Goal: Task Accomplishment & Management: Manage account settings

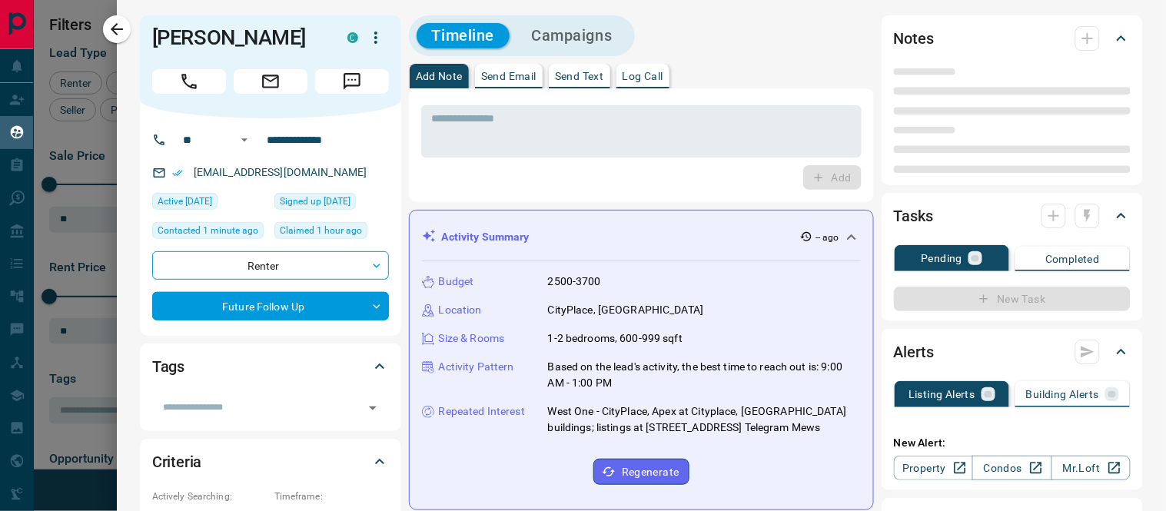
scroll to position [360, 862]
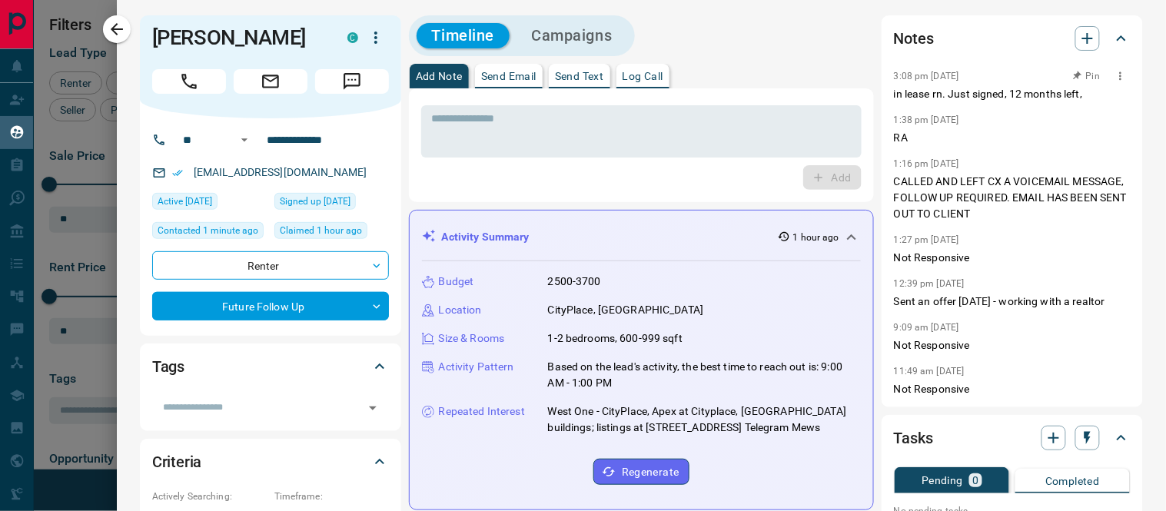
click at [1114, 75] on icon "button" at bounding box center [1120, 76] width 12 height 12
click at [1096, 100] on li "Edit" at bounding box center [1084, 103] width 68 height 23
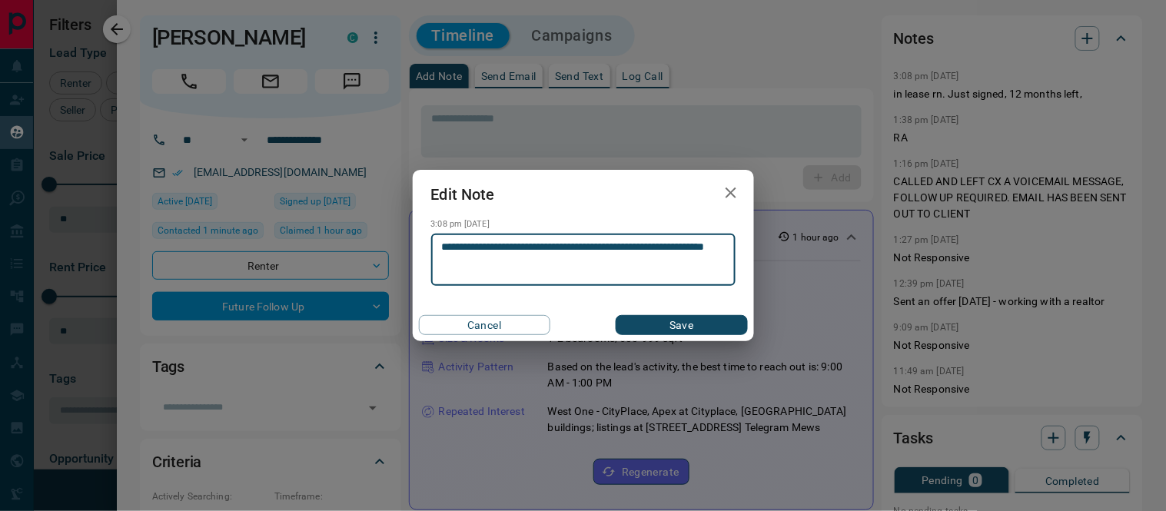
type textarea "**********"
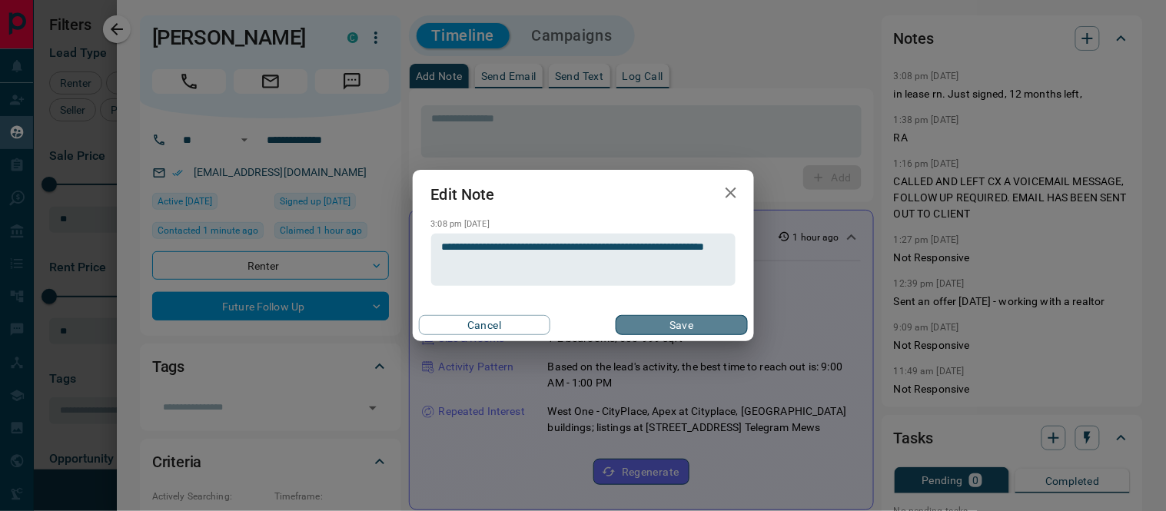
click at [678, 323] on button "Save" at bounding box center [681, 325] width 131 height 20
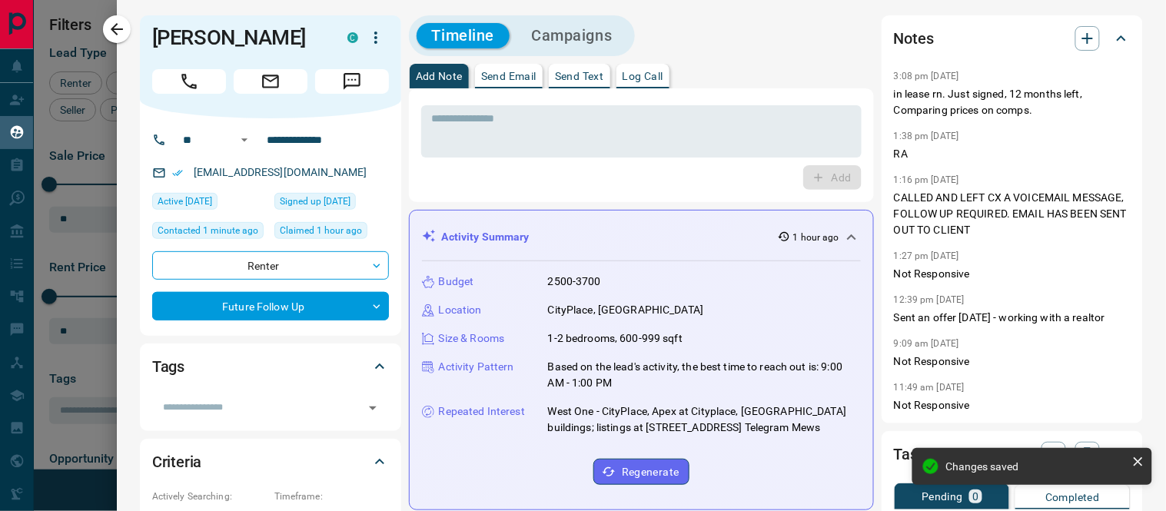
click at [1112, 33] on icon at bounding box center [1121, 38] width 18 height 18
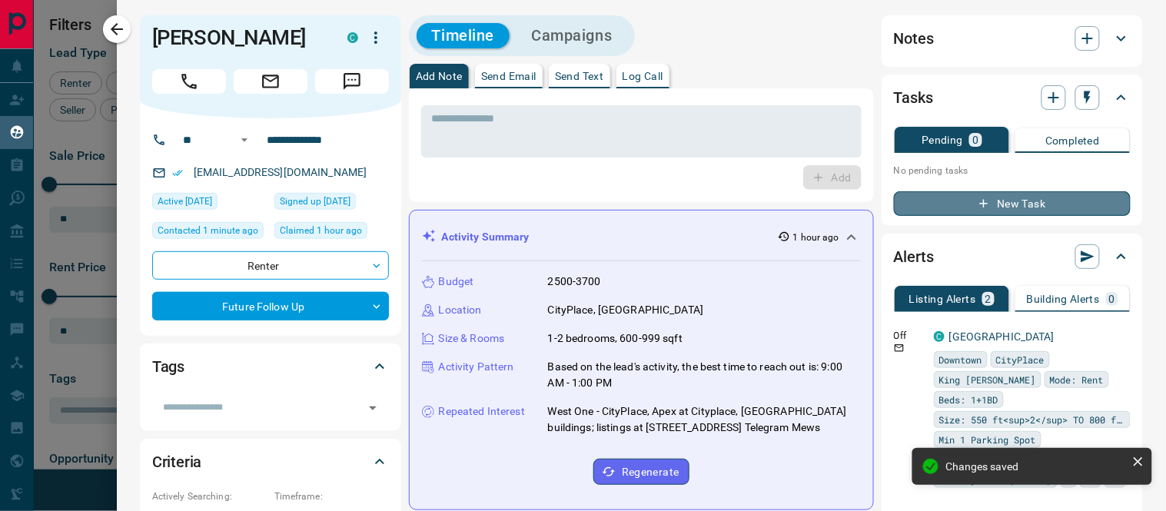
click at [1011, 203] on button "New Task" at bounding box center [1012, 203] width 237 height 25
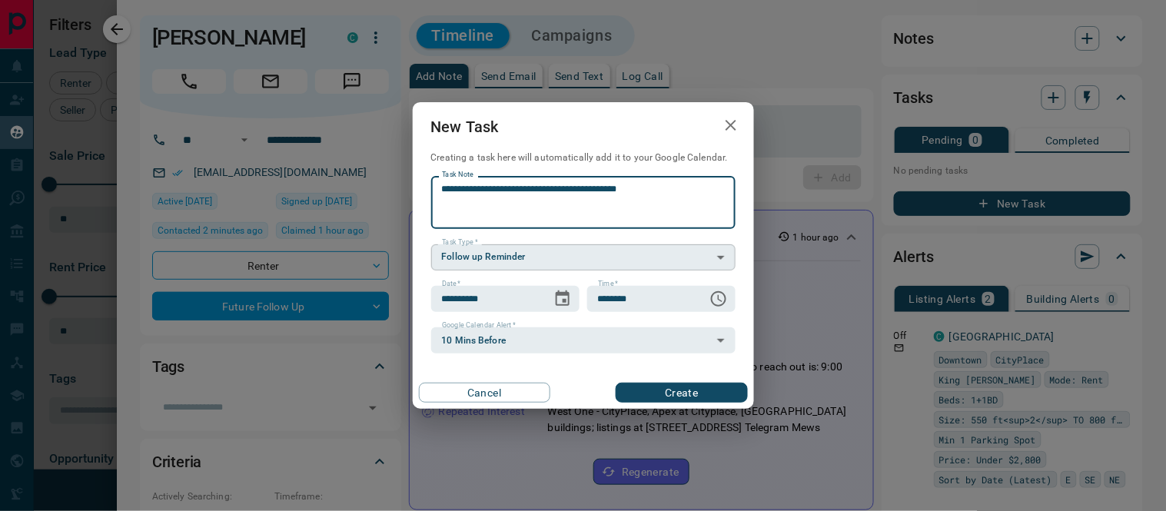
type textarea "**********"
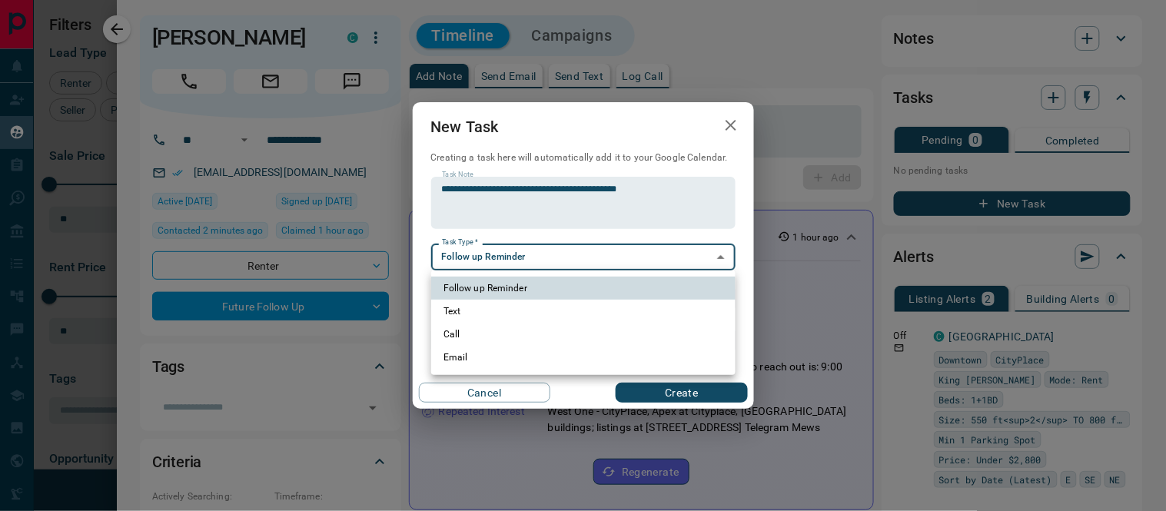
click at [510, 247] on body "Lead Transfers Claim Leads My Leads Tasks Opportunities Deals Campaigns Automat…" at bounding box center [583, 246] width 1166 height 492
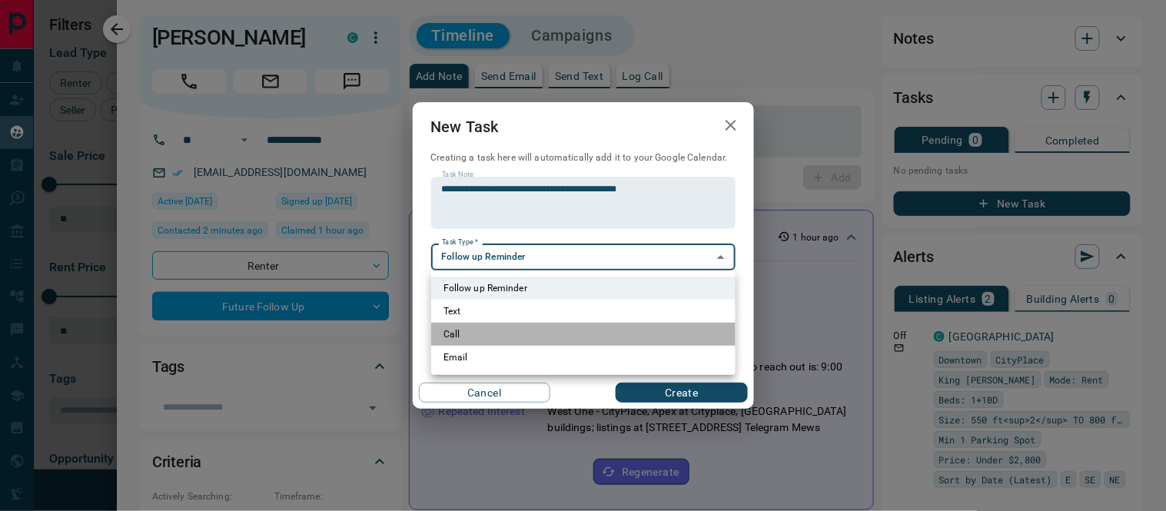
click at [446, 331] on li "Call" at bounding box center [583, 334] width 304 height 23
type input "**********"
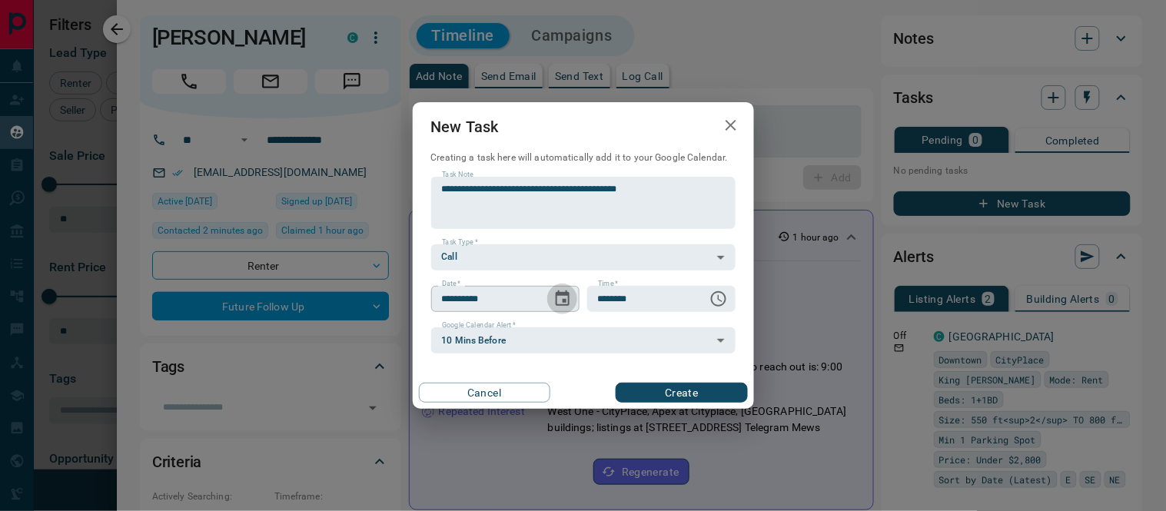
click at [567, 300] on icon "Choose date, selected date is Aug 19, 2025" at bounding box center [562, 299] width 18 height 18
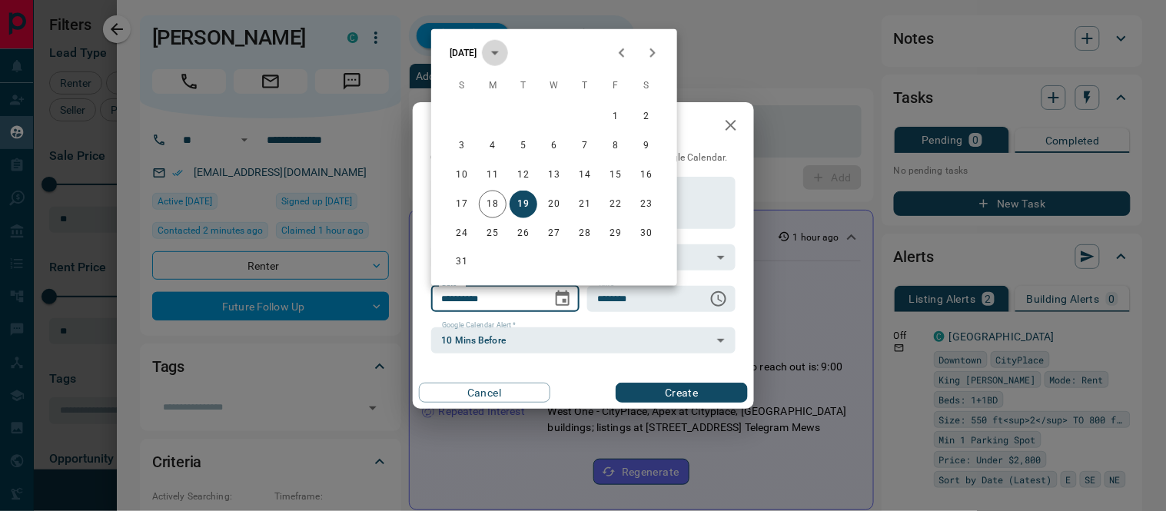
click at [504, 55] on icon "calendar view is open, switch to year view" at bounding box center [495, 53] width 18 height 18
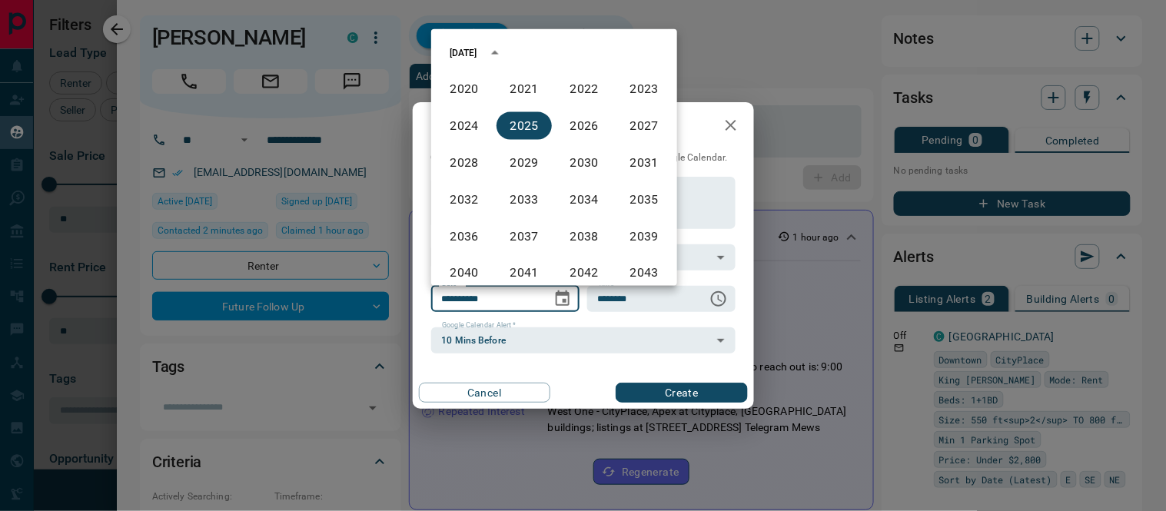
click at [619, 56] on div "[DATE]" at bounding box center [554, 52] width 246 height 23
click at [451, 54] on div "[DATE]" at bounding box center [464, 53] width 28 height 14
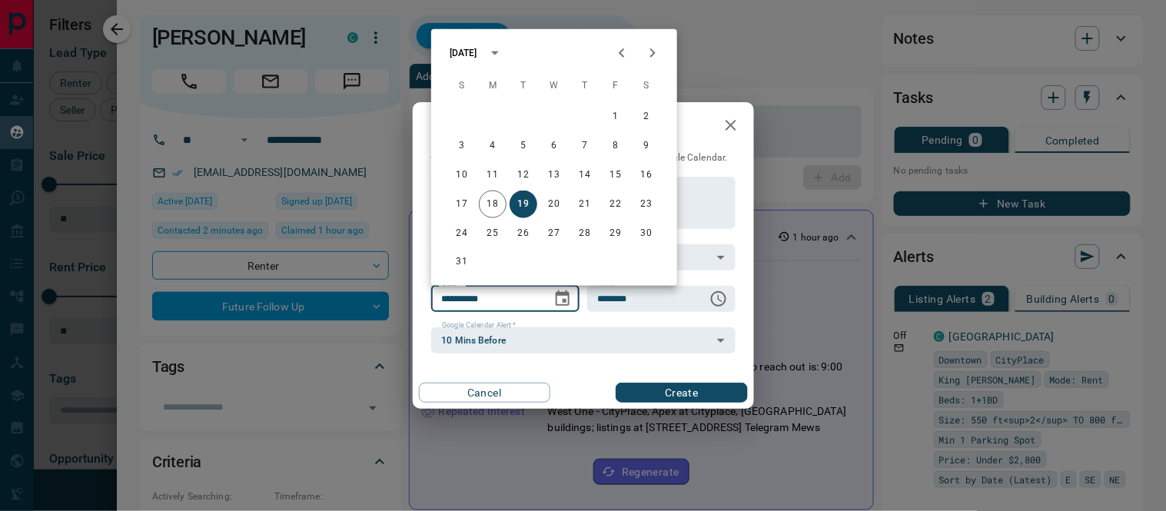
click at [654, 54] on icon "Next month" at bounding box center [652, 52] width 5 height 9
click at [504, 54] on icon "calendar view is open, switch to year view" at bounding box center [495, 53] width 18 height 18
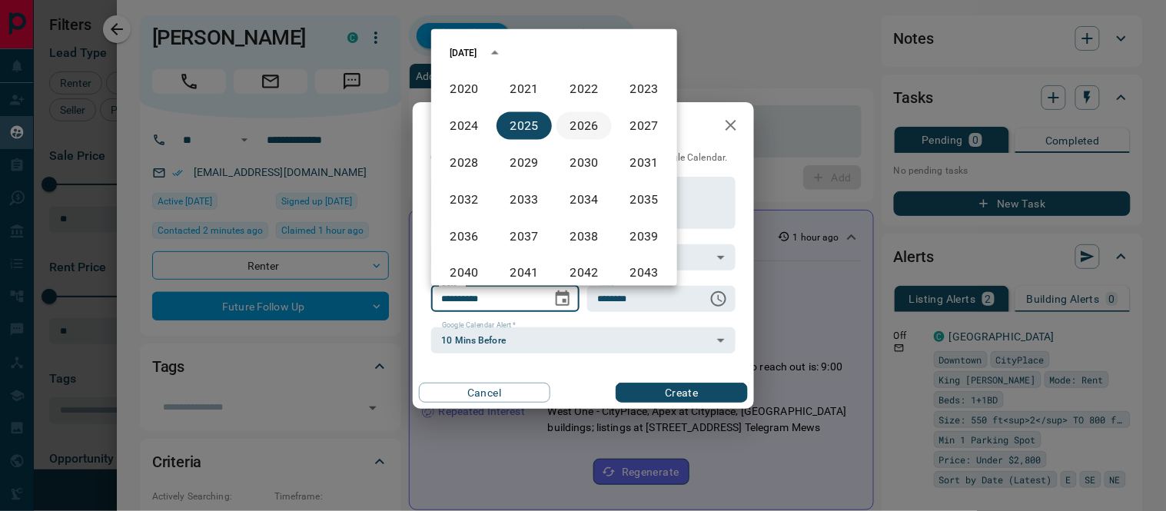
click at [580, 124] on button "2026" at bounding box center [583, 126] width 55 height 28
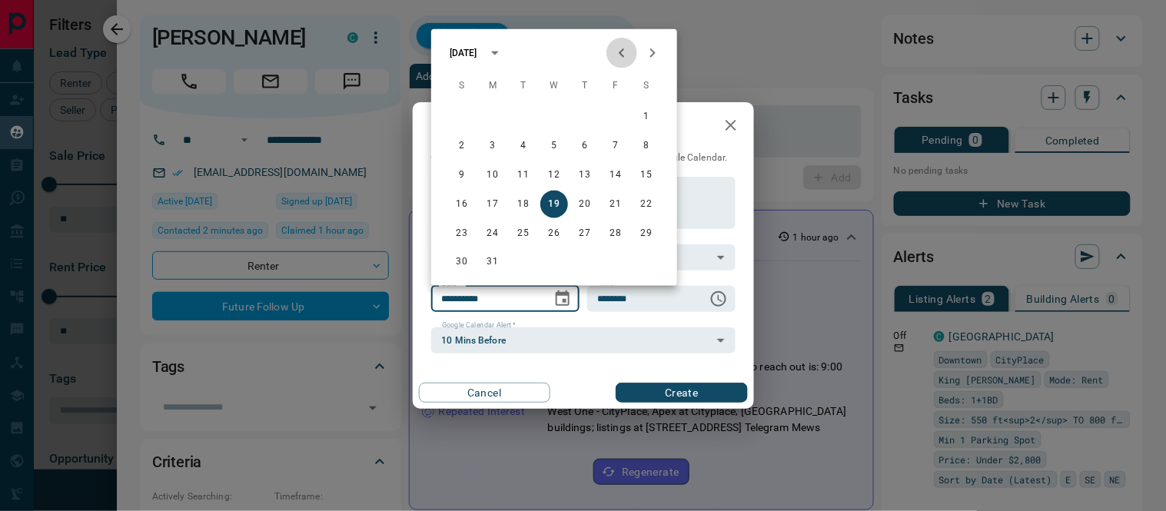
click at [617, 55] on icon "Previous month" at bounding box center [621, 53] width 18 height 18
click at [546, 140] on button "6" at bounding box center [554, 146] width 28 height 28
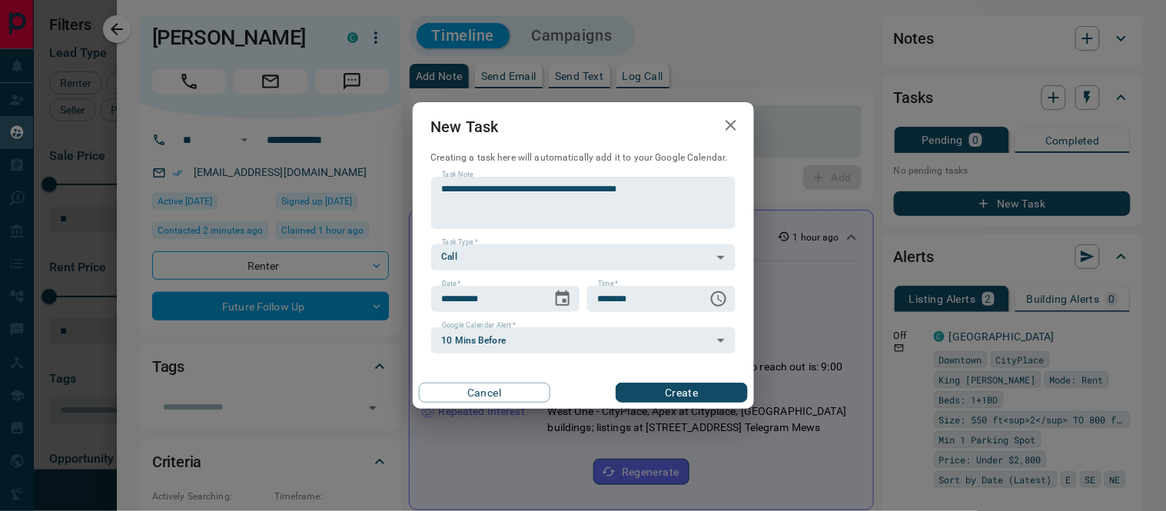
type input "**********"
click at [716, 297] on icon "Choose time, selected time is 6:00 AM" at bounding box center [718, 299] width 18 height 18
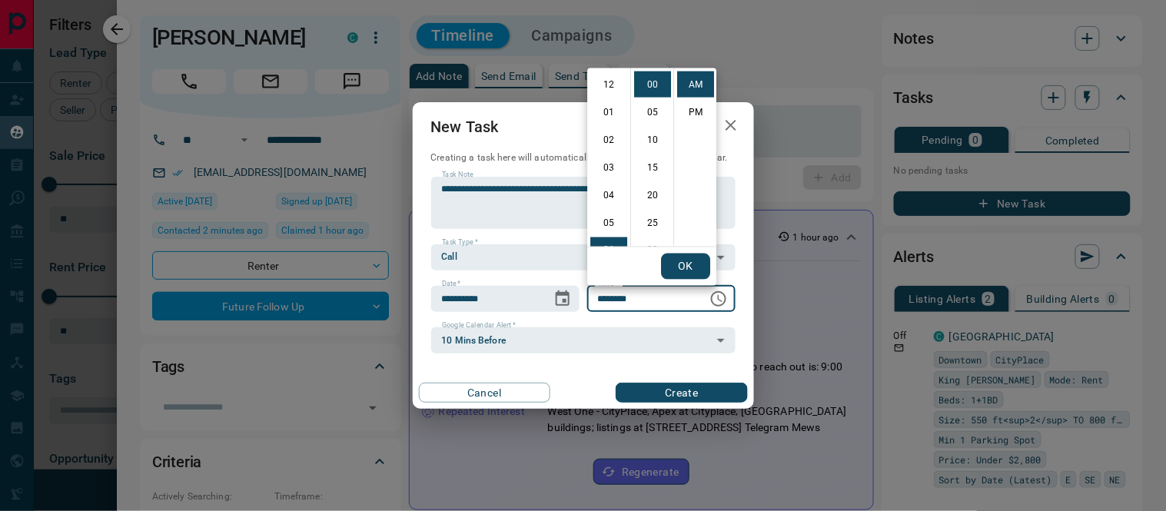
scroll to position [165, 0]
drag, startPoint x: 608, startPoint y: 162, endPoint x: 648, endPoint y: 171, distance: 40.8
click at [609, 162] on li "09" at bounding box center [608, 168] width 37 height 26
click at [649, 171] on li "15" at bounding box center [652, 167] width 37 height 26
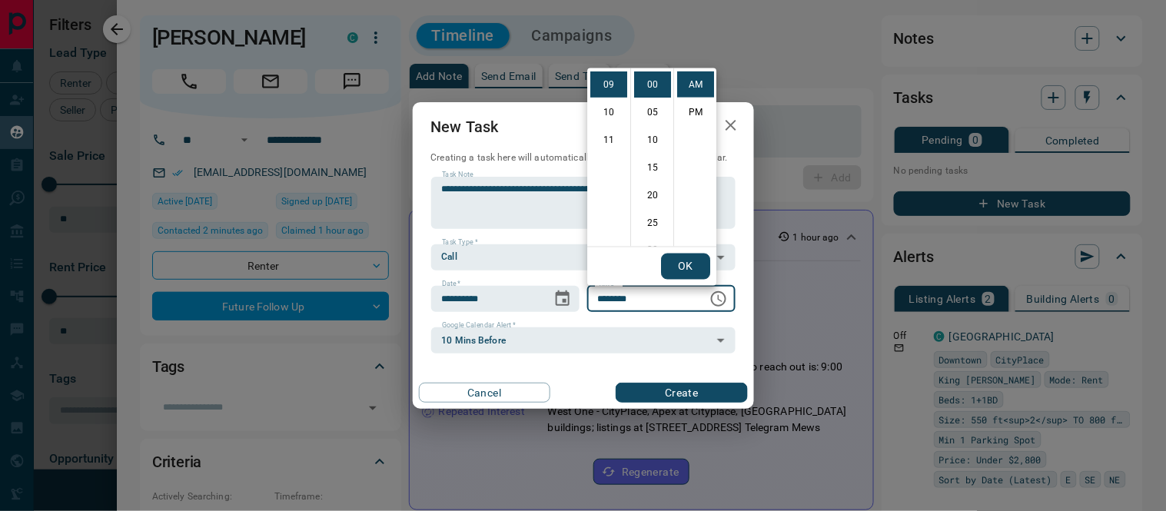
type input "********"
click at [671, 259] on button "OK" at bounding box center [685, 267] width 49 height 26
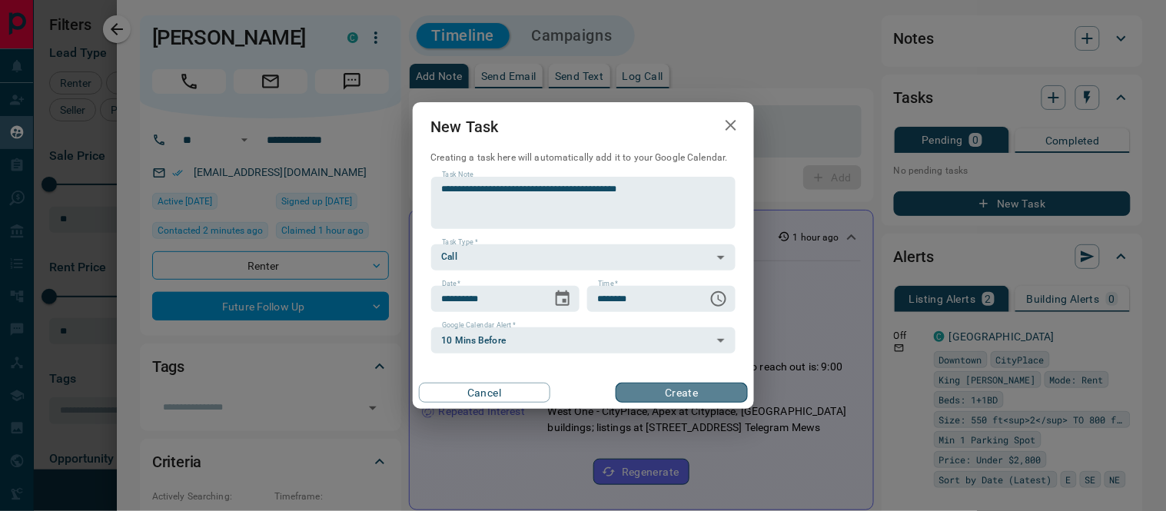
click at [693, 396] on button "Create" at bounding box center [681, 393] width 131 height 20
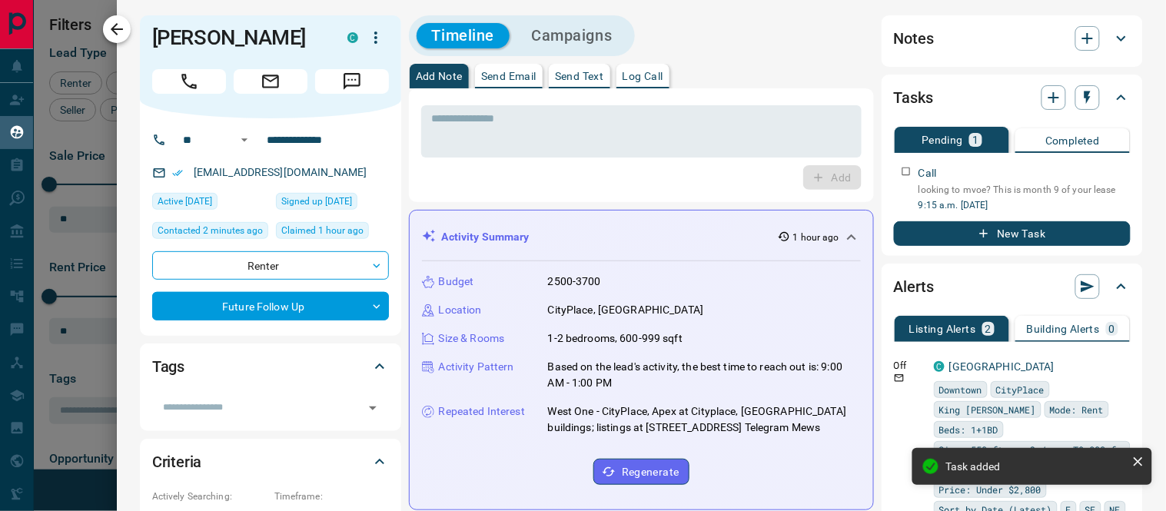
click at [124, 28] on icon "button" at bounding box center [117, 29] width 18 height 18
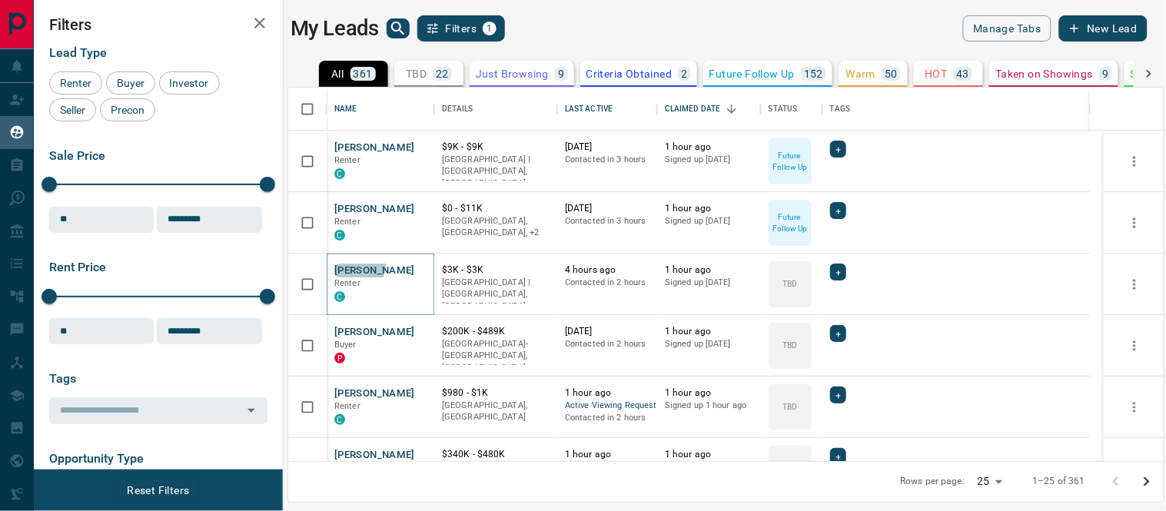
click at [358, 265] on button "[PERSON_NAME]" at bounding box center [374, 271] width 81 height 15
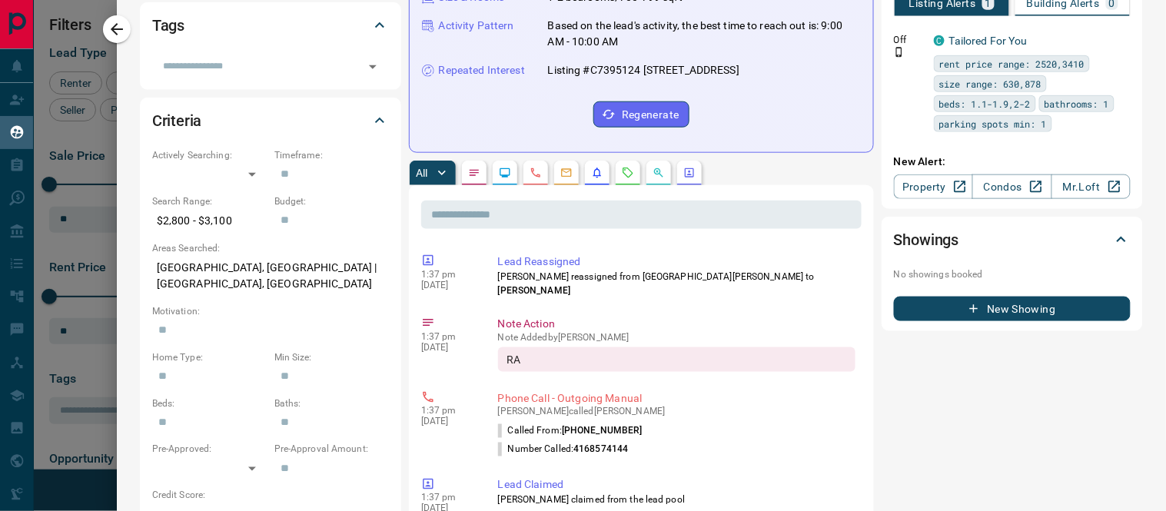
scroll to position [0, 0]
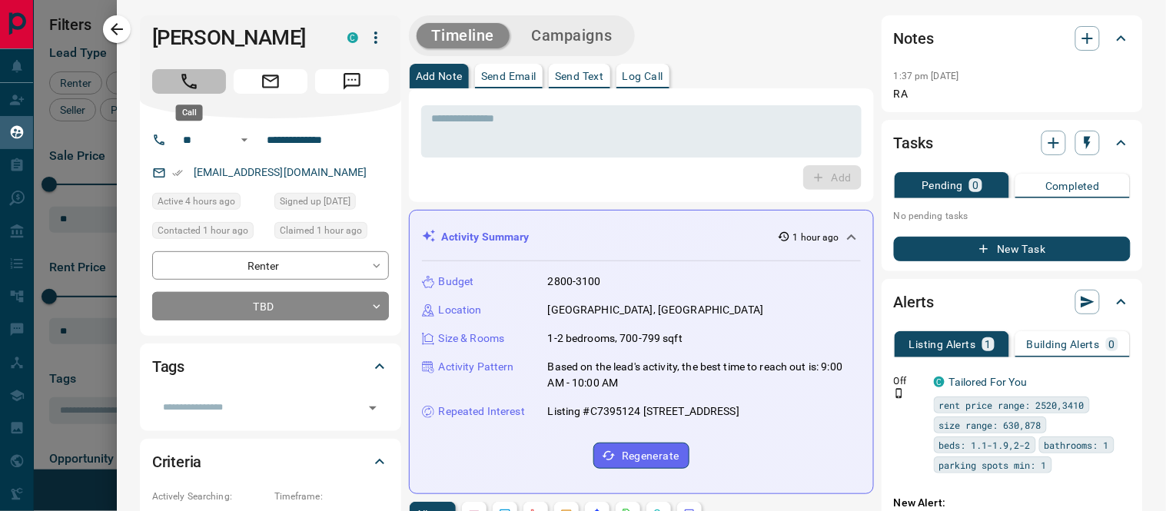
click at [182, 77] on icon "Call" at bounding box center [188, 81] width 15 height 15
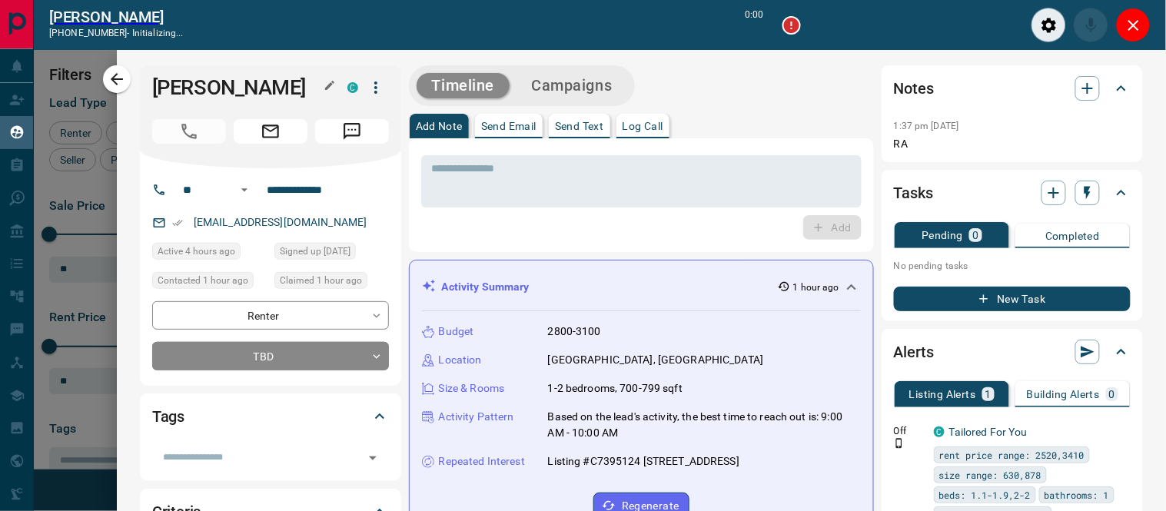
scroll to position [13, 13]
type input "*******"
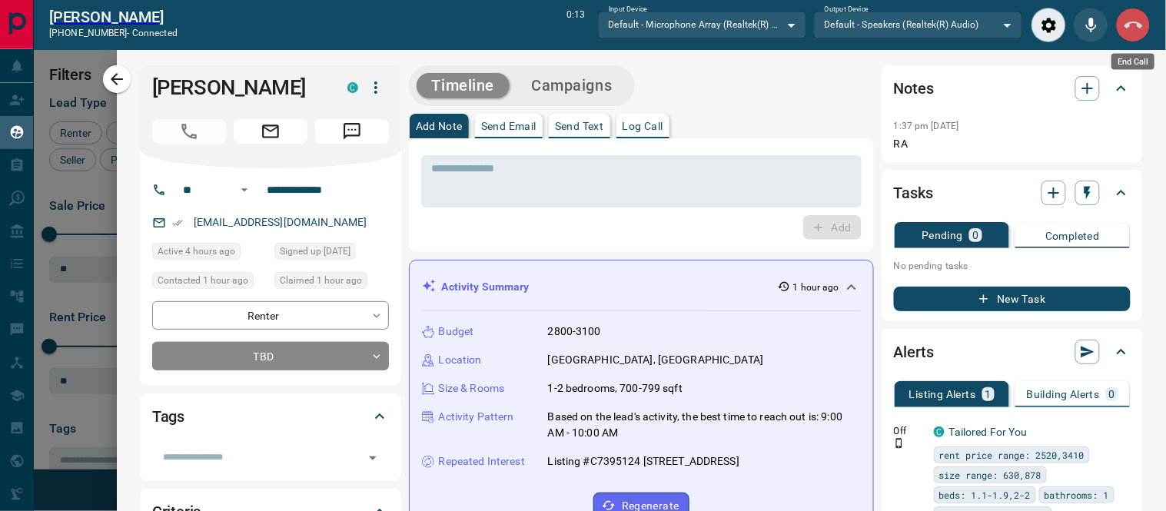
click at [1137, 16] on icon "End Call" at bounding box center [1133, 25] width 18 height 18
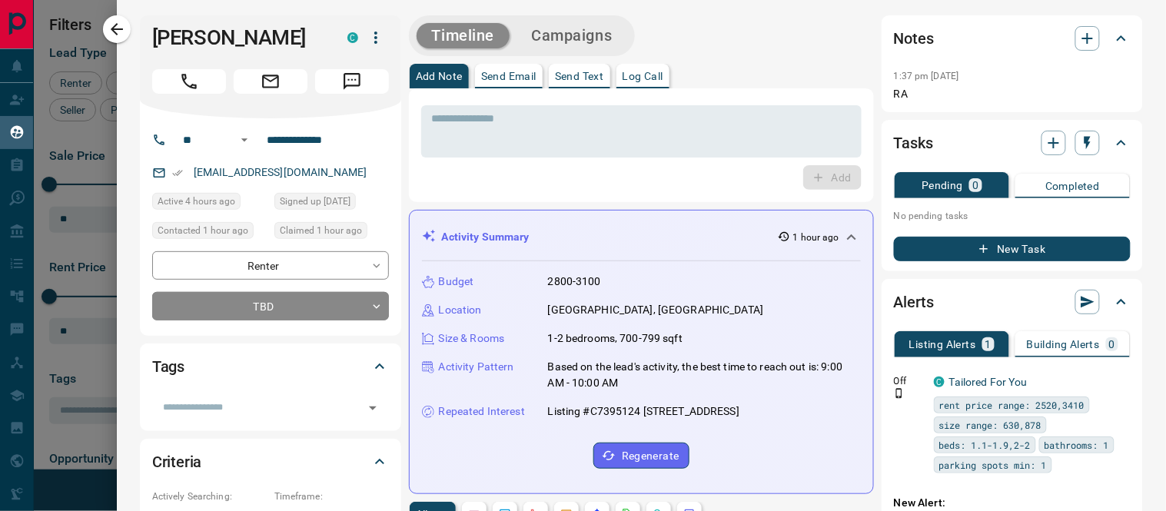
scroll to position [360, 862]
click at [154, 138] on icon at bounding box center [159, 140] width 14 height 14
click at [332, 141] on input "**********" at bounding box center [321, 140] width 120 height 25
click at [194, 81] on icon "Call" at bounding box center [189, 81] width 20 height 20
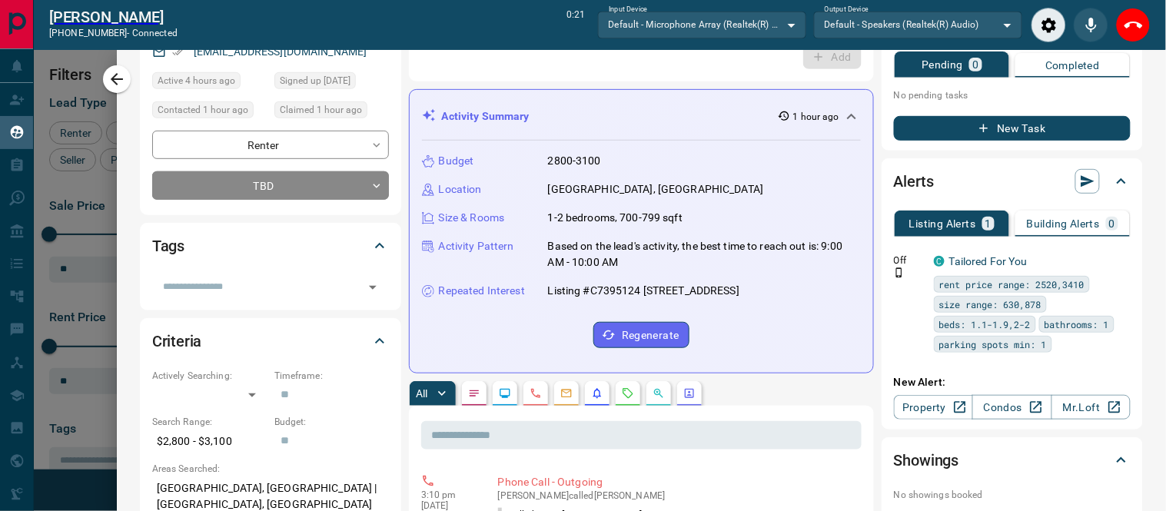
scroll to position [0, 0]
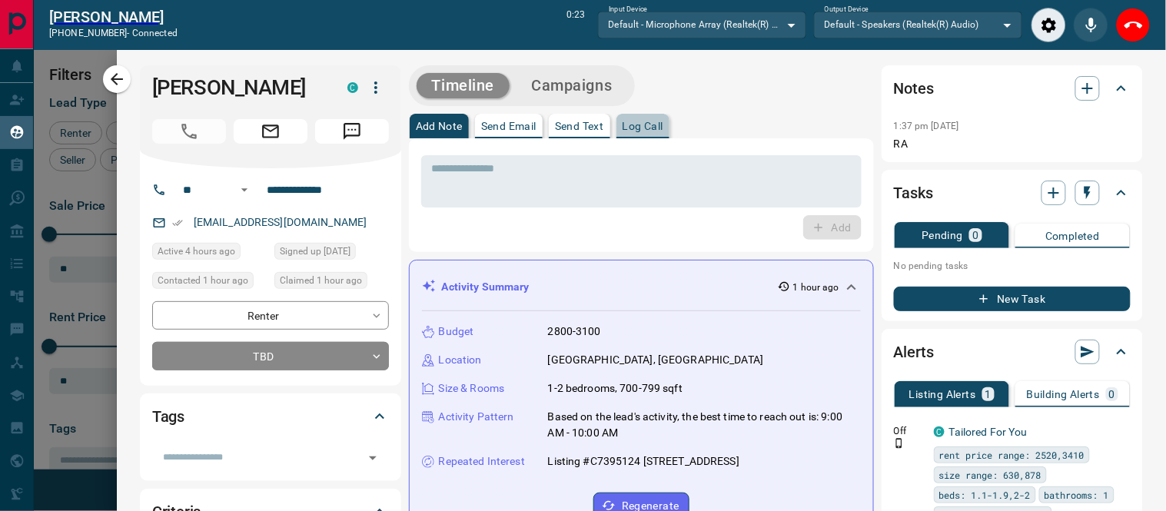
click at [657, 126] on p "Log Call" at bounding box center [642, 126] width 41 height 11
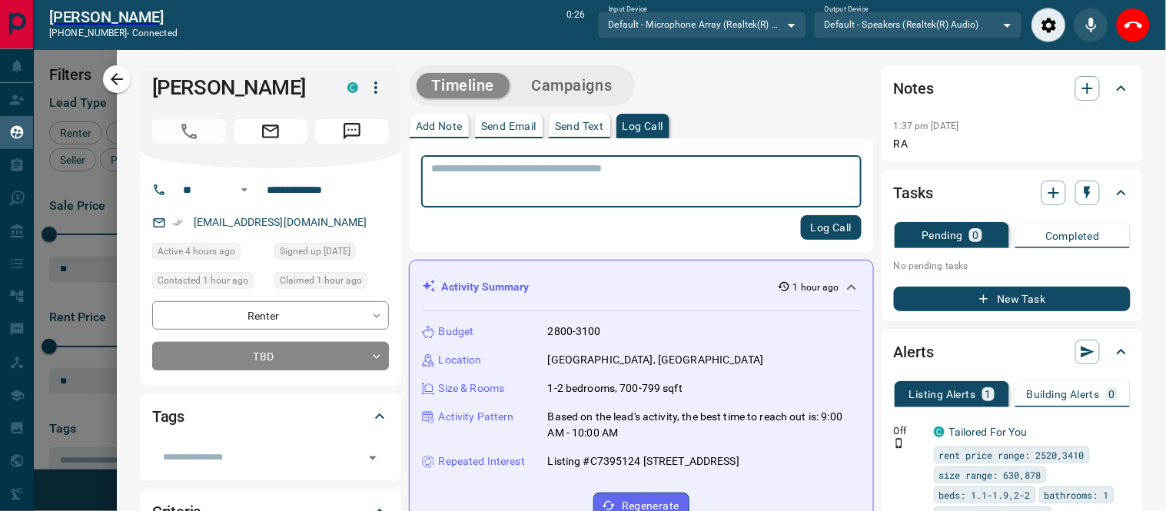
click at [596, 164] on textarea at bounding box center [641, 181] width 419 height 39
click at [1127, 18] on icon "End Call" at bounding box center [1133, 25] width 18 height 18
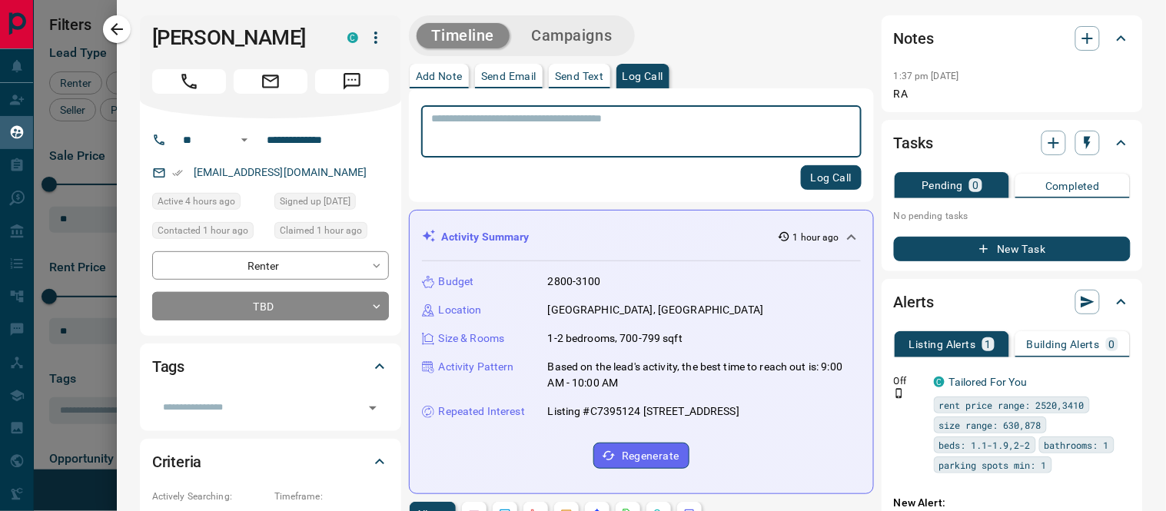
scroll to position [360, 862]
click at [377, 306] on body "Lead Transfers Claim Leads My Leads Tasks Opportunities Deals Campaigns Automat…" at bounding box center [583, 246] width 1166 height 492
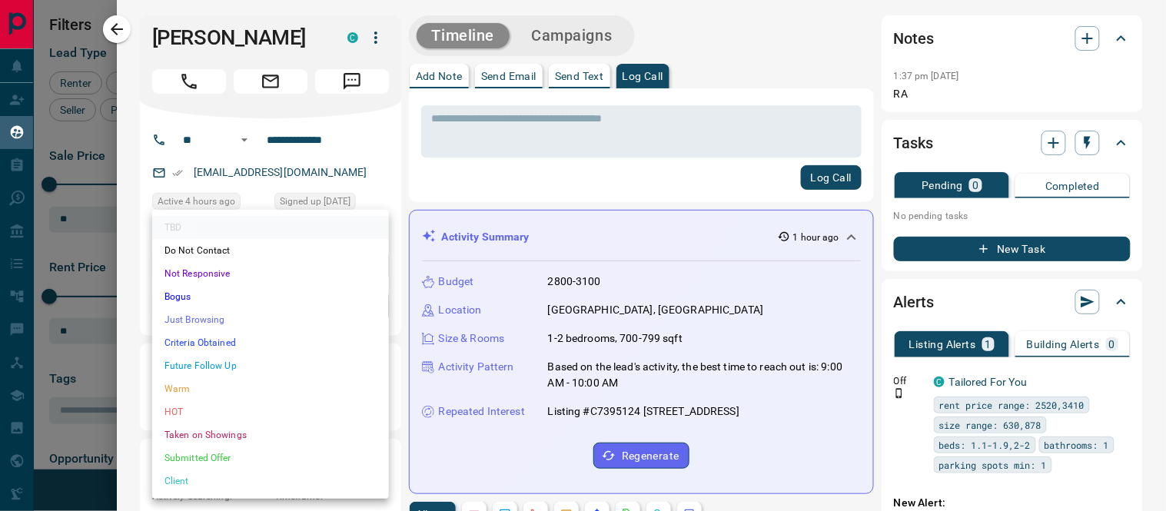
click at [169, 370] on li "Future Follow Up" at bounding box center [270, 365] width 237 height 23
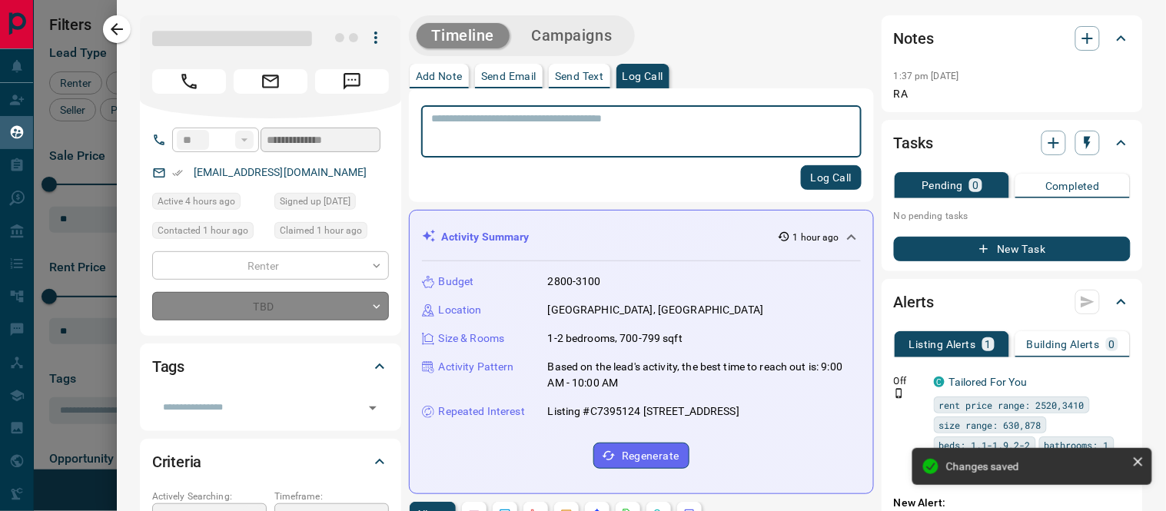
type input "*"
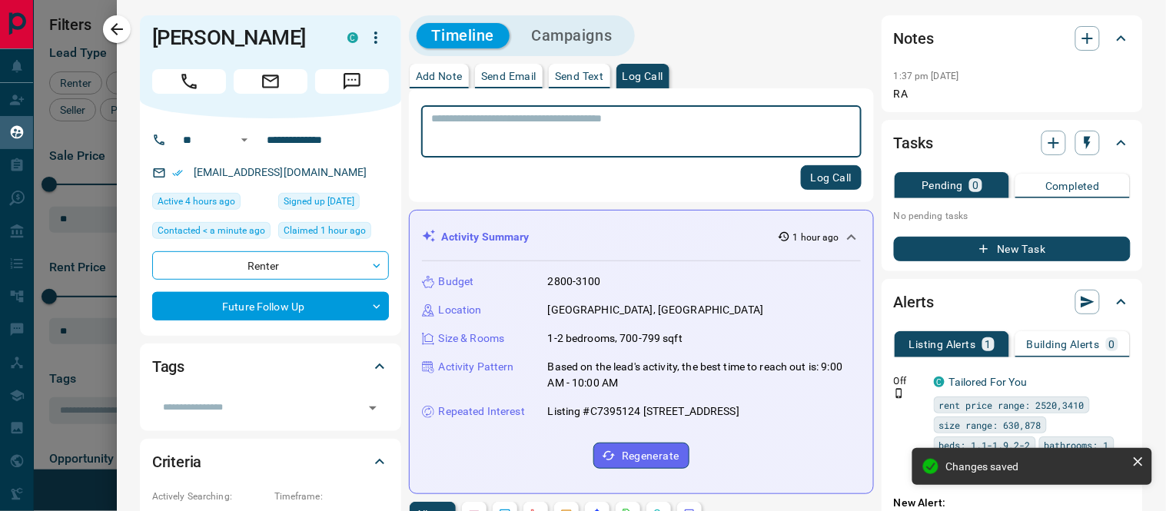
click at [541, 120] on textarea at bounding box center [641, 131] width 419 height 39
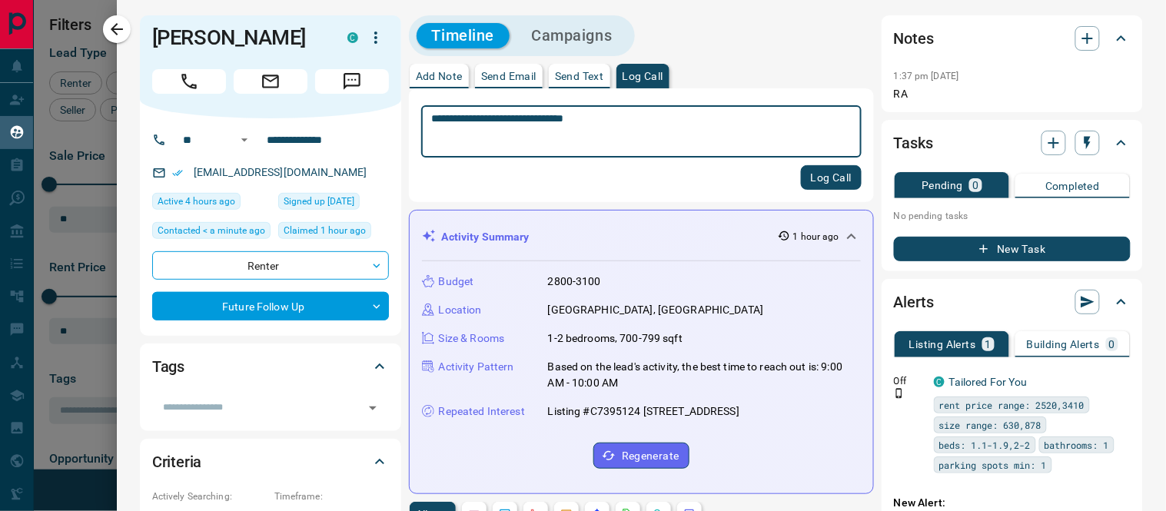
type textarea "**********"
click at [812, 177] on button "Log Call" at bounding box center [831, 177] width 61 height 25
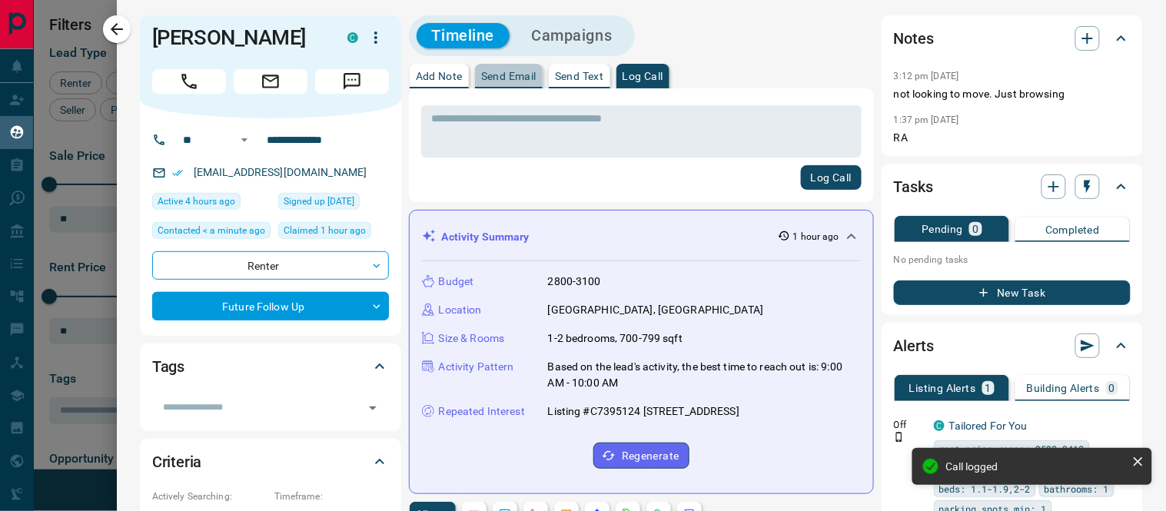
click at [505, 79] on p "Send Email" at bounding box center [508, 76] width 55 height 11
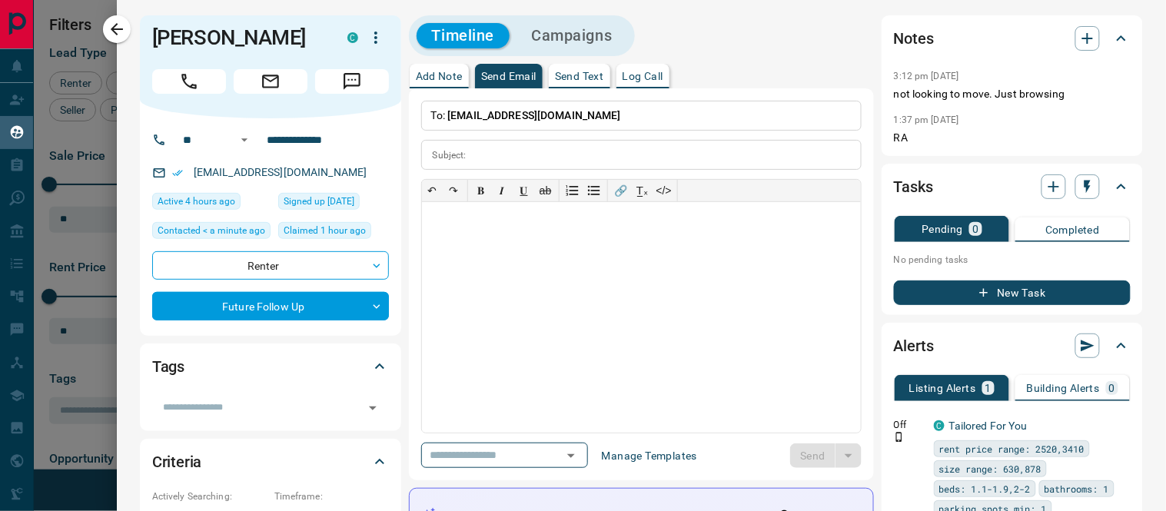
click at [515, 131] on div "**********" at bounding box center [641, 284] width 440 height 367
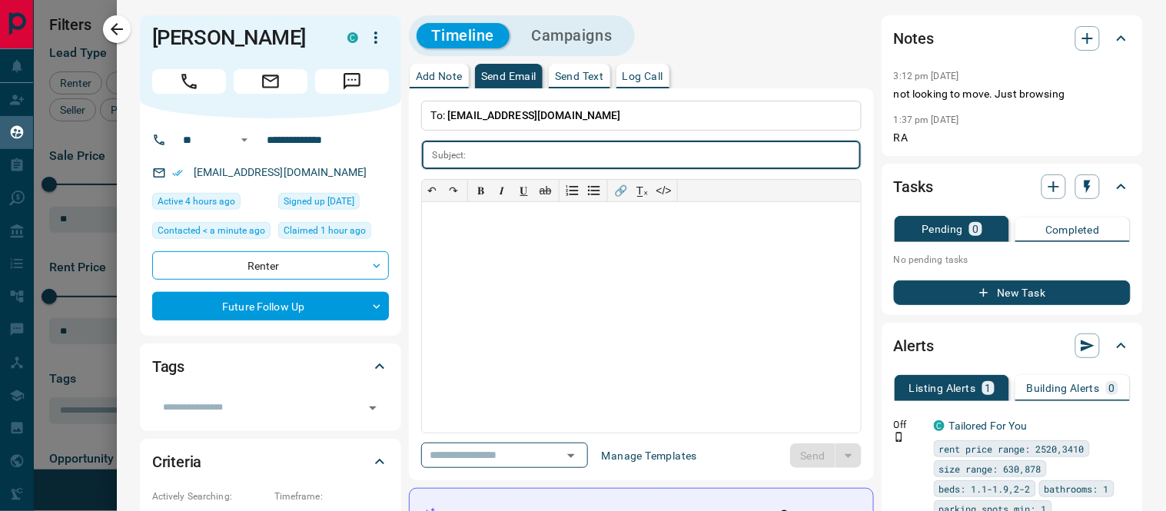
click at [501, 160] on input "text" at bounding box center [667, 155] width 388 height 28
type input "**********"
click at [527, 221] on div at bounding box center [641, 317] width 439 height 231
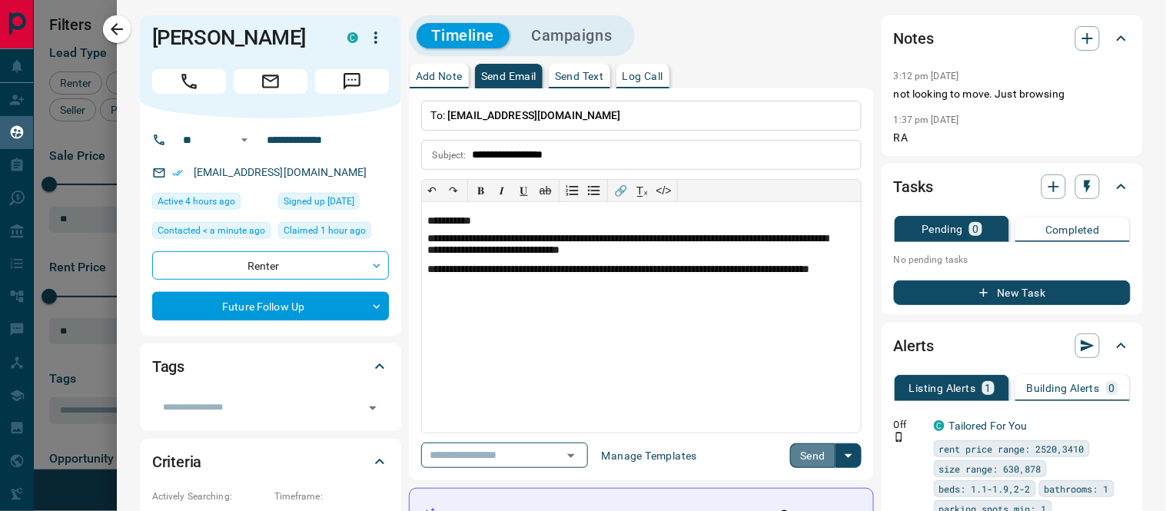
click at [790, 456] on button "Send" at bounding box center [812, 455] width 45 height 25
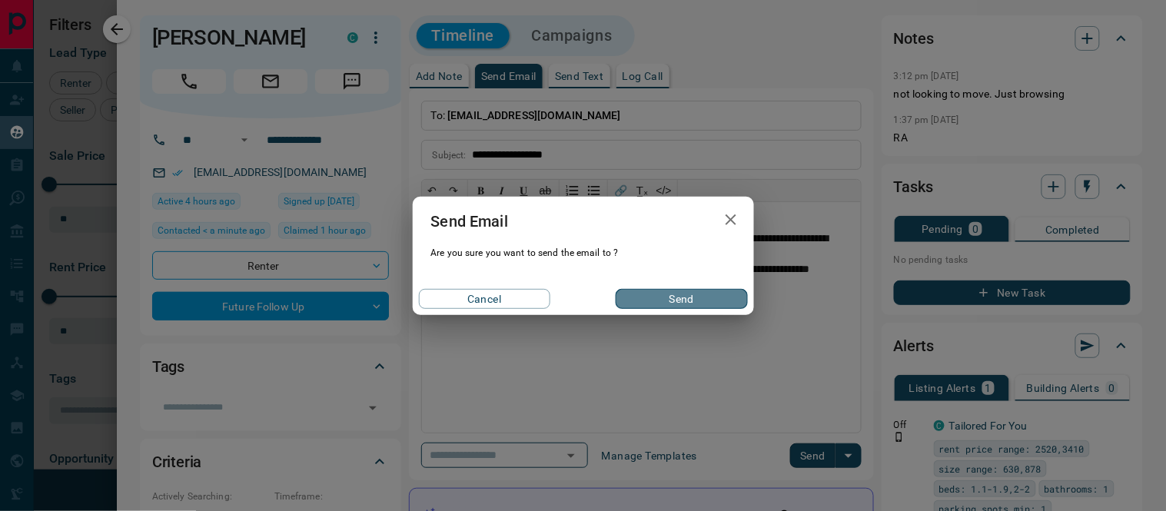
click at [662, 298] on button "Send" at bounding box center [681, 299] width 131 height 20
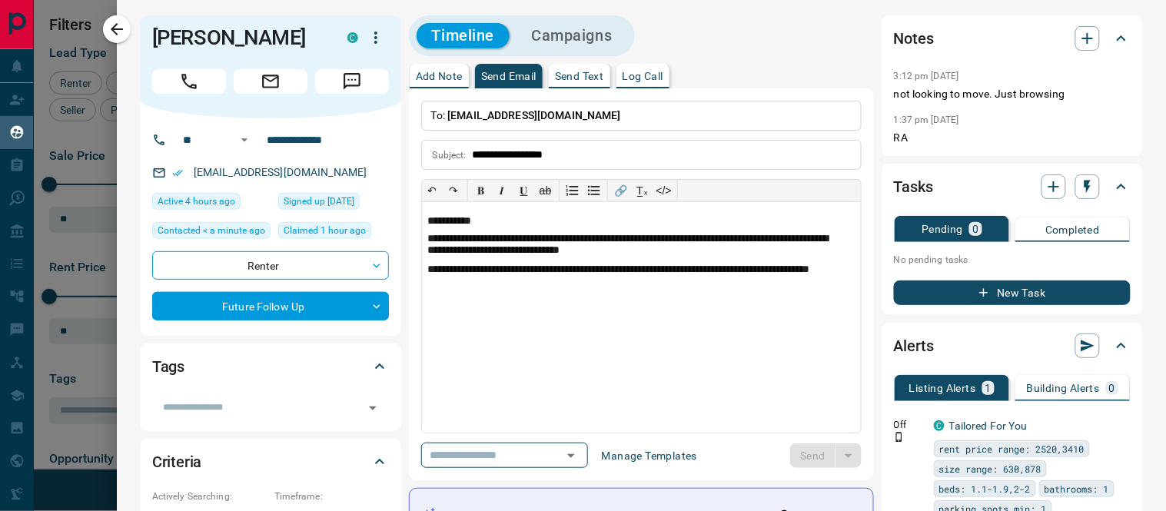
scroll to position [256, 0]
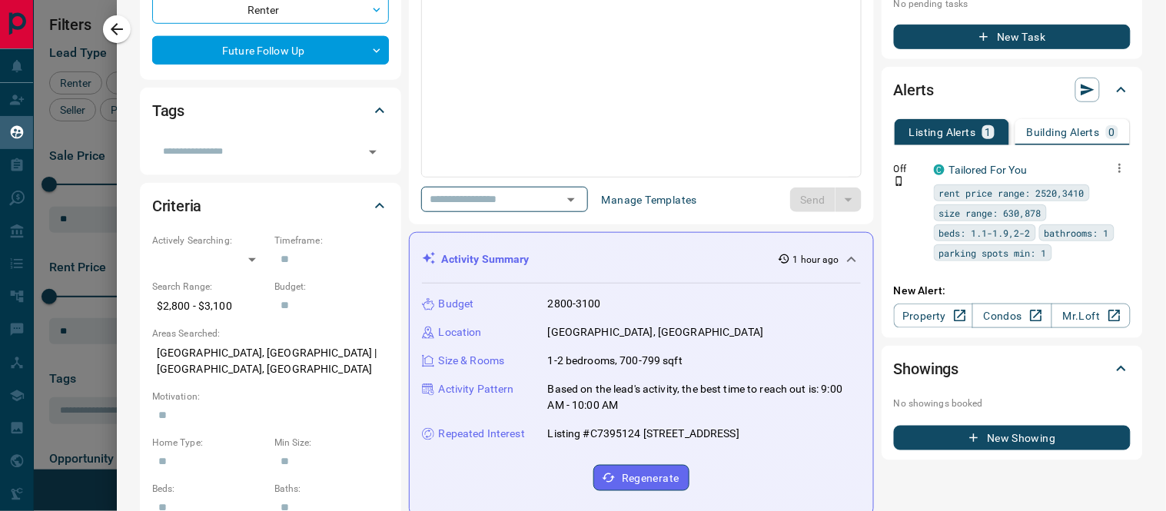
click at [1113, 164] on icon "button" at bounding box center [1120, 168] width 14 height 14
click at [1087, 214] on link "Edit" at bounding box center [1079, 220] width 34 height 15
click at [1141, 51] on div at bounding box center [583, 255] width 1166 height 511
click at [569, 108] on div at bounding box center [583, 255] width 1166 height 511
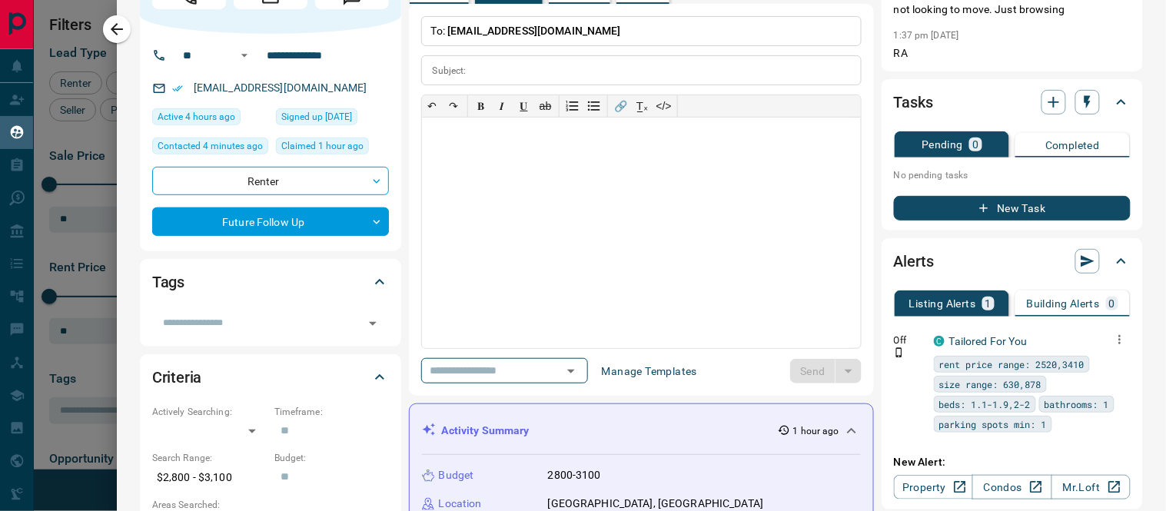
scroll to position [0, 0]
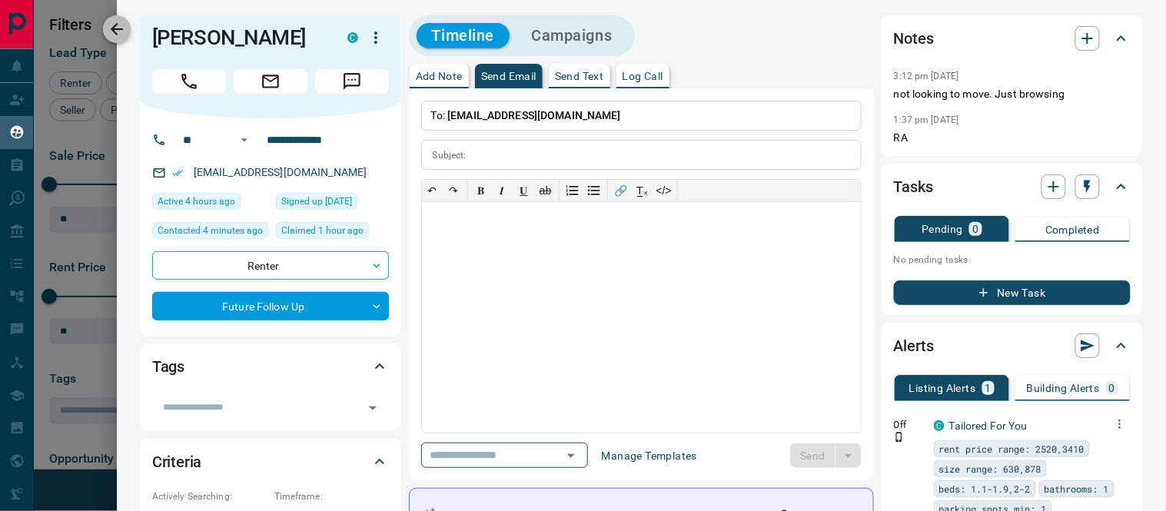
click at [124, 28] on icon "button" at bounding box center [117, 29] width 18 height 18
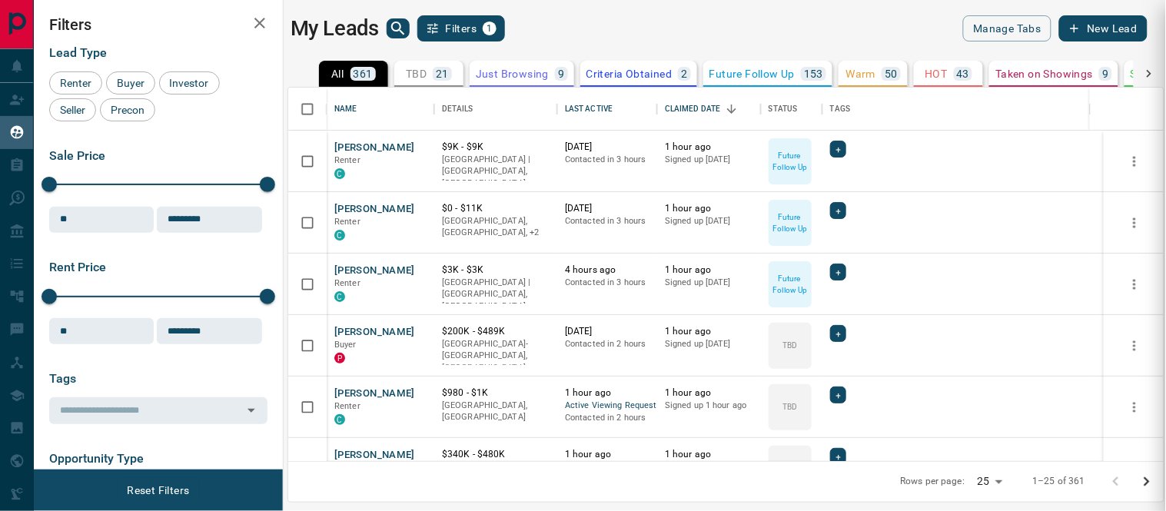
click at [347, 327] on div "**********" at bounding box center [583, 255] width 1166 height 511
click at [342, 331] on button "[PERSON_NAME]" at bounding box center [374, 332] width 81 height 15
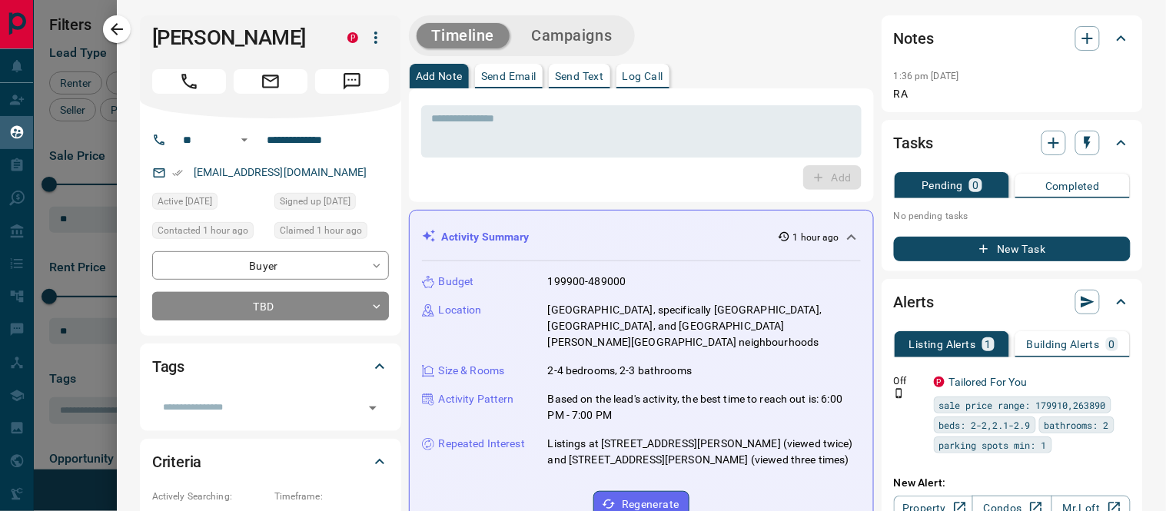
click at [553, 279] on p "199900-489000" at bounding box center [587, 282] width 78 height 16
click at [565, 279] on p "199900-489000" at bounding box center [587, 282] width 78 height 16
click at [609, 279] on p "199900-489000" at bounding box center [587, 282] width 78 height 16
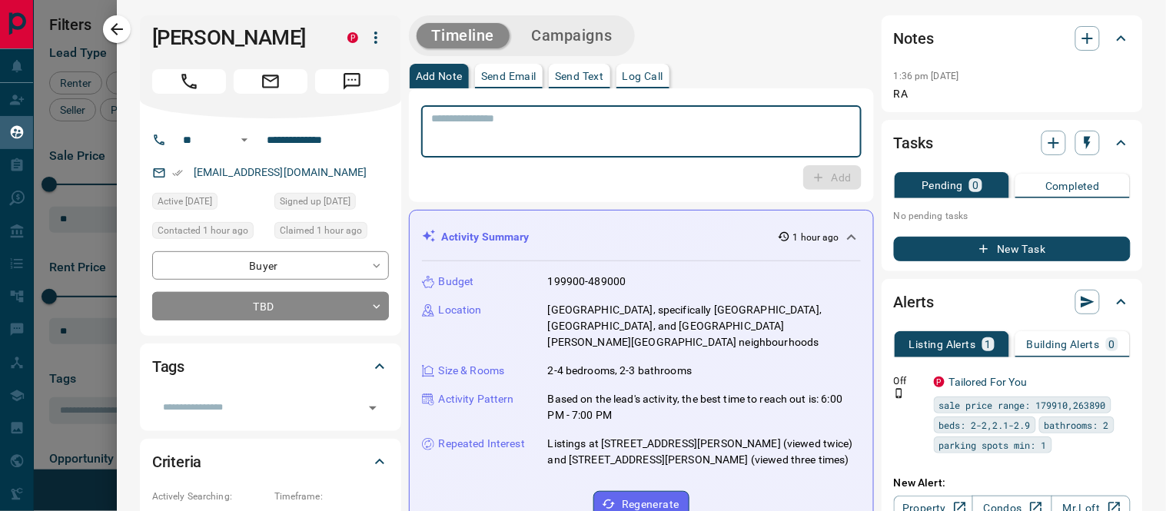
click at [466, 118] on textarea at bounding box center [641, 131] width 419 height 39
type textarea "**********"
click at [812, 177] on icon "button" at bounding box center [819, 178] width 14 height 14
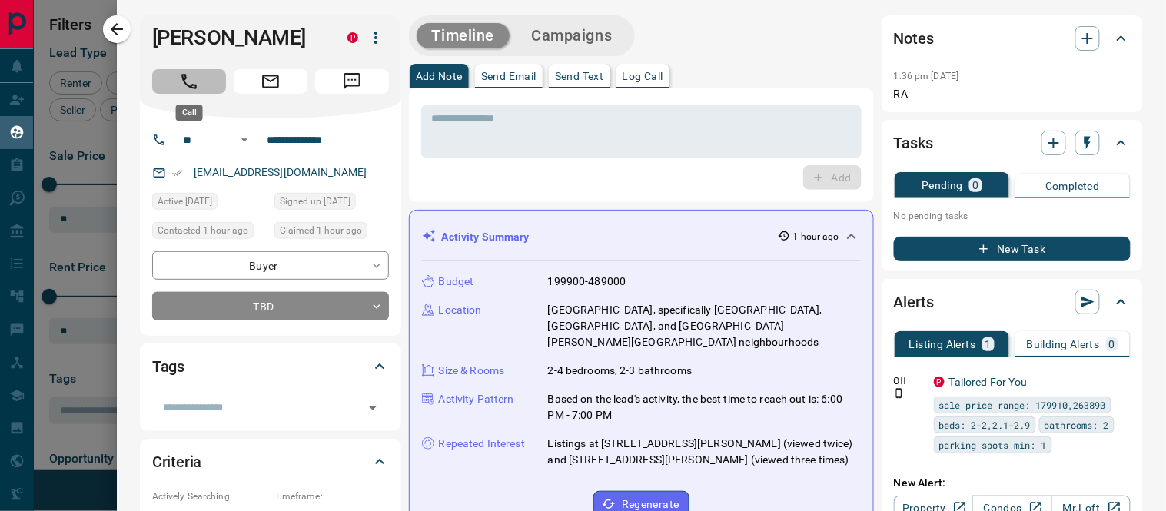
click at [182, 82] on icon "Call" at bounding box center [189, 81] width 20 height 20
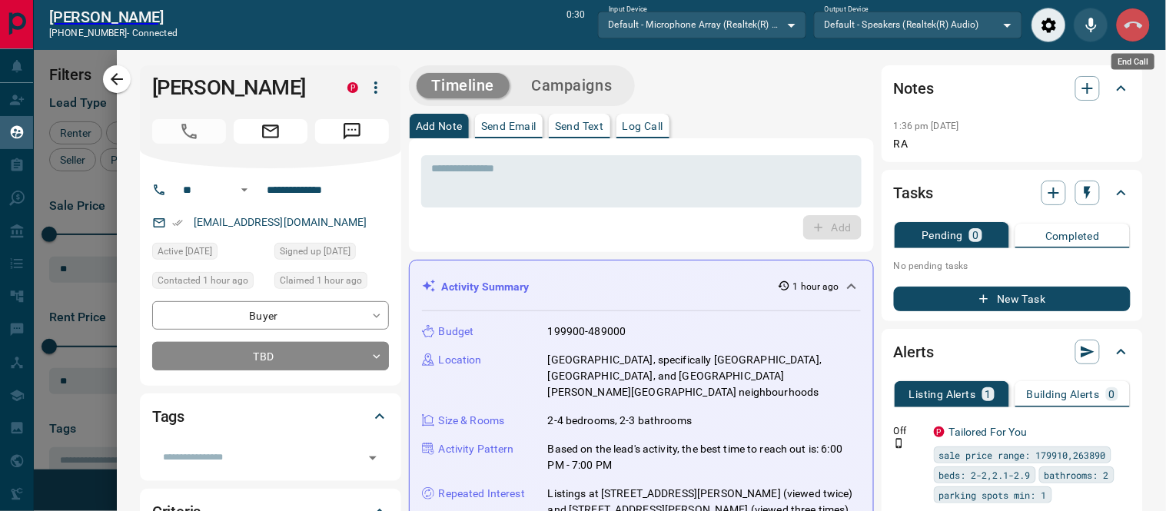
click at [1128, 26] on icon "End Call" at bounding box center [1133, 25] width 18 height 7
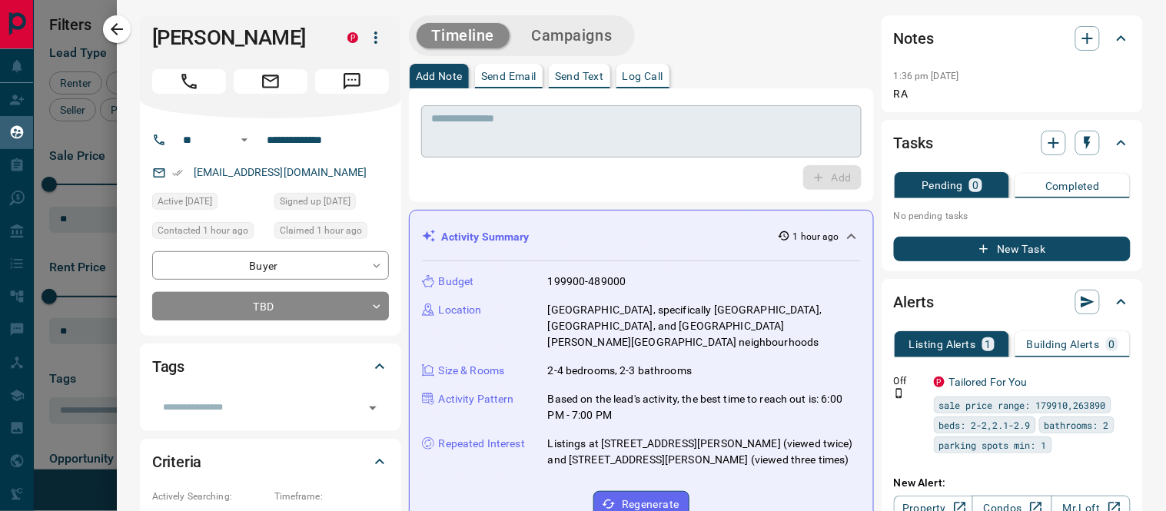
scroll to position [360, 862]
click at [639, 75] on p "Log Call" at bounding box center [642, 76] width 41 height 11
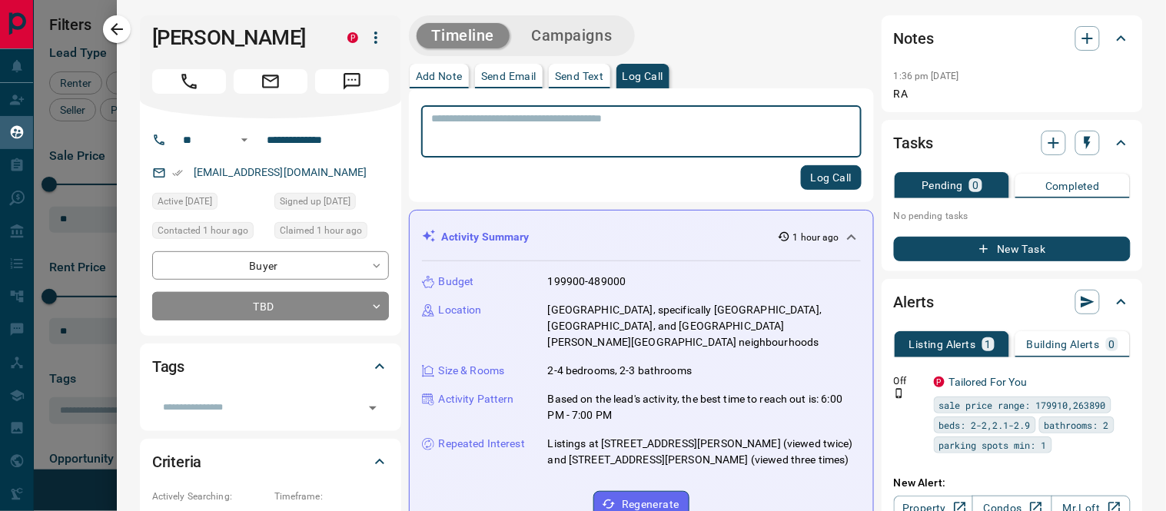
scroll to position [427, 0]
type textarea "**********"
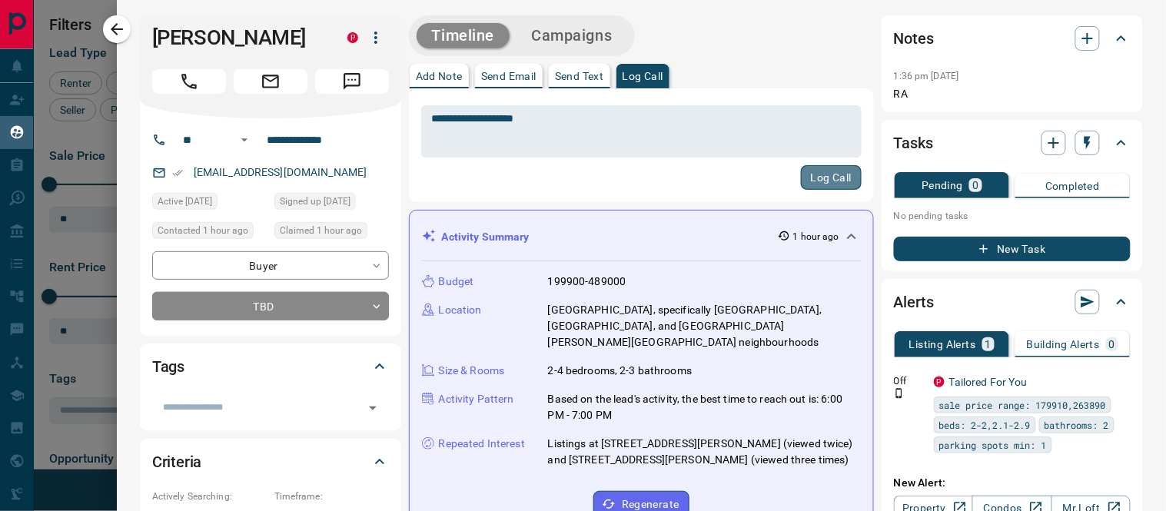
click at [816, 174] on button "Log Call" at bounding box center [831, 177] width 61 height 25
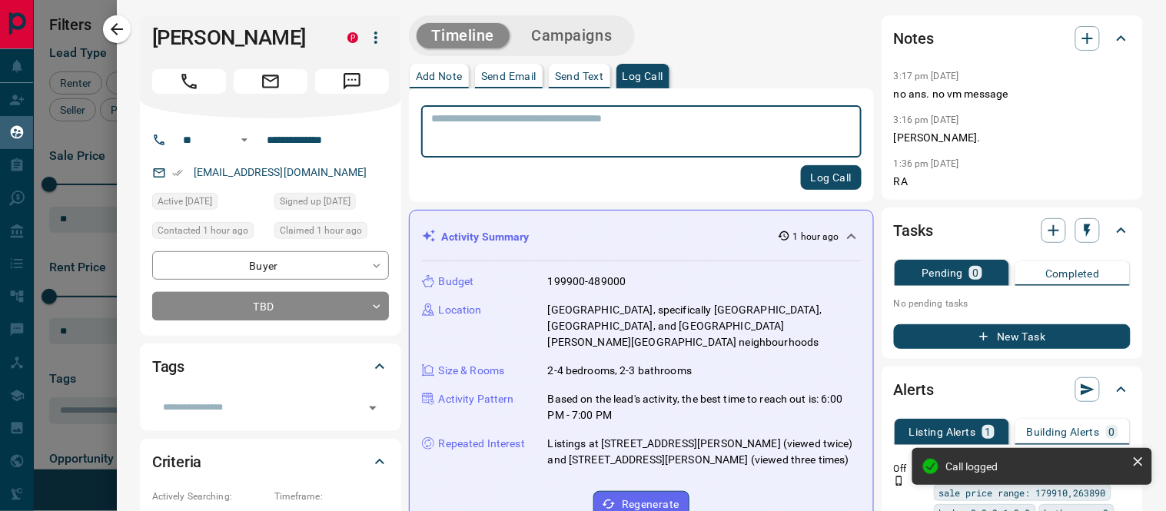
scroll to position [587, 0]
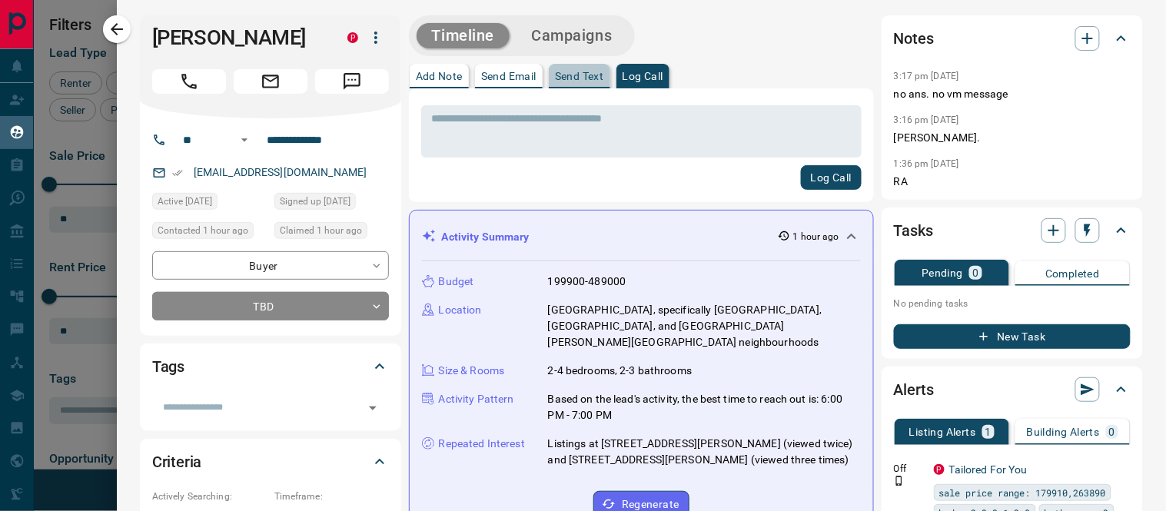
click at [593, 80] on p "Send Text" at bounding box center [579, 76] width 49 height 11
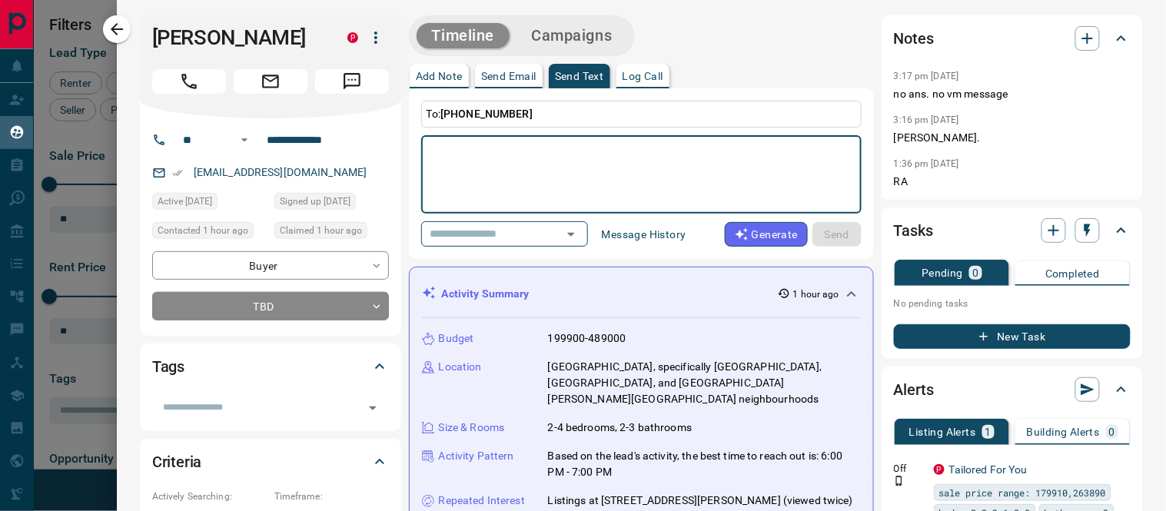
click at [646, 75] on p "Log Call" at bounding box center [642, 76] width 41 height 11
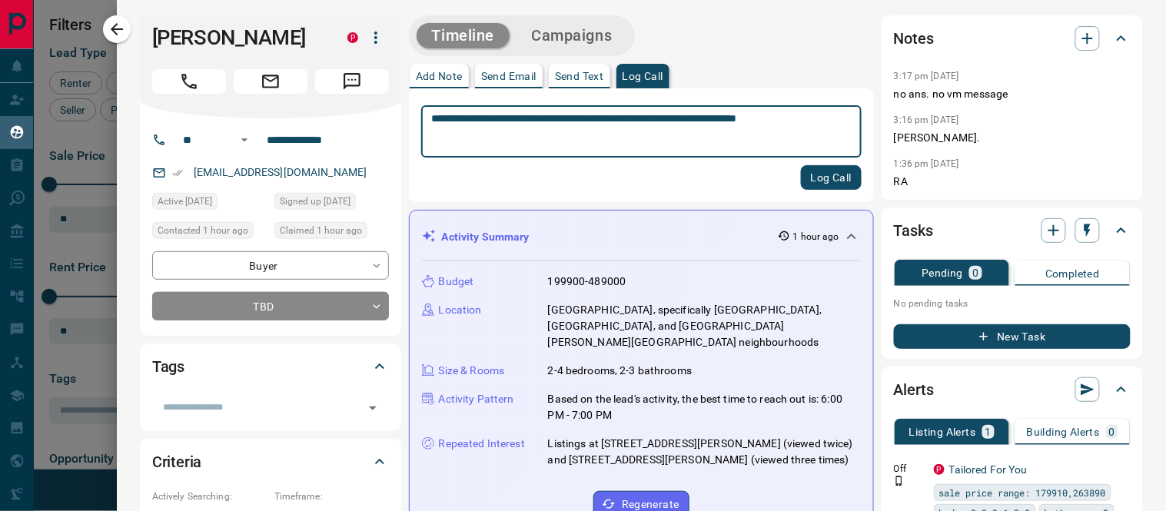
type textarea "**********"
click at [825, 181] on button "Log Call" at bounding box center [831, 177] width 61 height 25
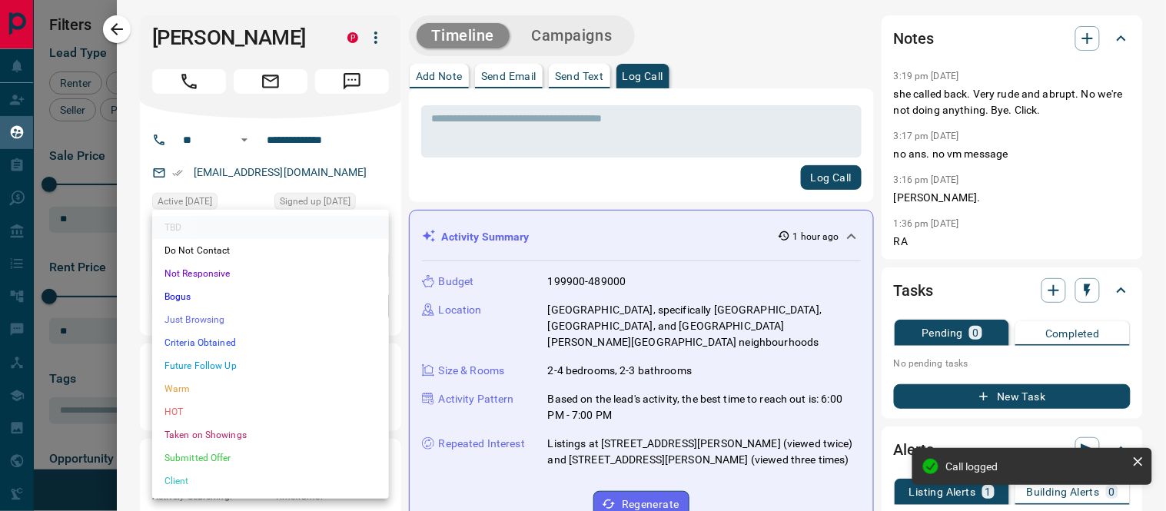
click at [380, 305] on body "Lead Transfers Claim Leads My Leads Tasks Opportunities Deals Campaigns Automat…" at bounding box center [583, 246] width 1166 height 492
click at [251, 359] on li "Future Follow Up" at bounding box center [270, 365] width 237 height 23
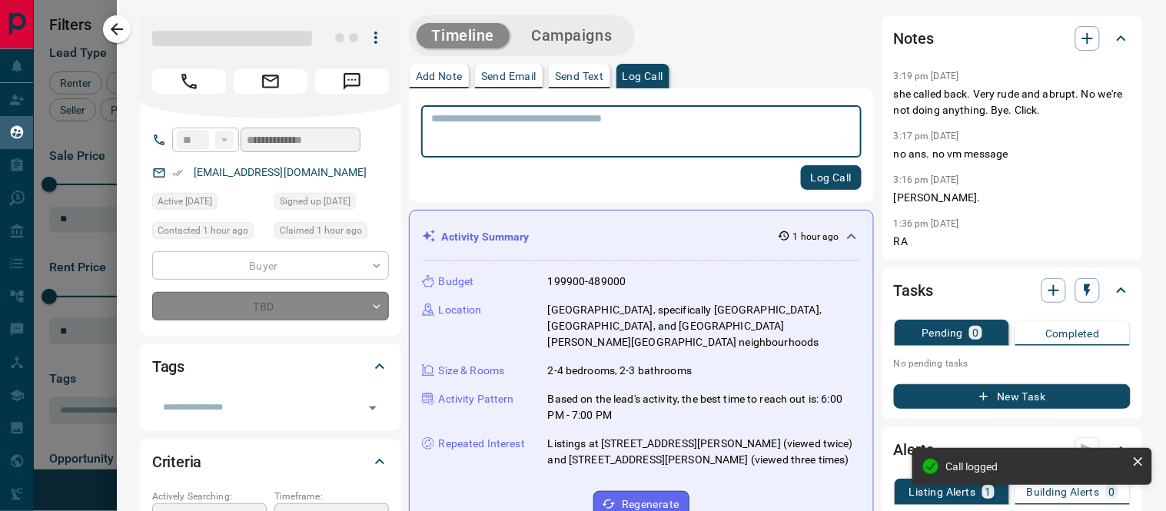
type input "*"
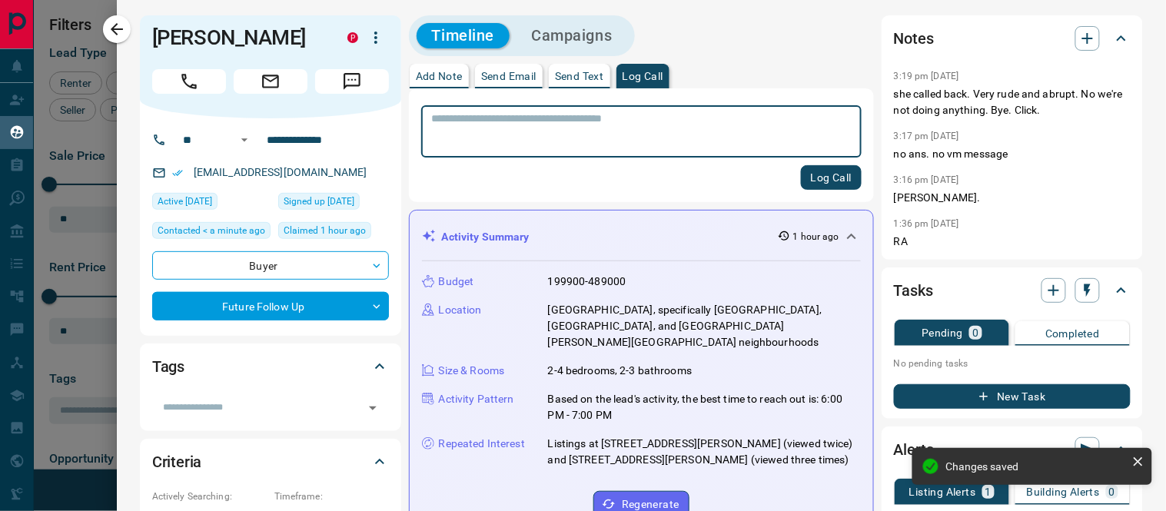
scroll to position [913, 0]
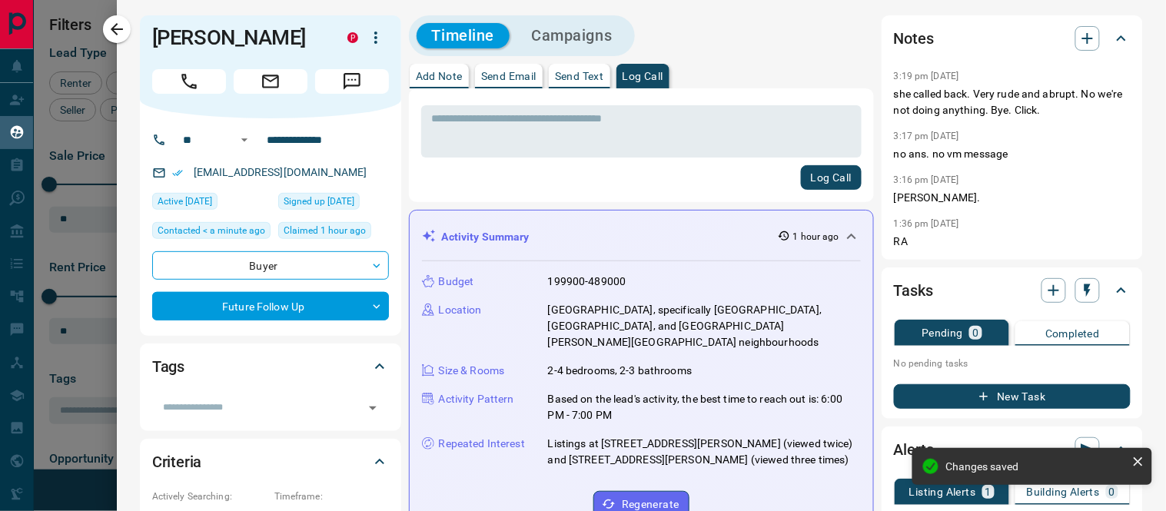
click at [464, 181] on div "Log Call" at bounding box center [641, 177] width 440 height 25
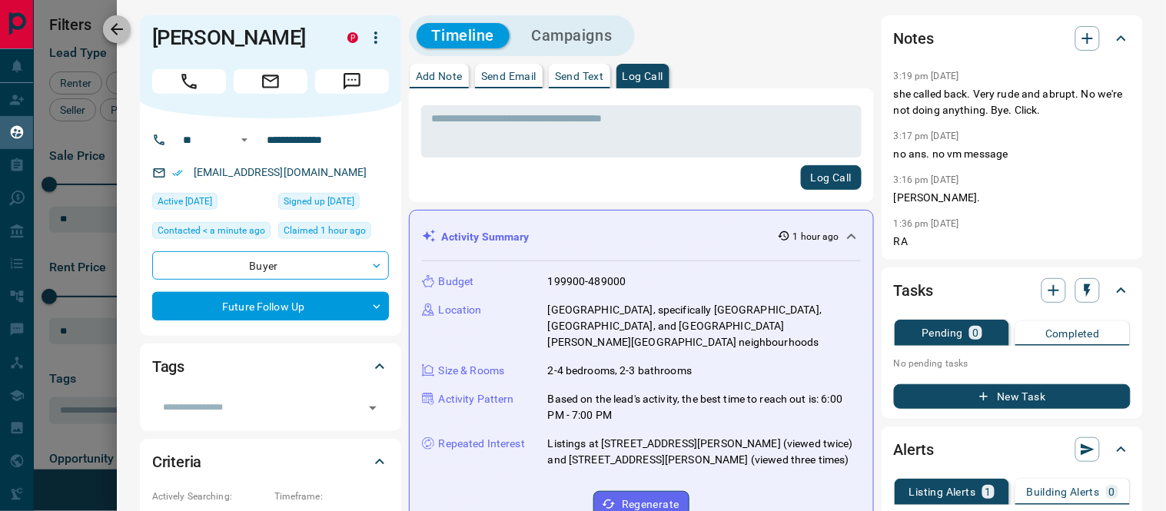
click at [111, 29] on icon "button" at bounding box center [117, 29] width 18 height 18
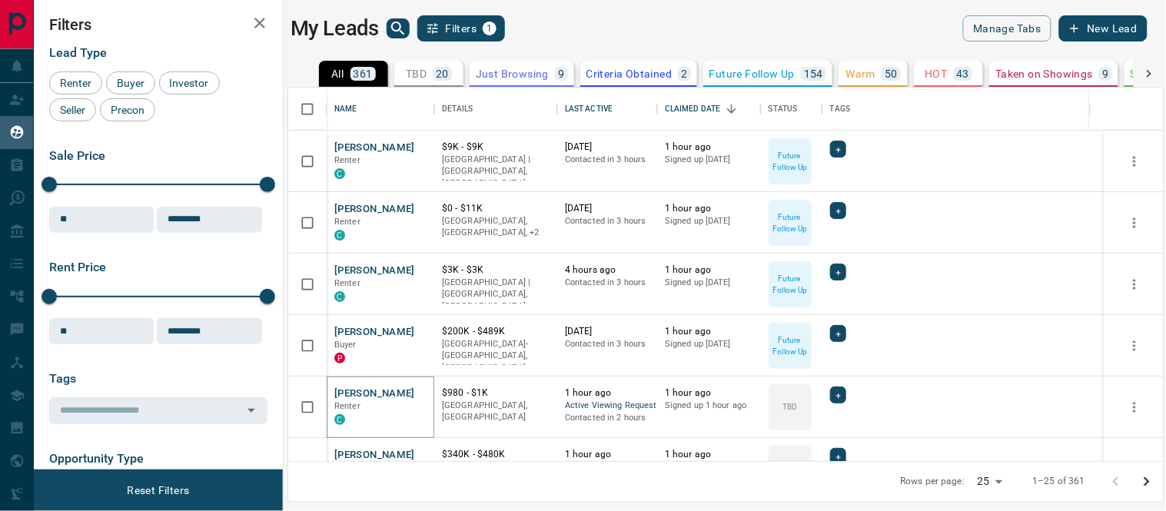
click at [348, 390] on button "[PERSON_NAME]" at bounding box center [374, 394] width 81 height 15
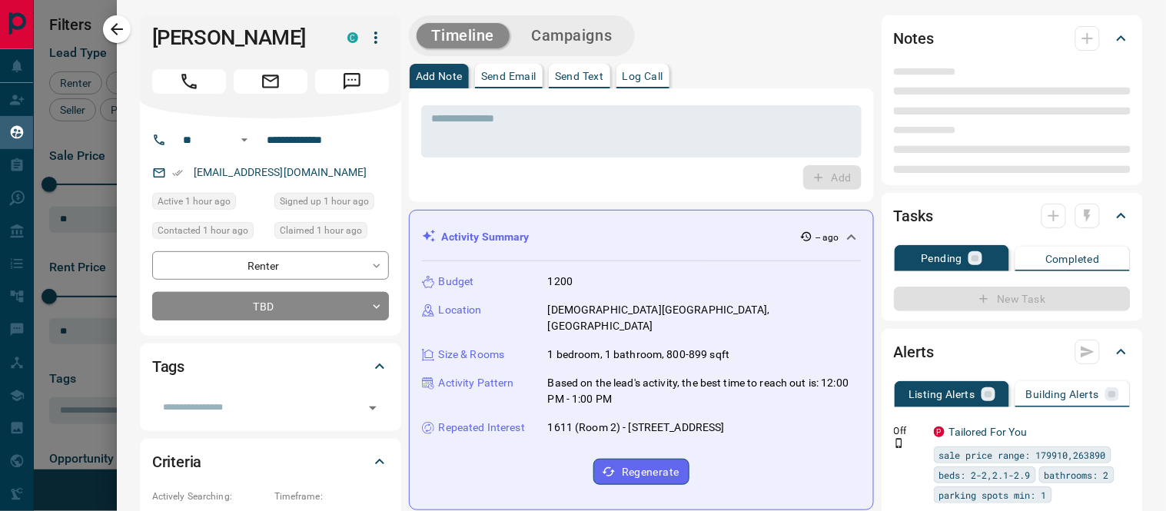
type input "**"
type input "**********"
type input "**"
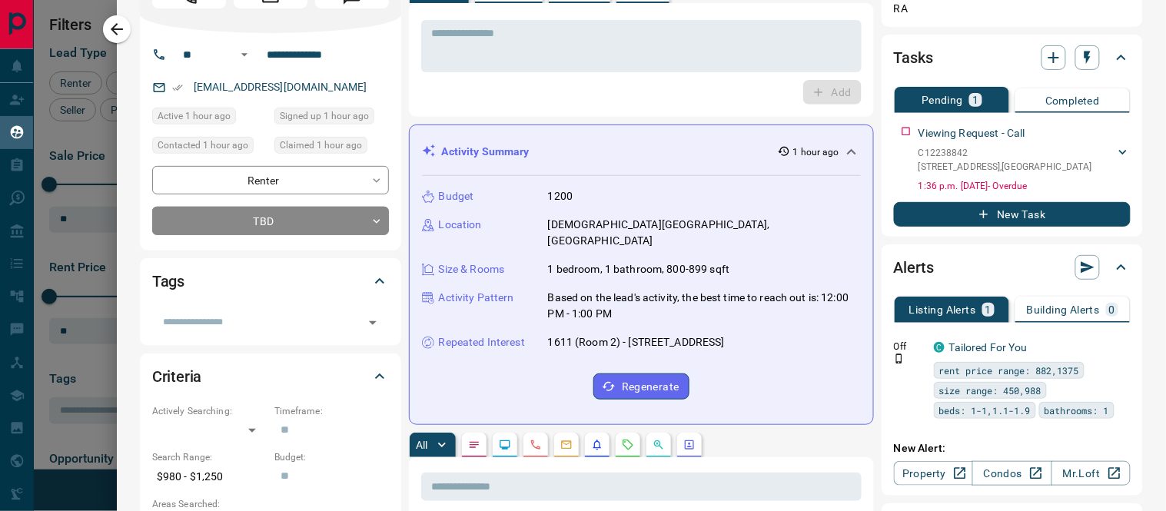
scroll to position [0, 0]
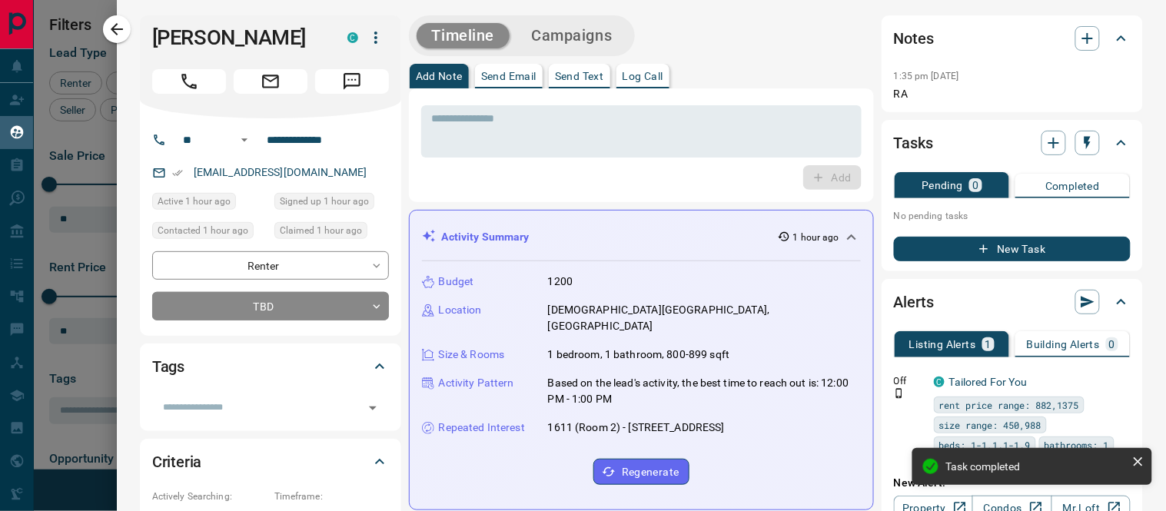
click at [663, 74] on p "Log Call" at bounding box center [642, 76] width 41 height 11
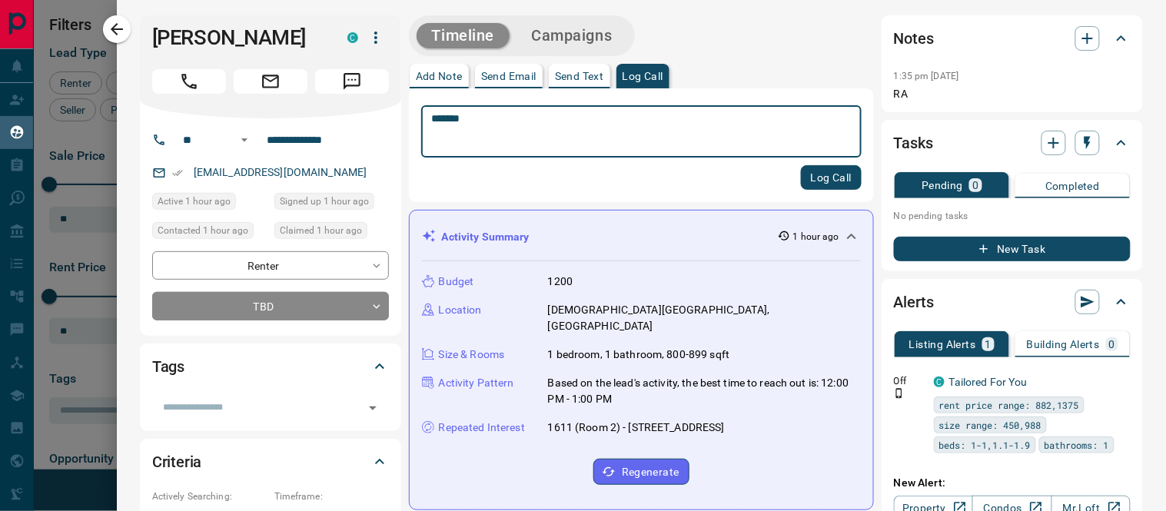
type textarea "*******"
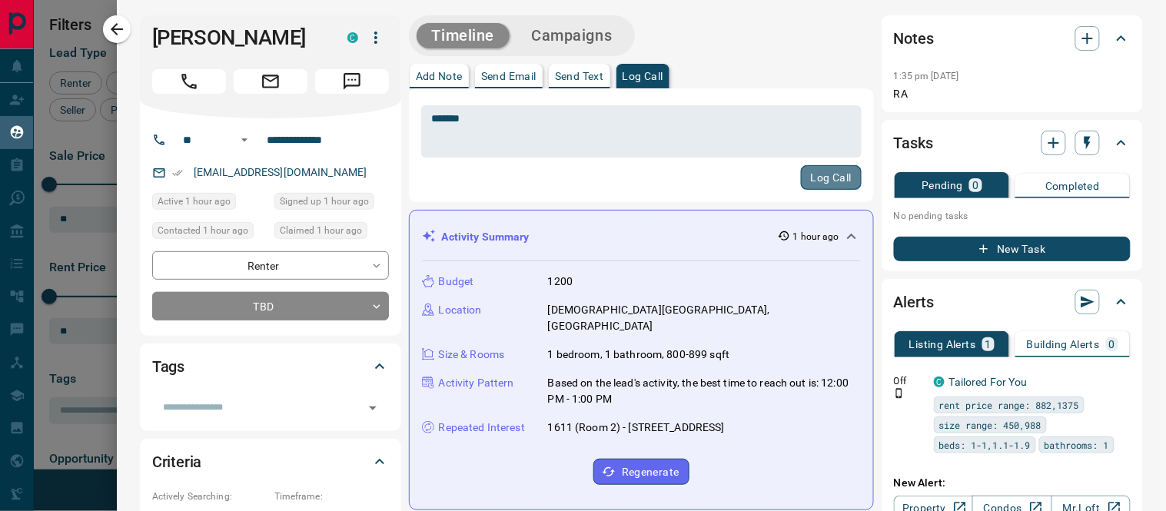
click at [839, 181] on button "Log Call" at bounding box center [831, 177] width 61 height 25
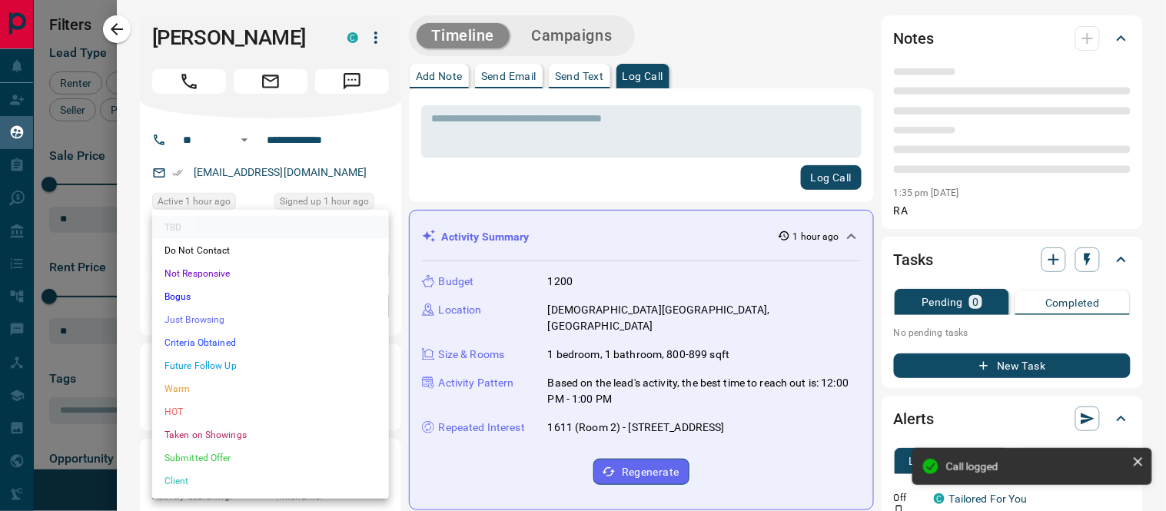
click at [380, 302] on body "Lead Transfers Claim Leads My Leads Tasks Opportunities Deals Campaigns Automat…" at bounding box center [583, 246] width 1166 height 492
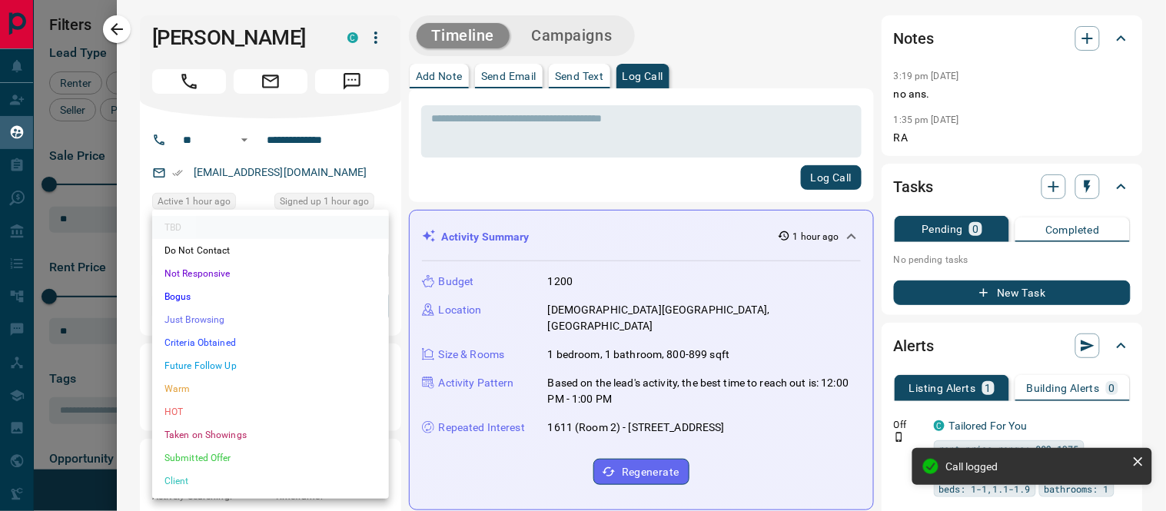
click at [204, 369] on li "Future Follow Up" at bounding box center [270, 365] width 237 height 23
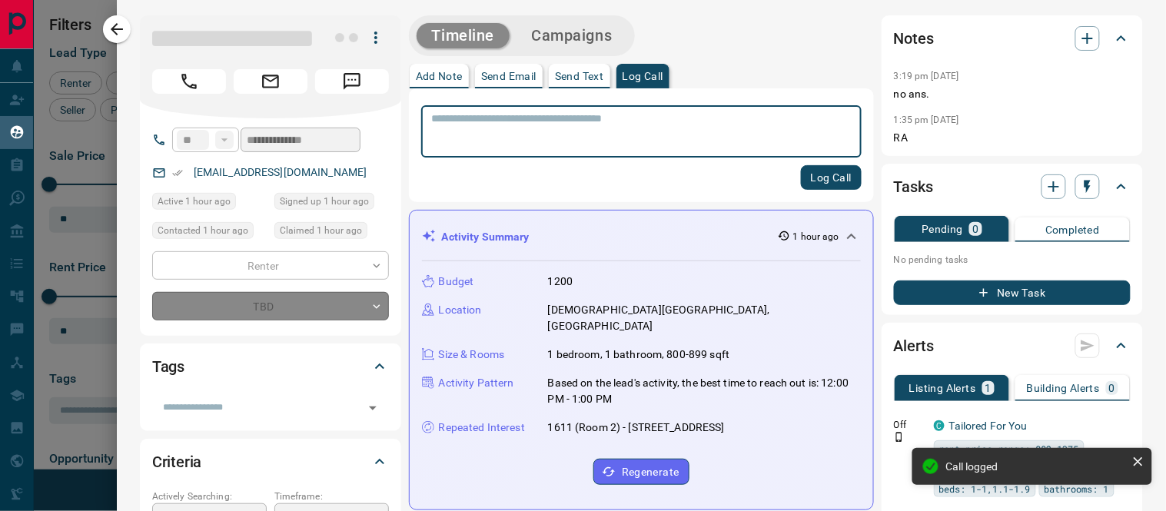
type input "*"
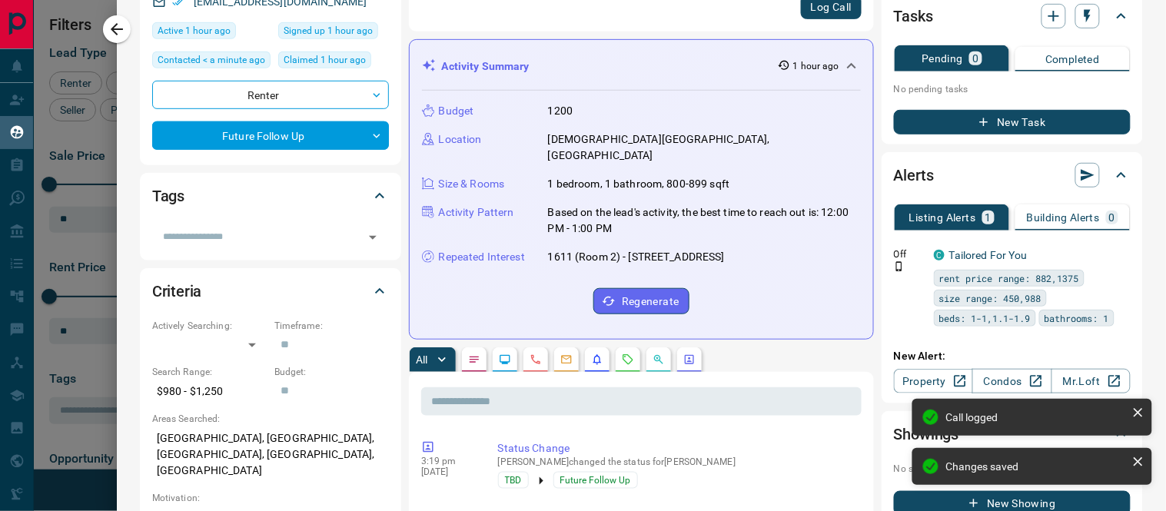
scroll to position [341, 0]
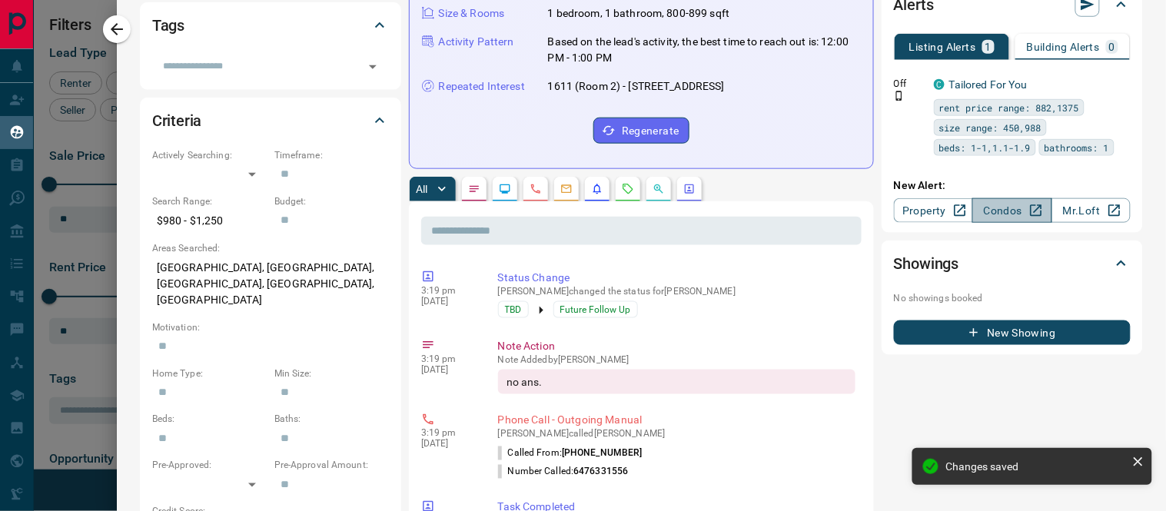
click at [974, 210] on link "Condos" at bounding box center [1011, 210] width 79 height 25
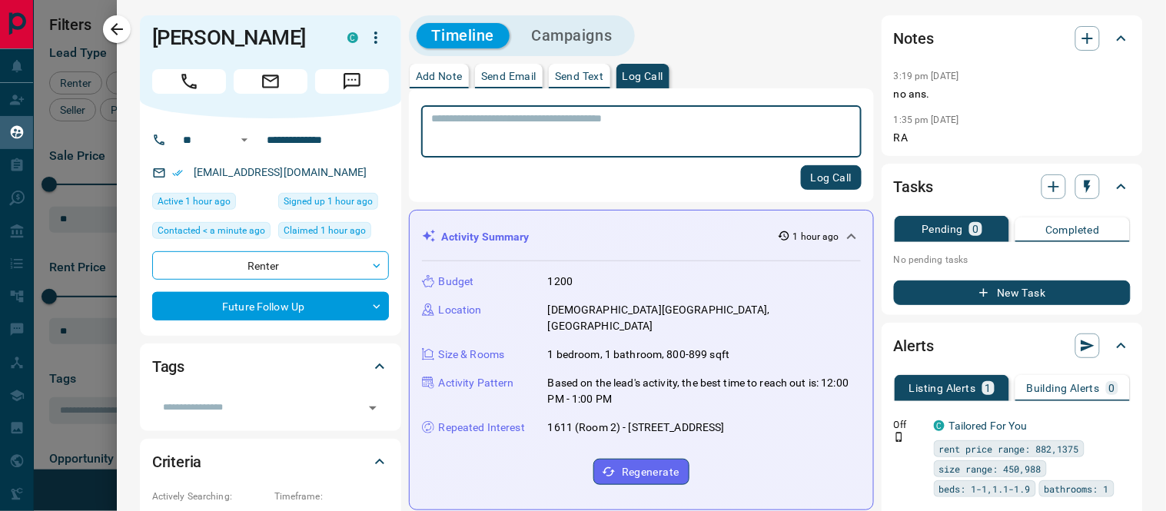
drag, startPoint x: 615, startPoint y: 204, endPoint x: 515, endPoint y: 141, distance: 118.1
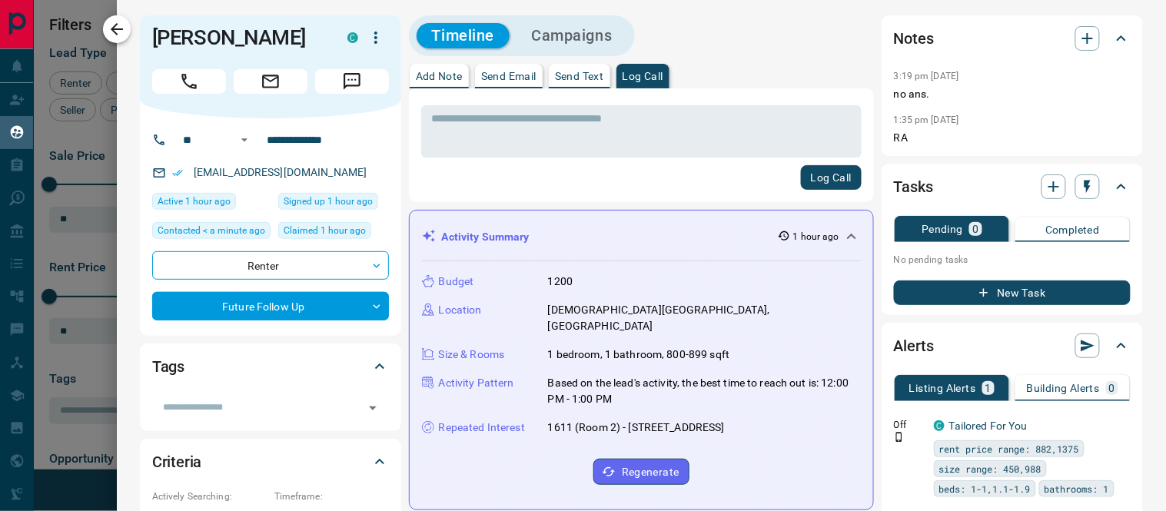
click at [119, 24] on icon "button" at bounding box center [117, 29] width 18 height 18
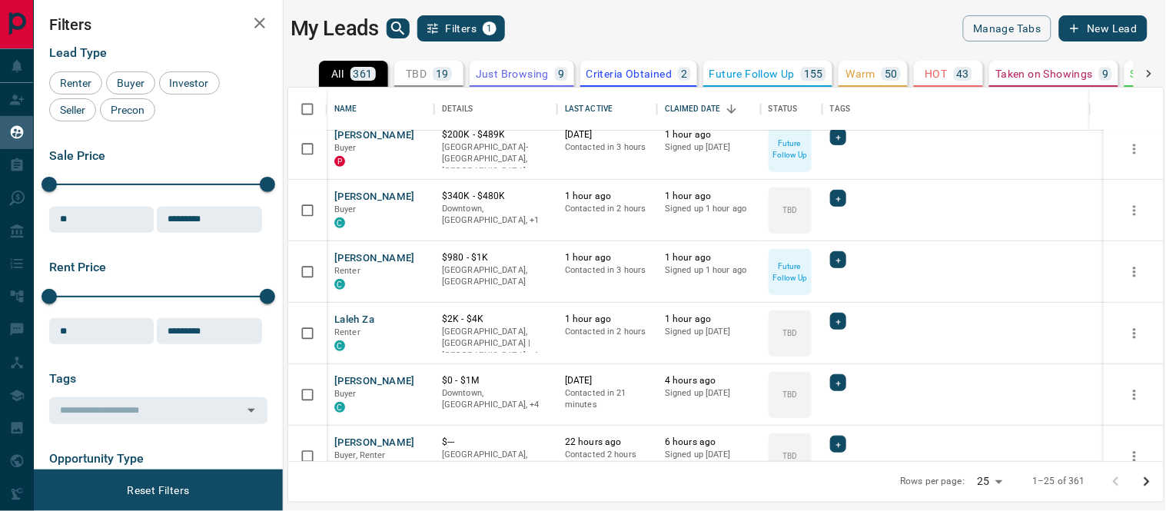
scroll to position [201, 0]
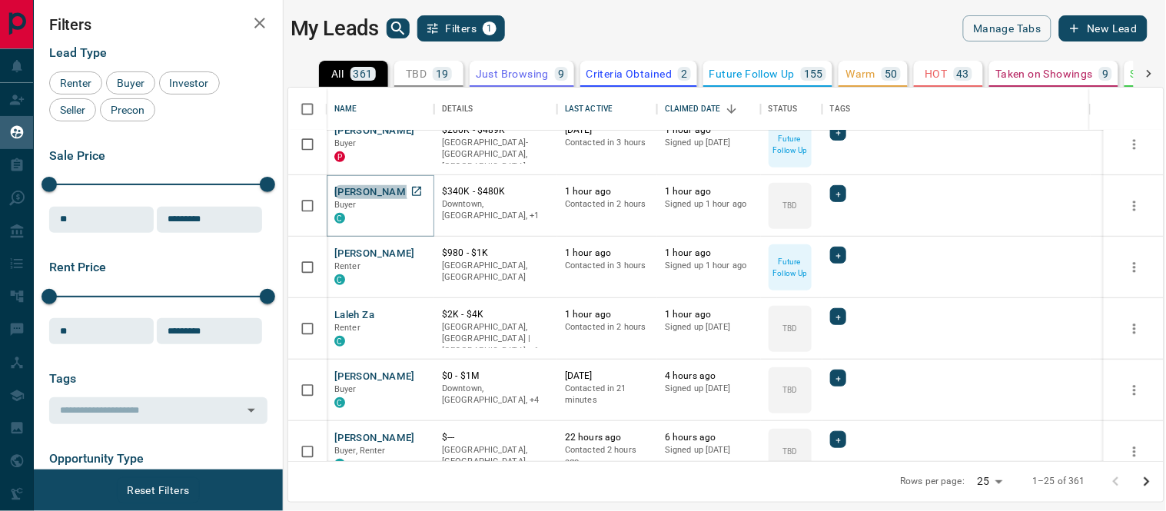
click at [357, 191] on button "[PERSON_NAME]" at bounding box center [374, 192] width 81 height 15
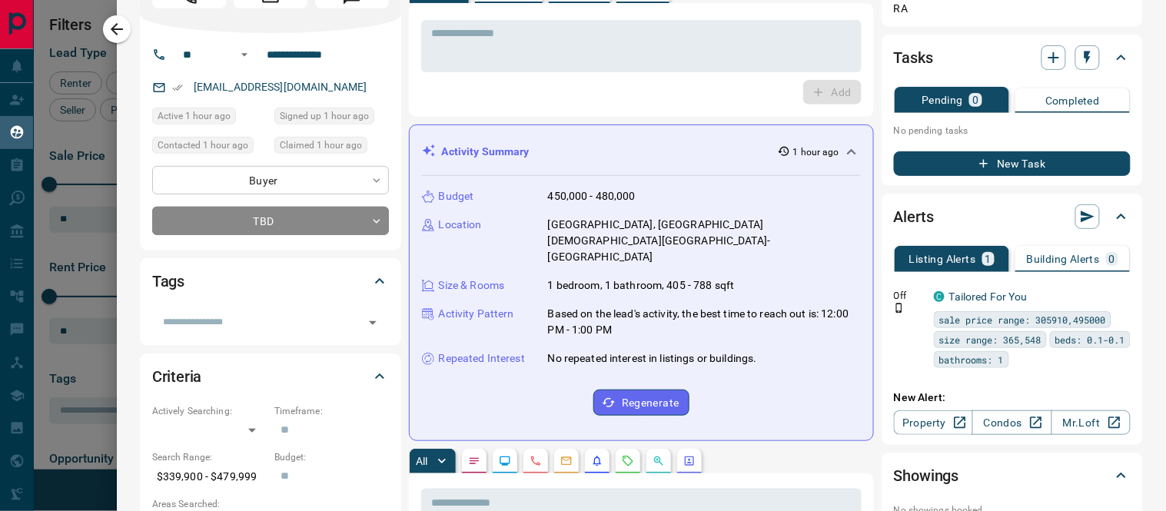
scroll to position [0, 0]
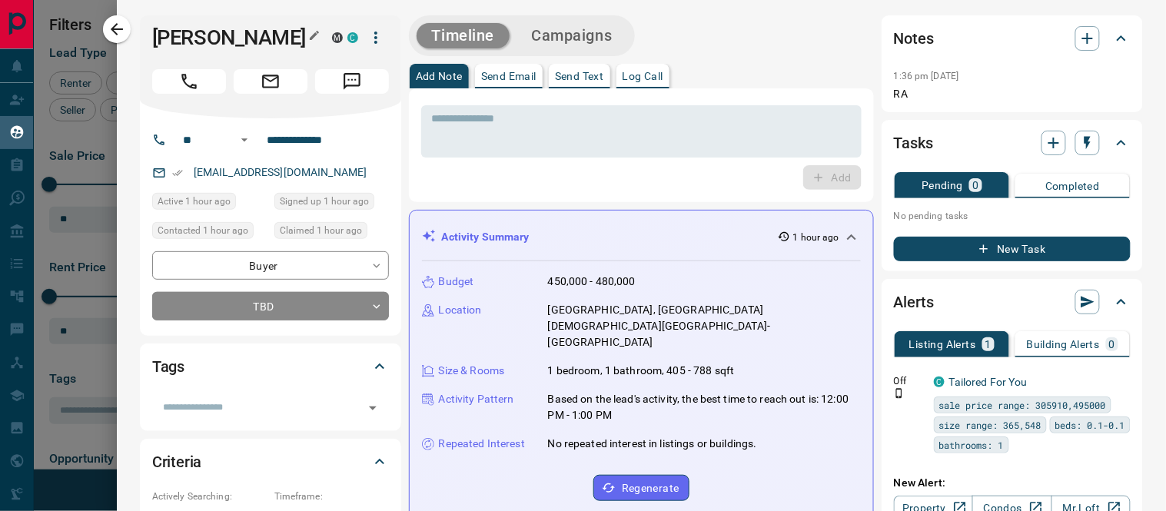
drag, startPoint x: 305, startPoint y: 39, endPoint x: 159, endPoint y: 40, distance: 146.0
click at [159, 40] on div "[PERSON_NAME]" at bounding box center [238, 37] width 172 height 25
drag, startPoint x: 155, startPoint y: 40, endPoint x: 293, endPoint y: 37, distance: 137.6
click at [301, 43] on h1 "[PERSON_NAME]" at bounding box center [230, 37] width 157 height 25
click at [586, 151] on div "* ​" at bounding box center [641, 131] width 440 height 52
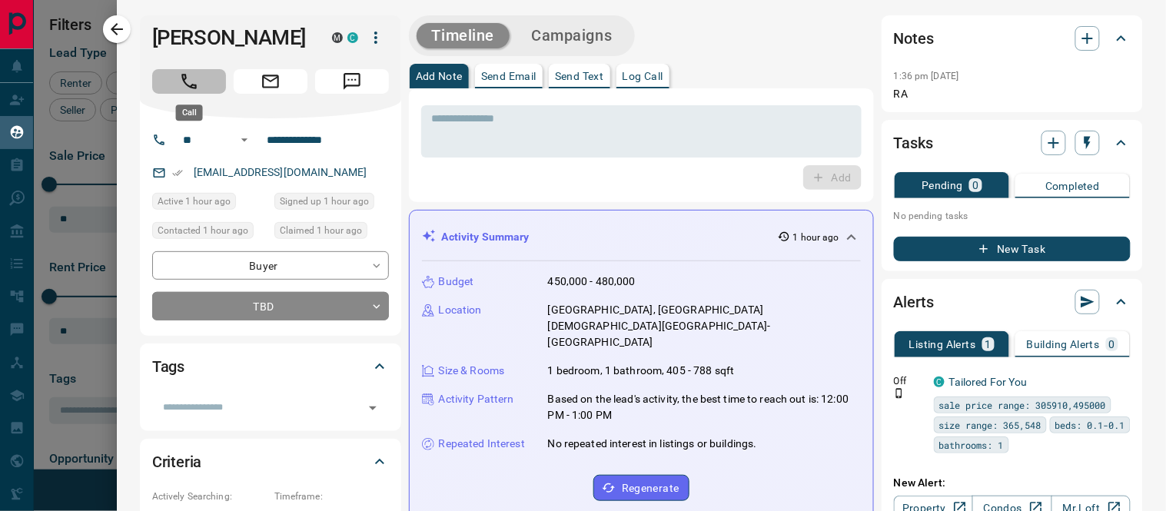
click at [185, 80] on icon "Call" at bounding box center [189, 81] width 20 height 20
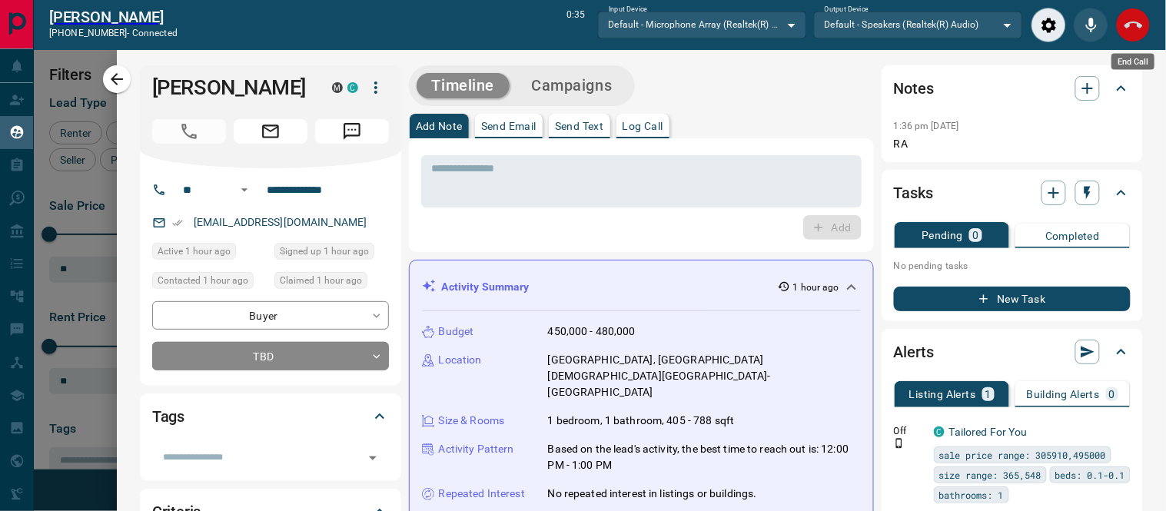
click at [1128, 25] on icon "End Call" at bounding box center [1133, 25] width 18 height 7
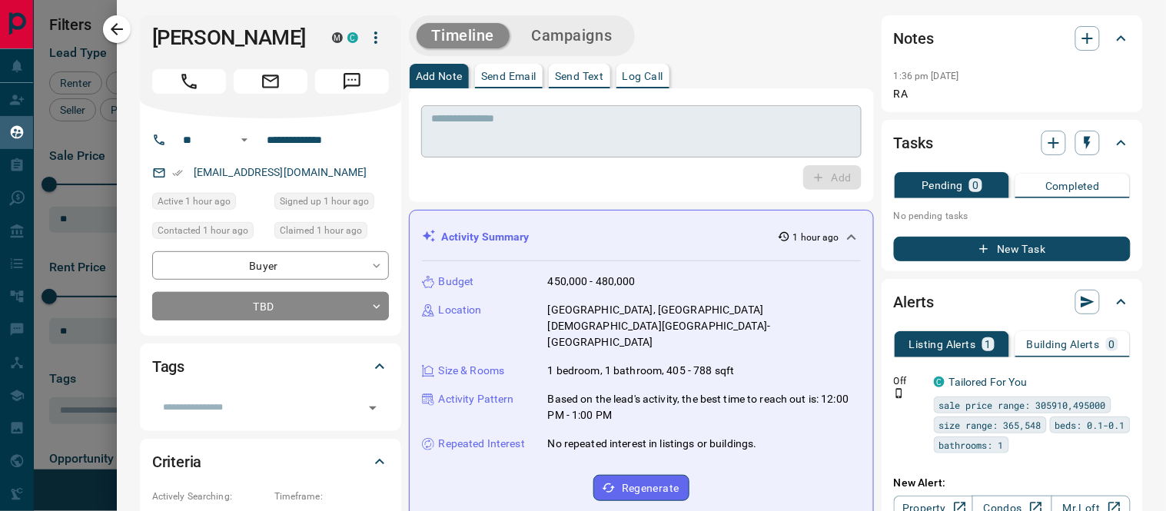
scroll to position [360, 862]
click at [642, 78] on p "Log Call" at bounding box center [642, 76] width 41 height 11
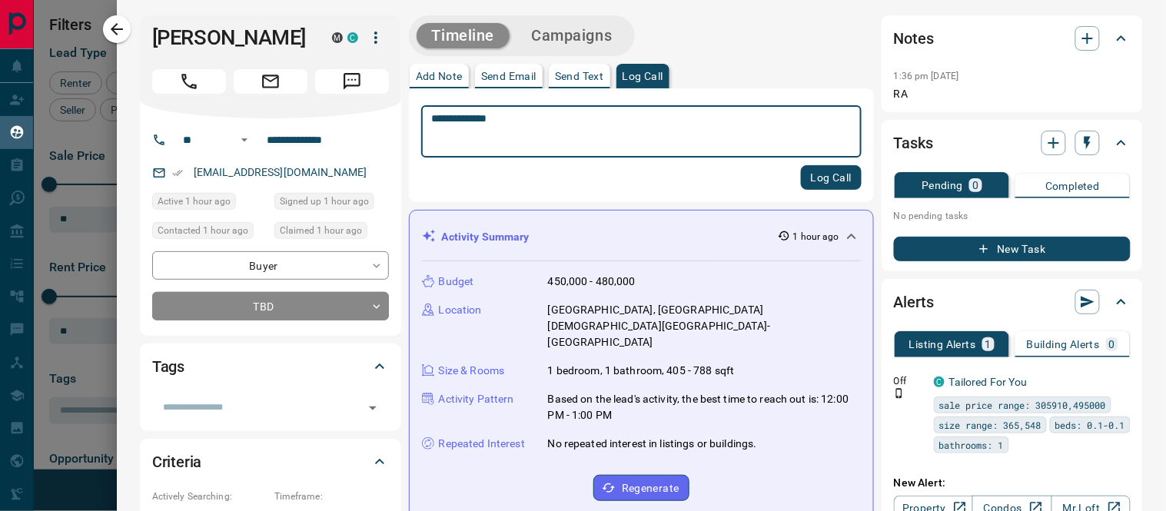
type textarea "**********"
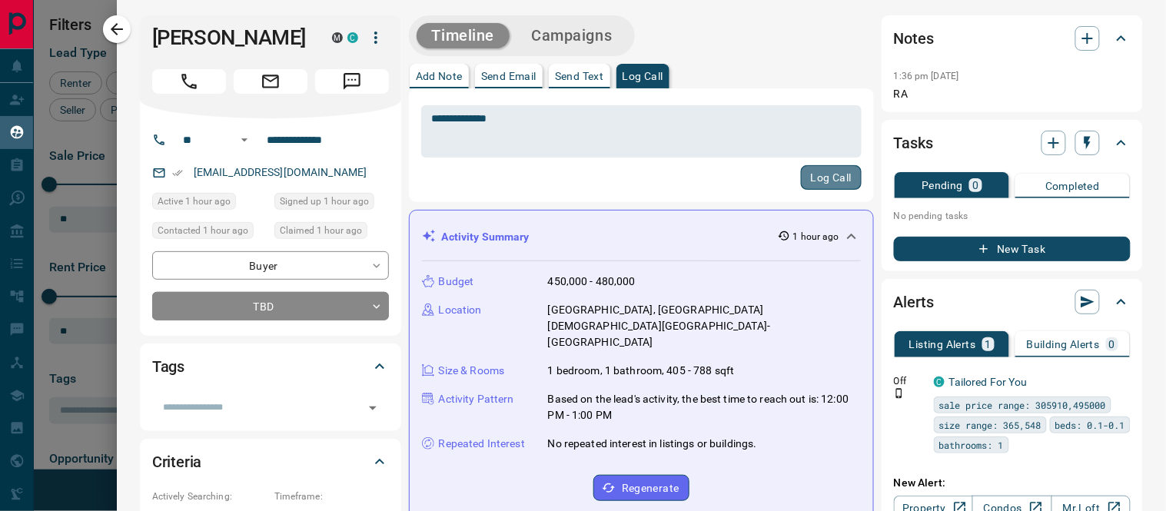
click at [812, 168] on button "Log Call" at bounding box center [831, 177] width 61 height 25
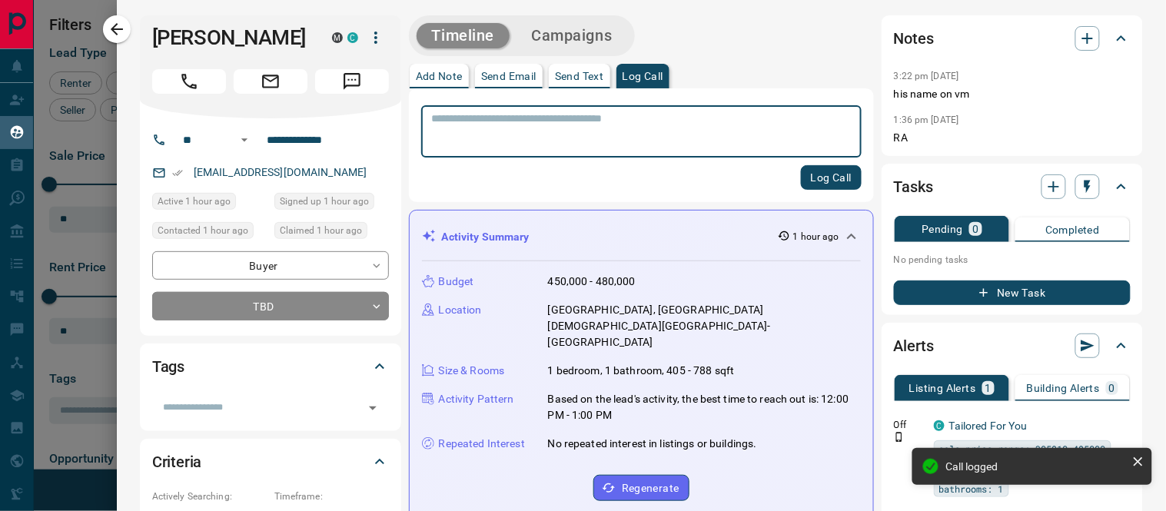
click at [977, 290] on icon "button" at bounding box center [984, 293] width 14 height 14
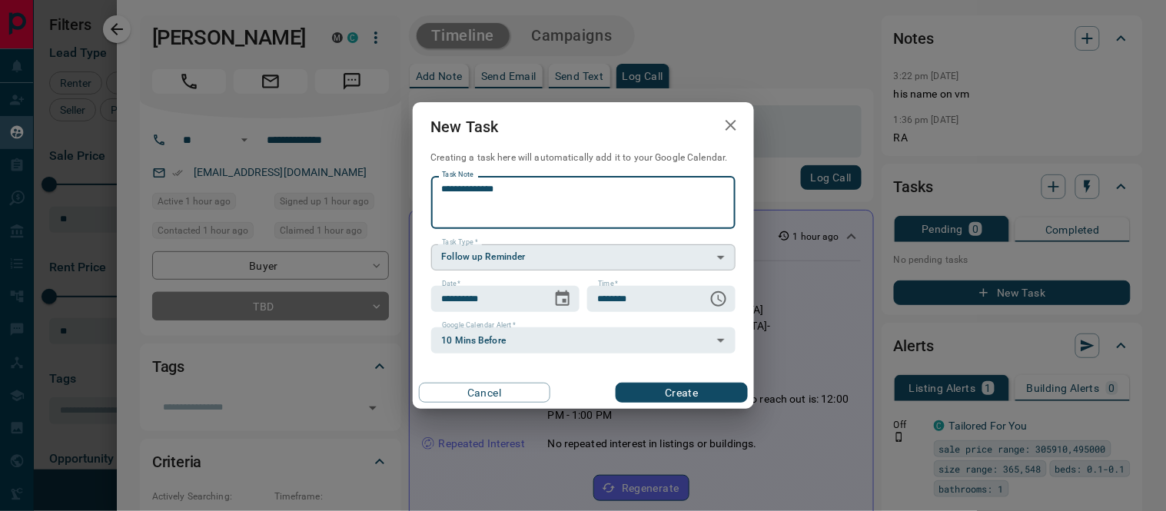
type textarea "**********"
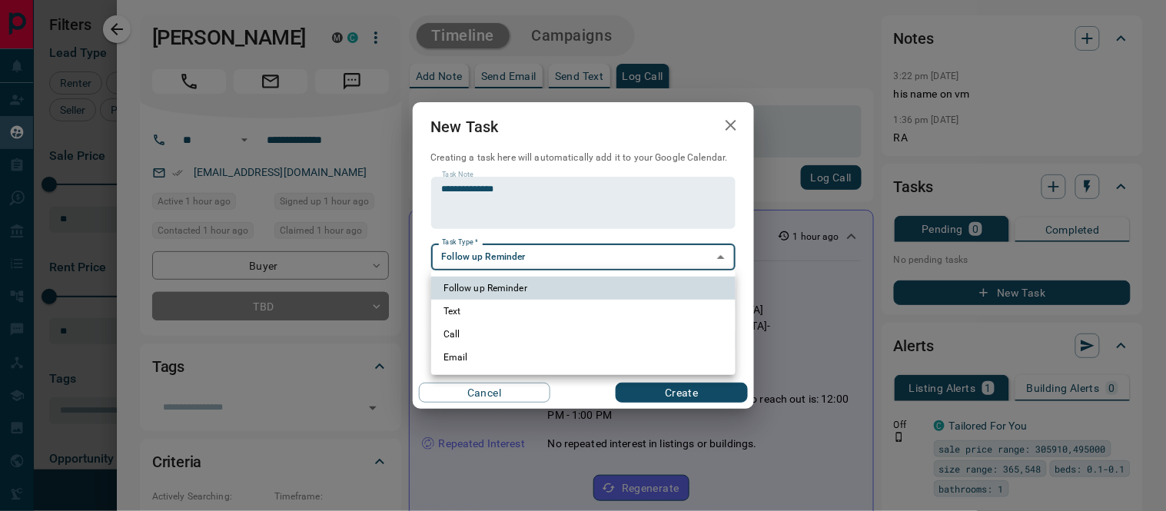
click at [531, 256] on body "Lead Transfers Claim Leads My Leads Tasks Opportunities Deals Campaigns Automat…" at bounding box center [583, 246] width 1166 height 492
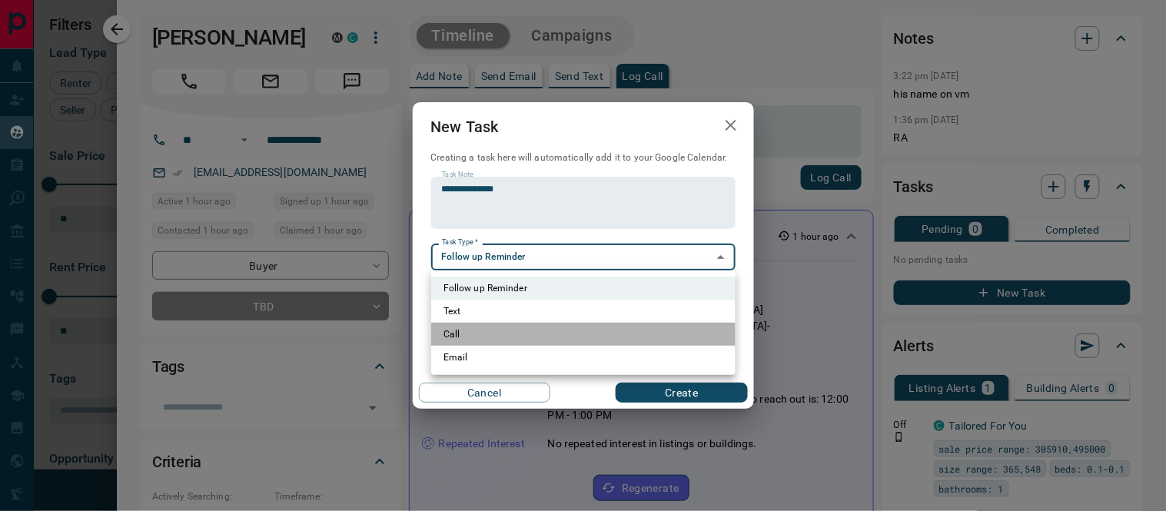
click at [465, 329] on li "Call" at bounding box center [583, 334] width 304 height 23
type input "**********"
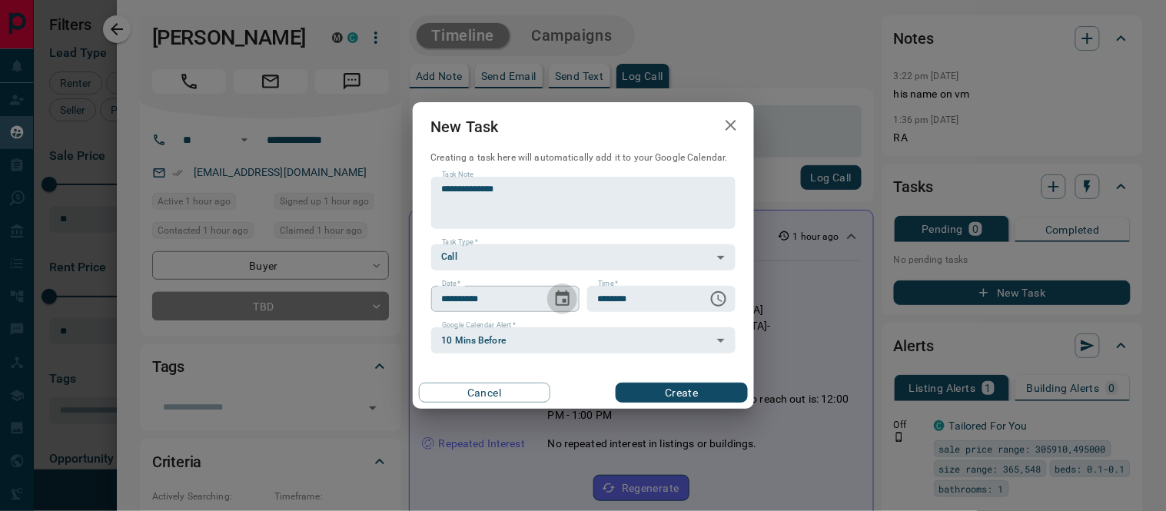
click at [563, 295] on icon "Choose date, selected date is Aug 19, 2025" at bounding box center [563, 297] width 14 height 15
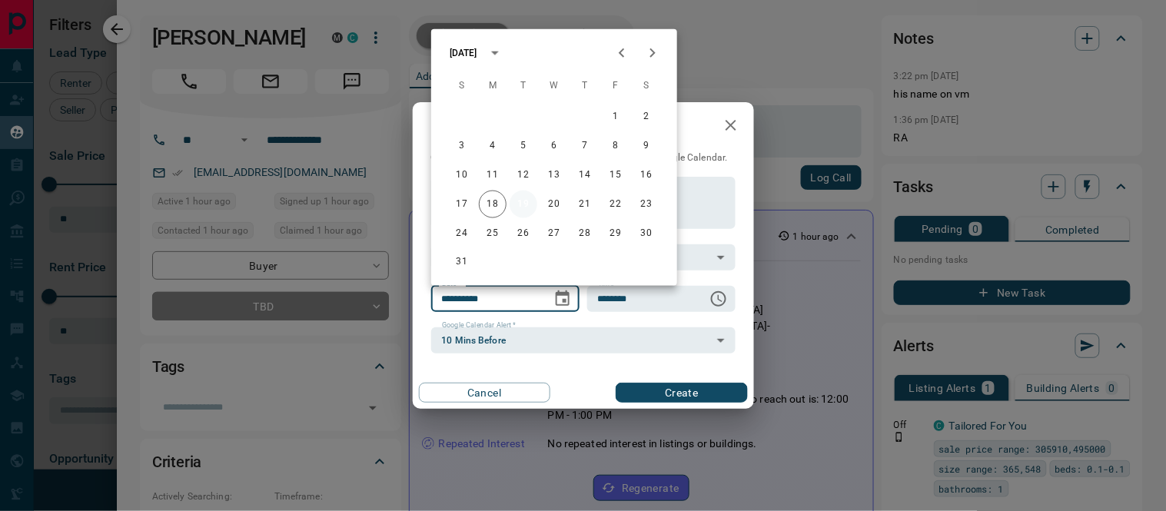
click at [520, 194] on button "19" at bounding box center [524, 205] width 28 height 28
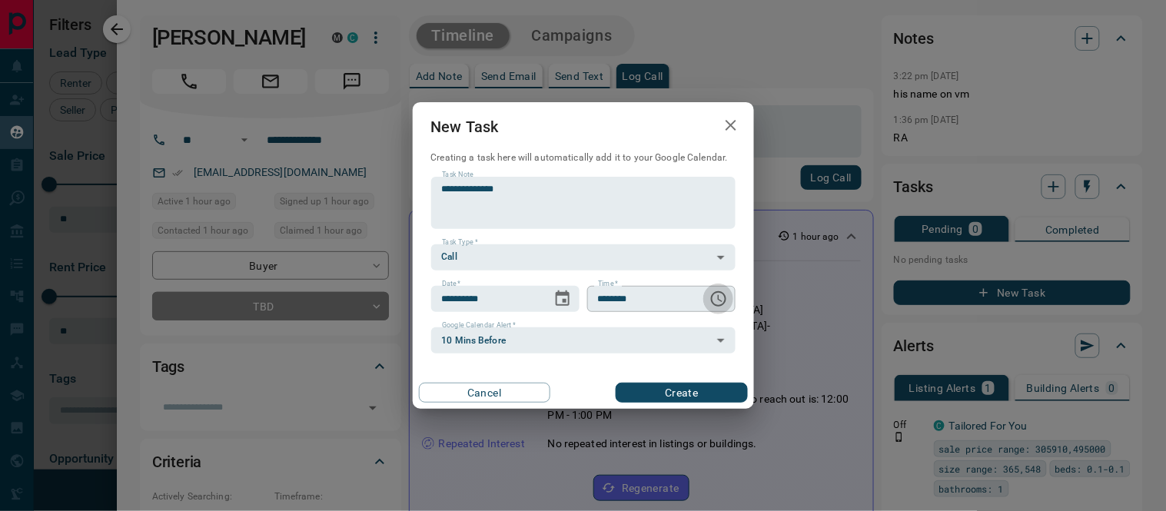
click at [715, 297] on icon "Choose time, selected time is 6:00 AM" at bounding box center [718, 299] width 18 height 18
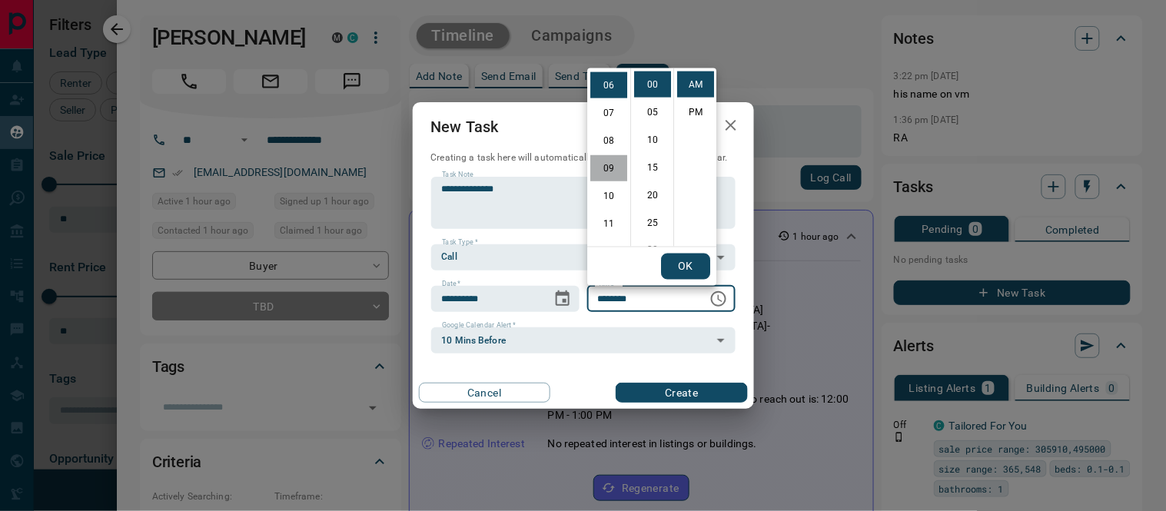
click at [612, 164] on li "09" at bounding box center [608, 168] width 37 height 26
click at [654, 169] on li "15" at bounding box center [652, 167] width 37 height 26
type input "********"
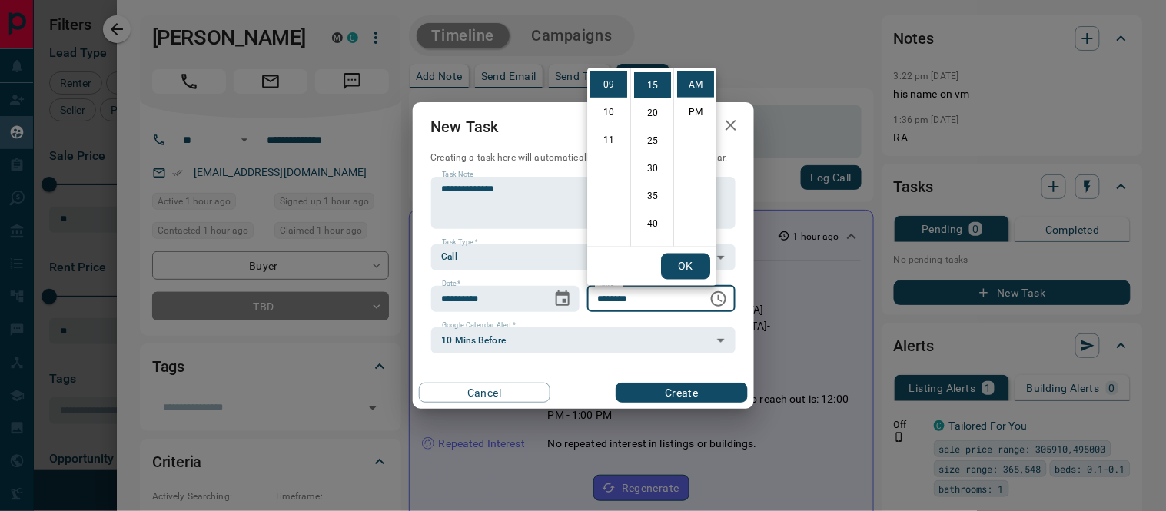
click at [672, 257] on button "OK" at bounding box center [685, 267] width 49 height 26
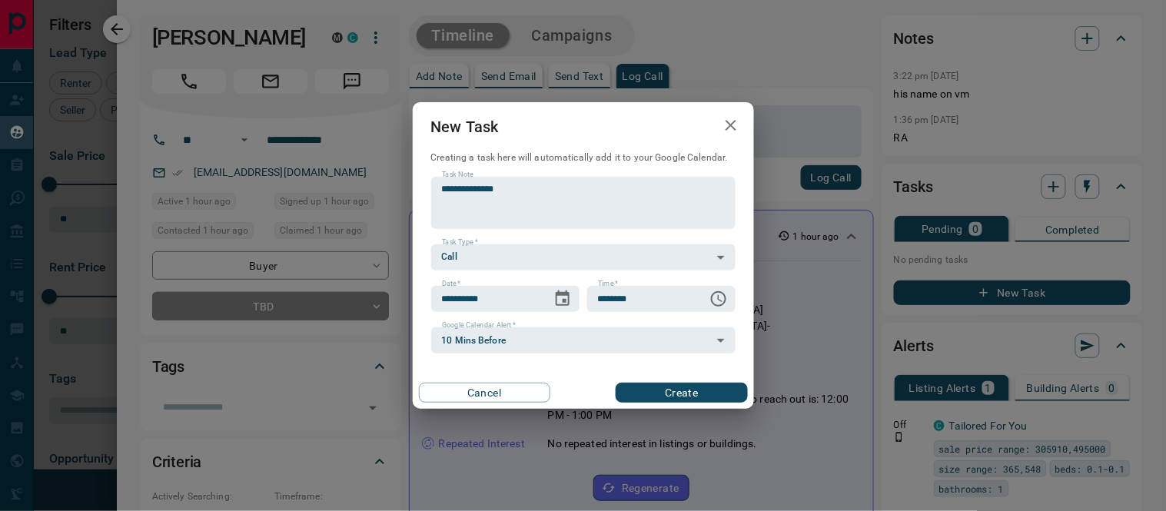
click at [673, 388] on button "Create" at bounding box center [681, 393] width 131 height 20
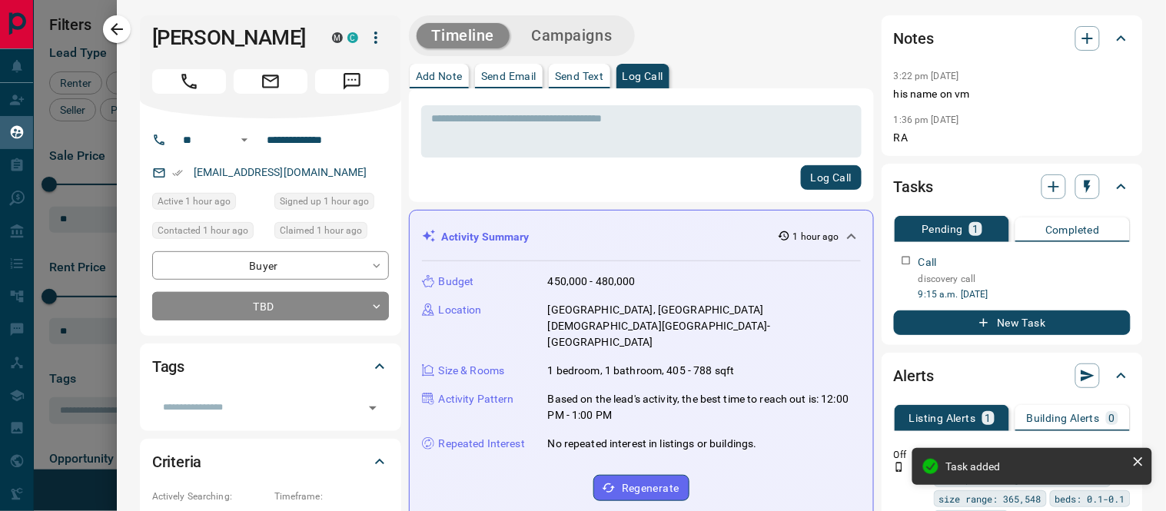
scroll to position [256, 0]
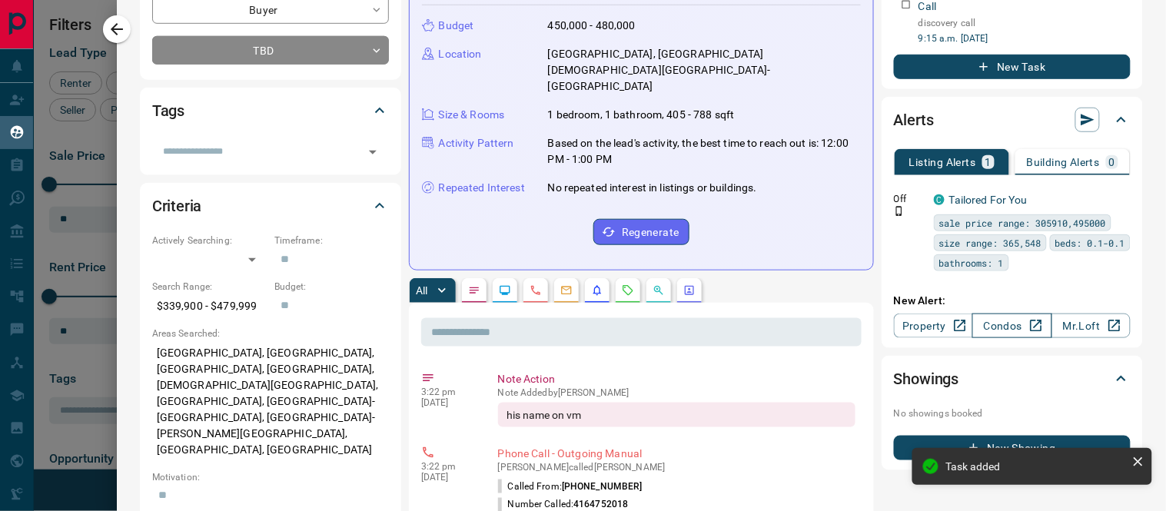
click at [981, 317] on link "Condos" at bounding box center [1011, 326] width 79 height 25
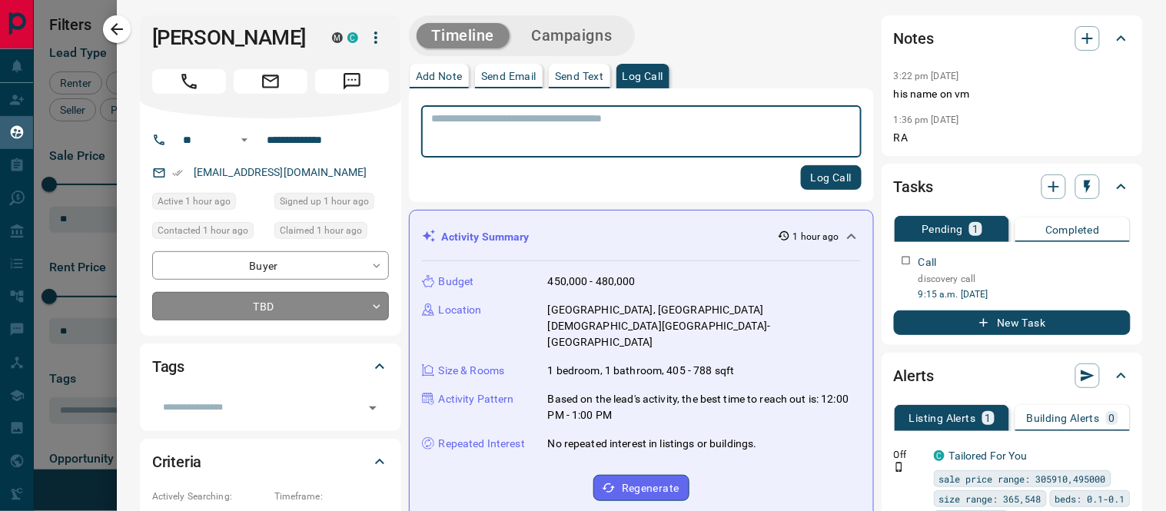
click at [378, 302] on body "Lead Transfers Claim Leads My Leads Tasks Opportunities Deals Campaigns Automat…" at bounding box center [583, 246] width 1166 height 492
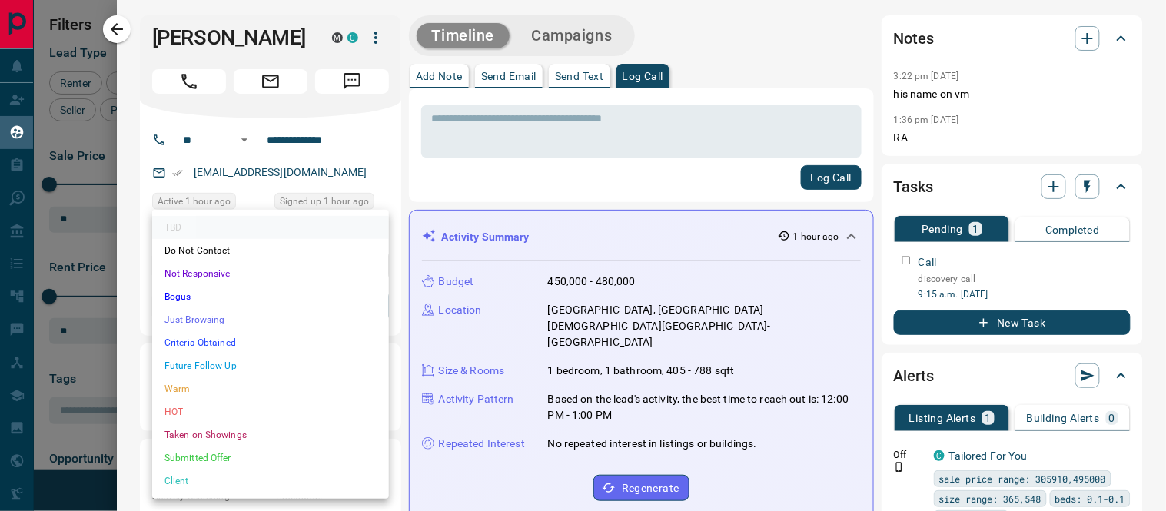
click at [181, 393] on li "Warm" at bounding box center [270, 388] width 237 height 23
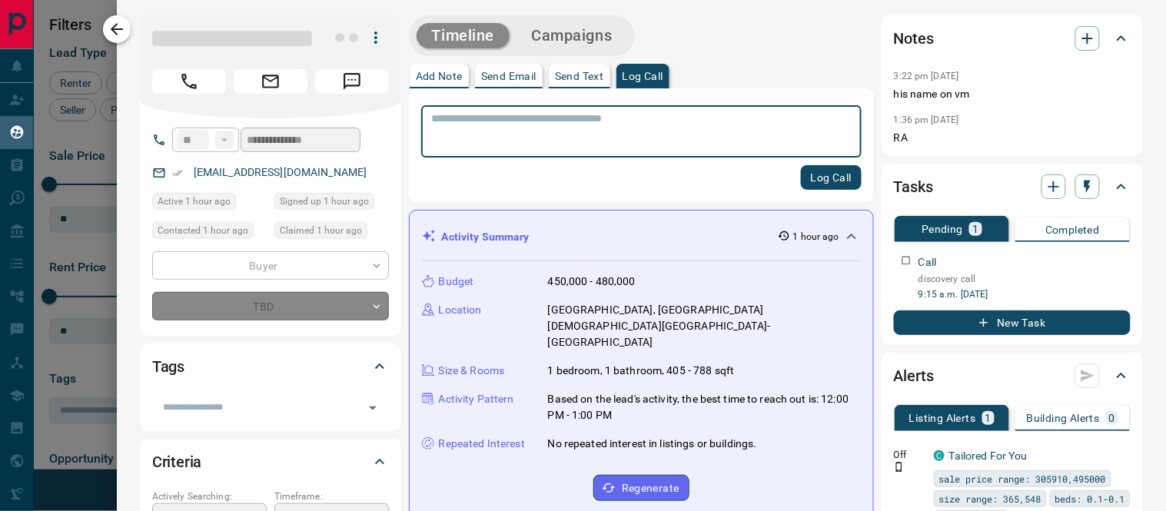
type input "*"
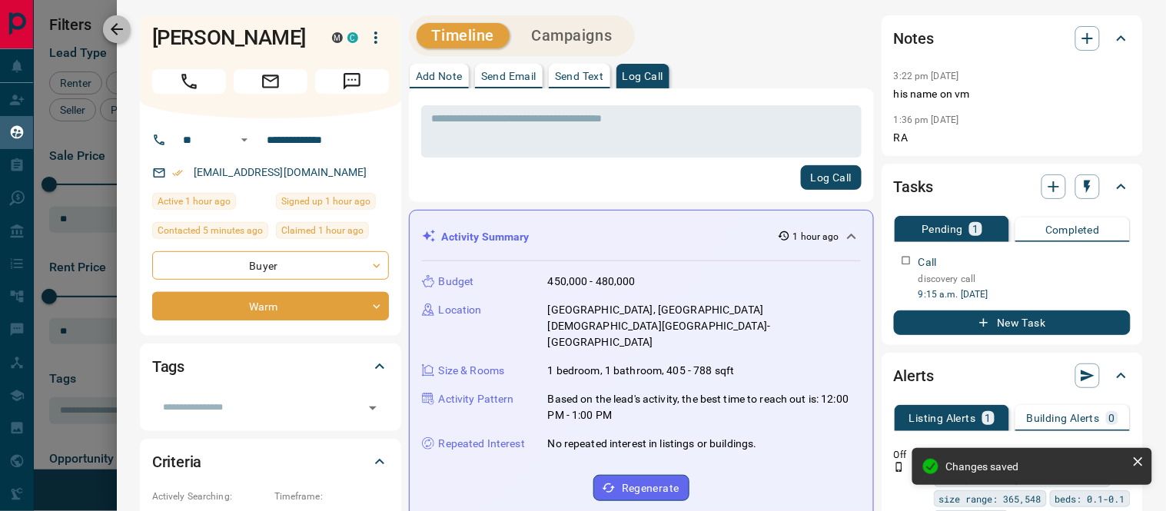
click at [113, 26] on icon "button" at bounding box center [117, 29] width 12 height 12
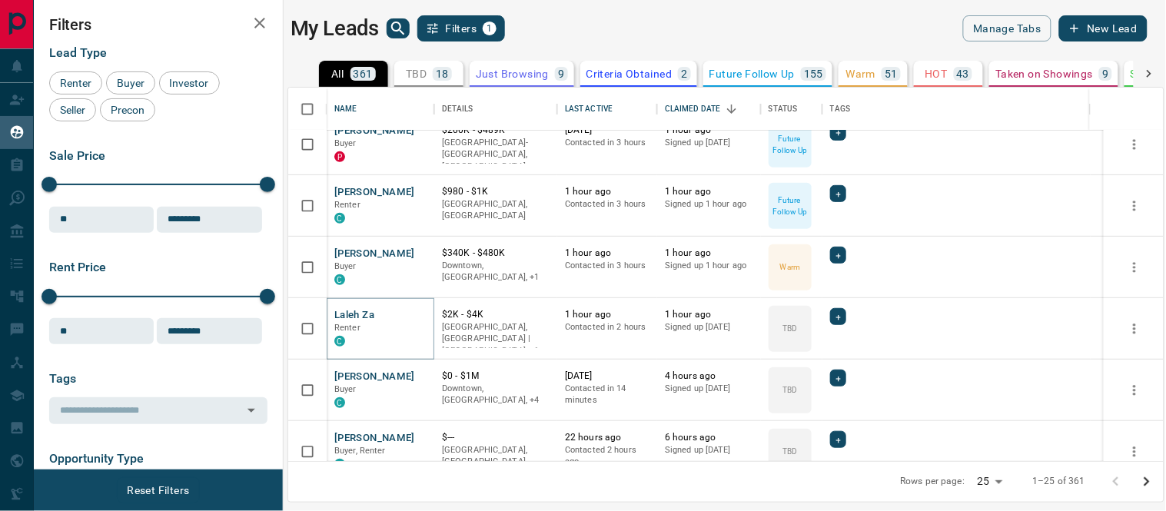
click at [347, 310] on button "Laleh Za" at bounding box center [354, 315] width 40 height 15
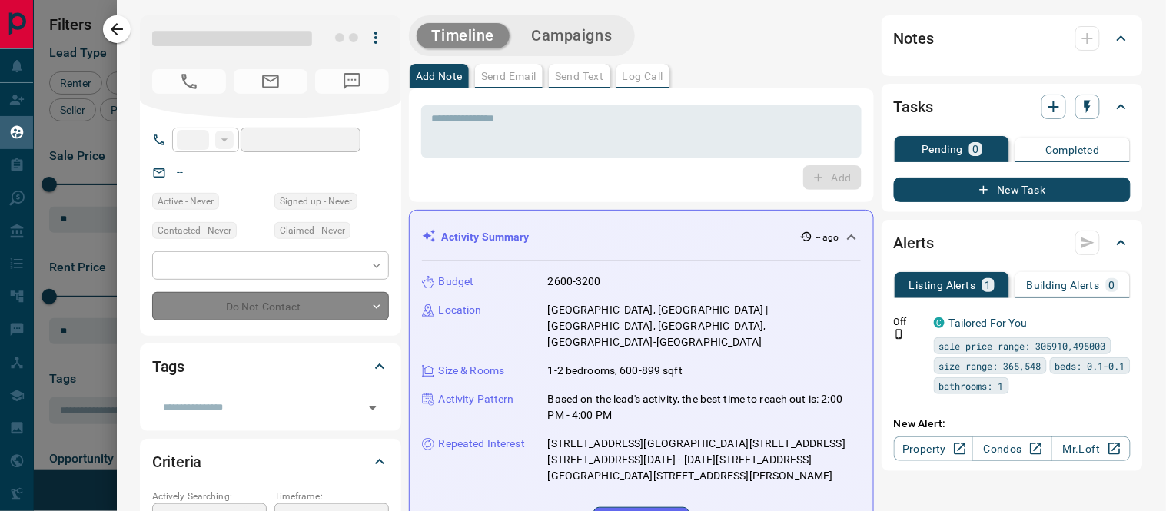
type input "**"
type input "**********"
type input "**"
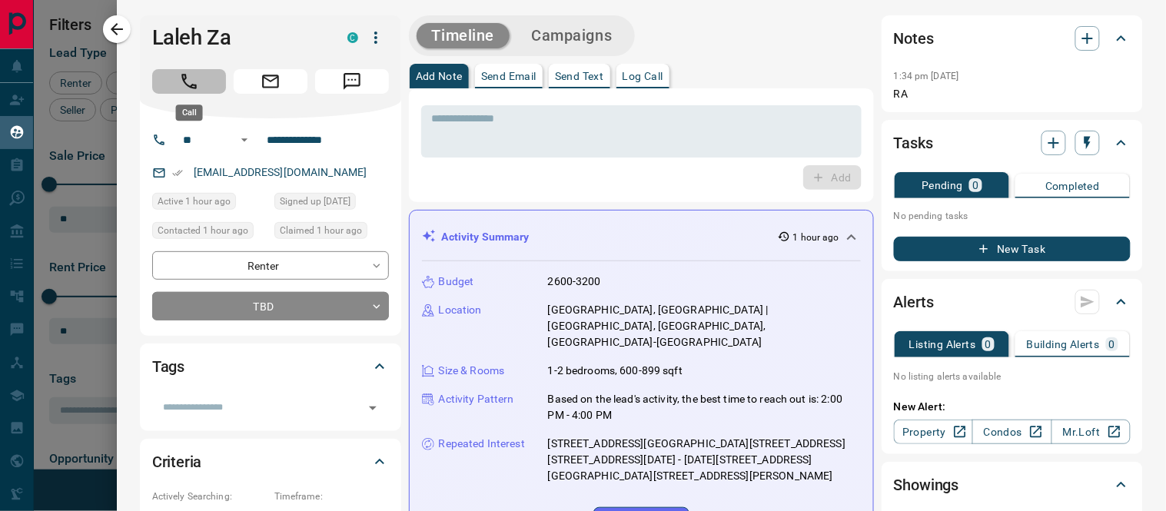
click at [182, 88] on icon "Call" at bounding box center [189, 81] width 20 height 20
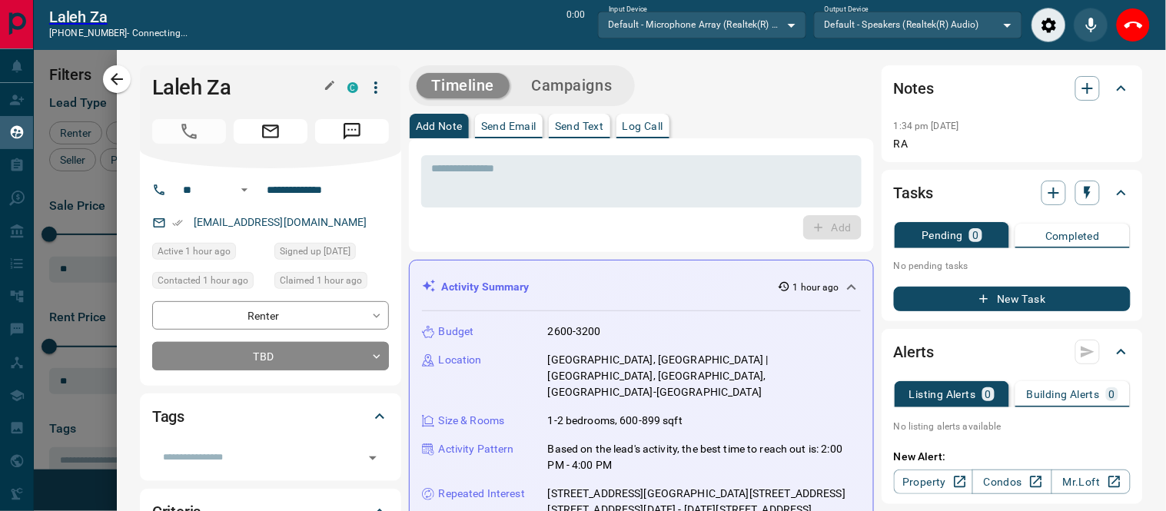
scroll to position [13, 13]
click at [1127, 17] on icon "End Call" at bounding box center [1133, 25] width 18 height 18
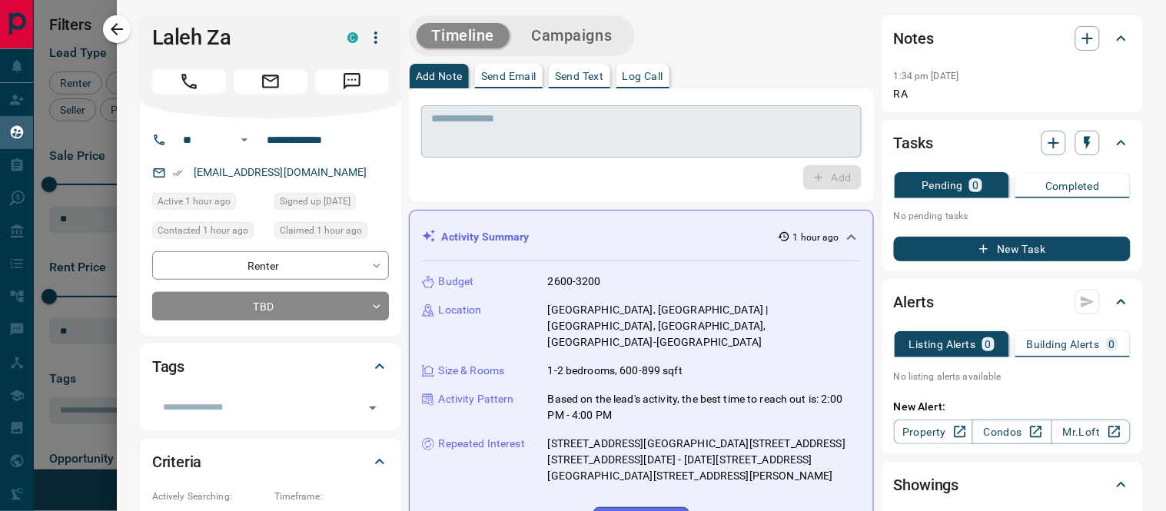
scroll to position [360, 862]
click at [635, 73] on p "Log Call" at bounding box center [642, 76] width 41 height 11
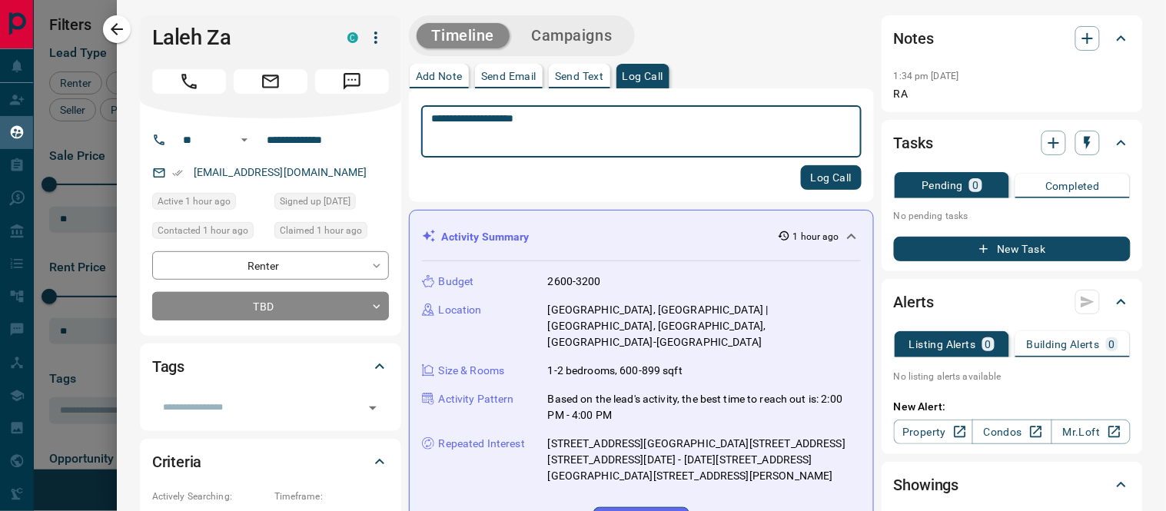
type textarea "**********"
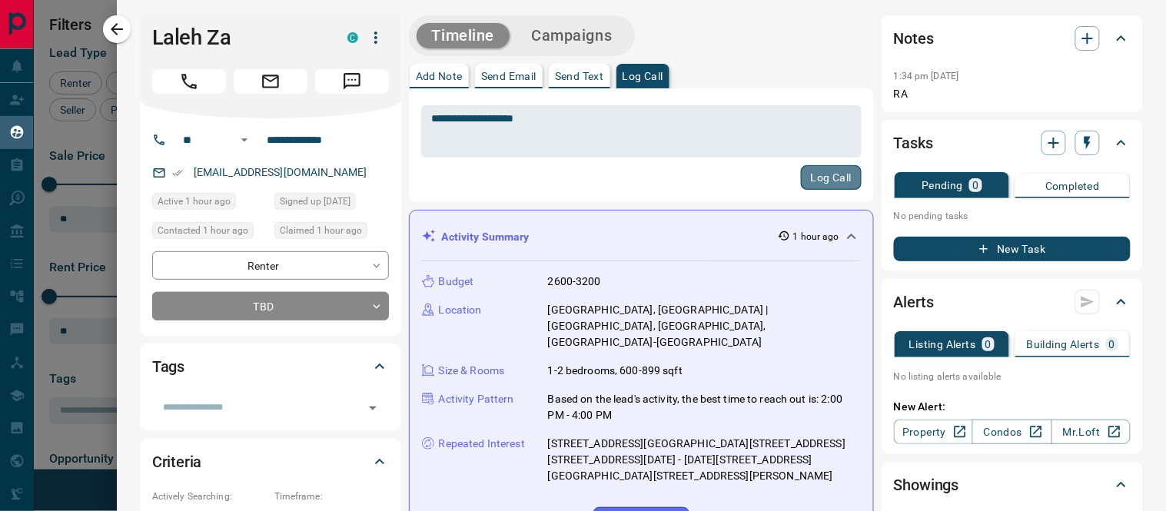
click at [805, 178] on button "Log Call" at bounding box center [831, 177] width 61 height 25
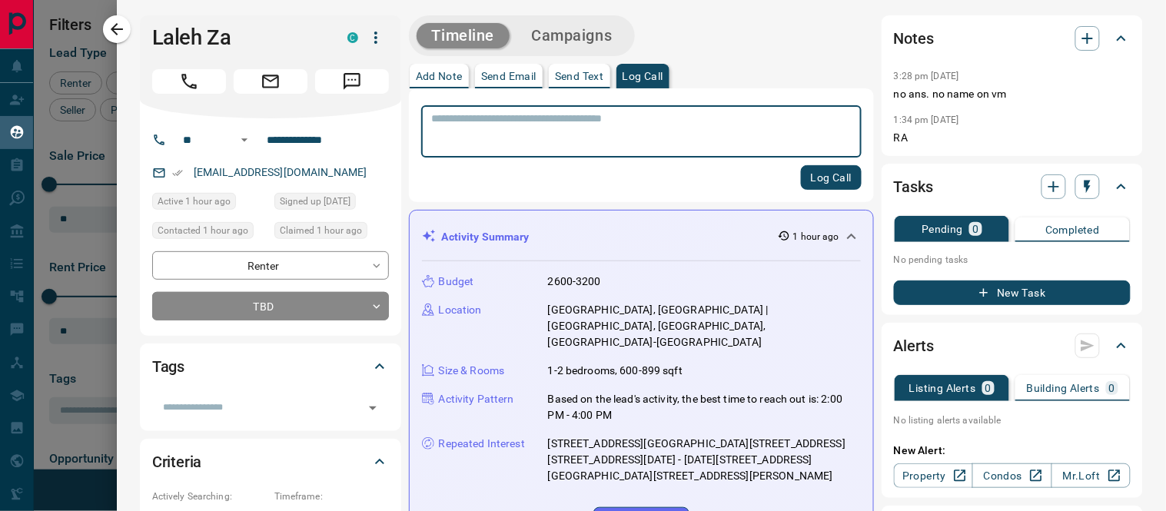
click at [1015, 287] on button "New Task" at bounding box center [1012, 293] width 237 height 25
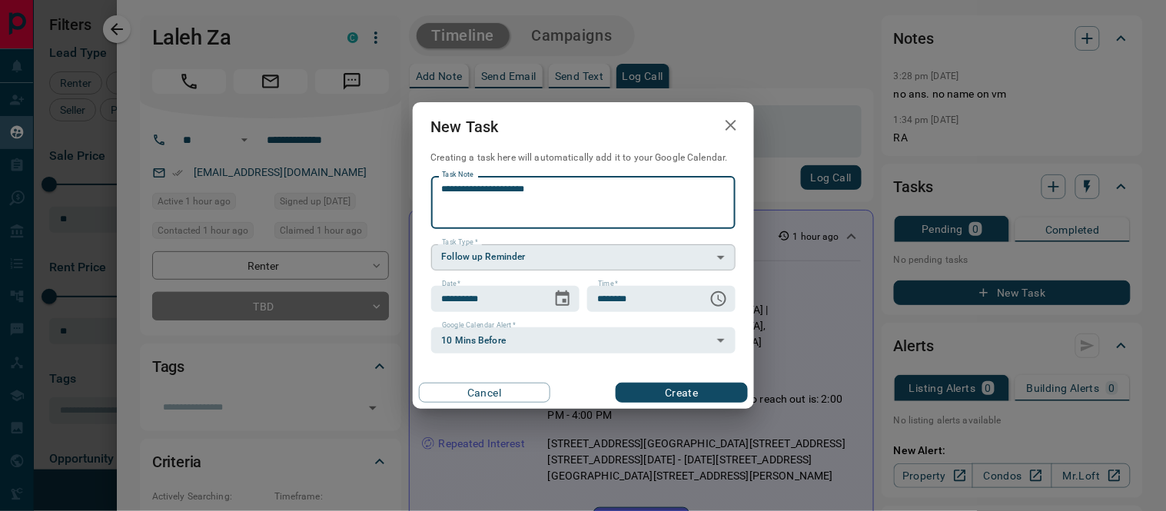
type textarea "**********"
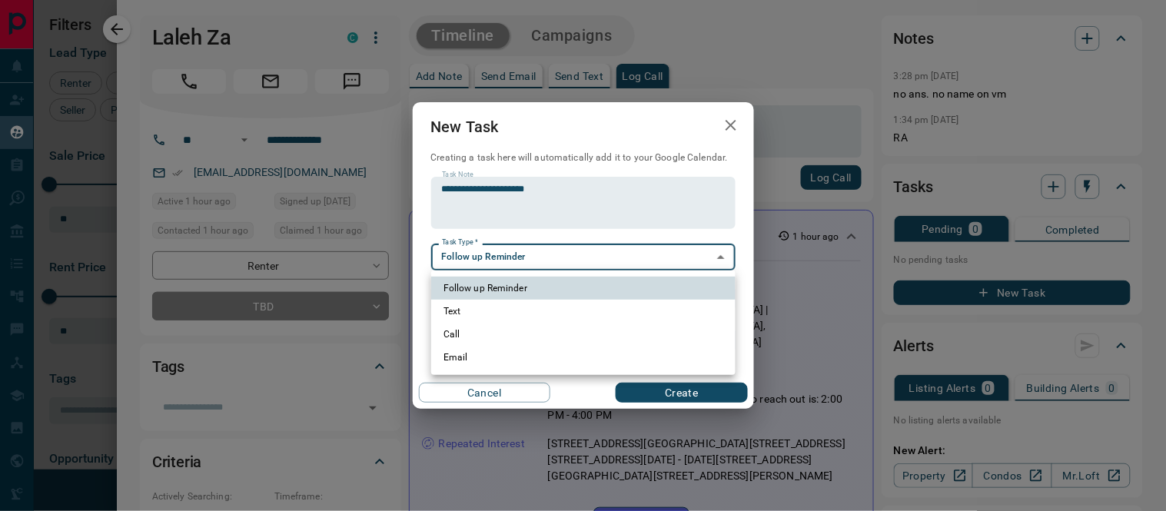
click at [546, 265] on body "Lead Transfers Claim Leads My Leads Tasks Opportunities Deals Campaigns Automat…" at bounding box center [583, 246] width 1166 height 492
click at [473, 333] on li "Call" at bounding box center [583, 334] width 304 height 23
type input "**********"
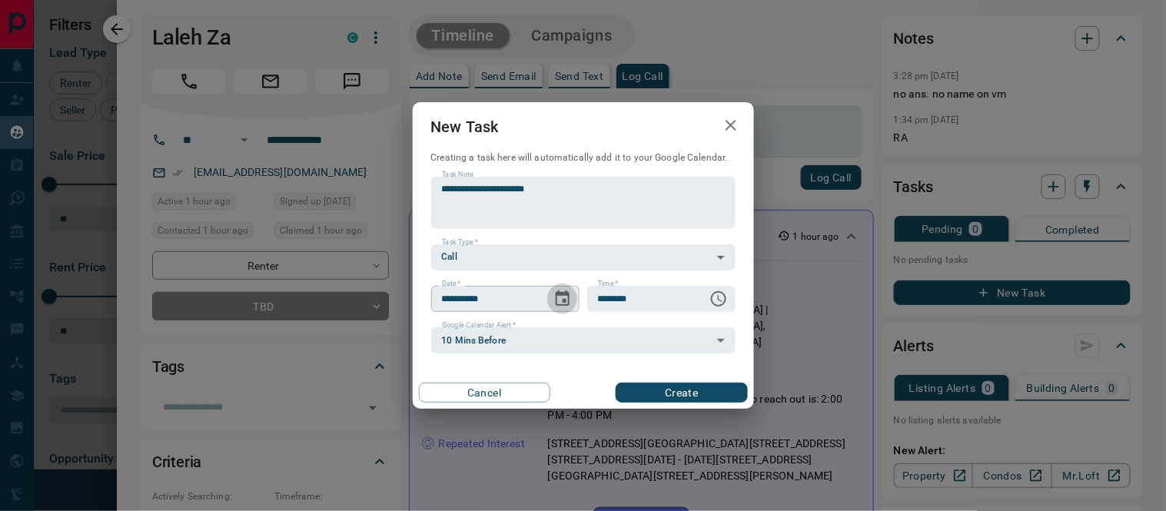
click at [559, 302] on icon "Choose date, selected date is Aug 19, 2025" at bounding box center [562, 299] width 18 height 18
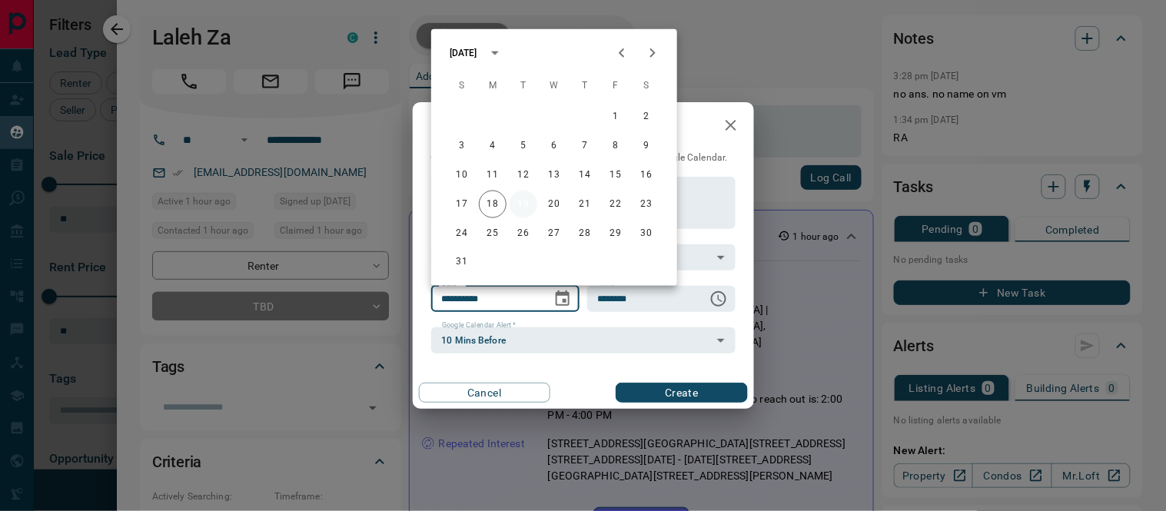
click at [521, 207] on button "19" at bounding box center [524, 205] width 28 height 28
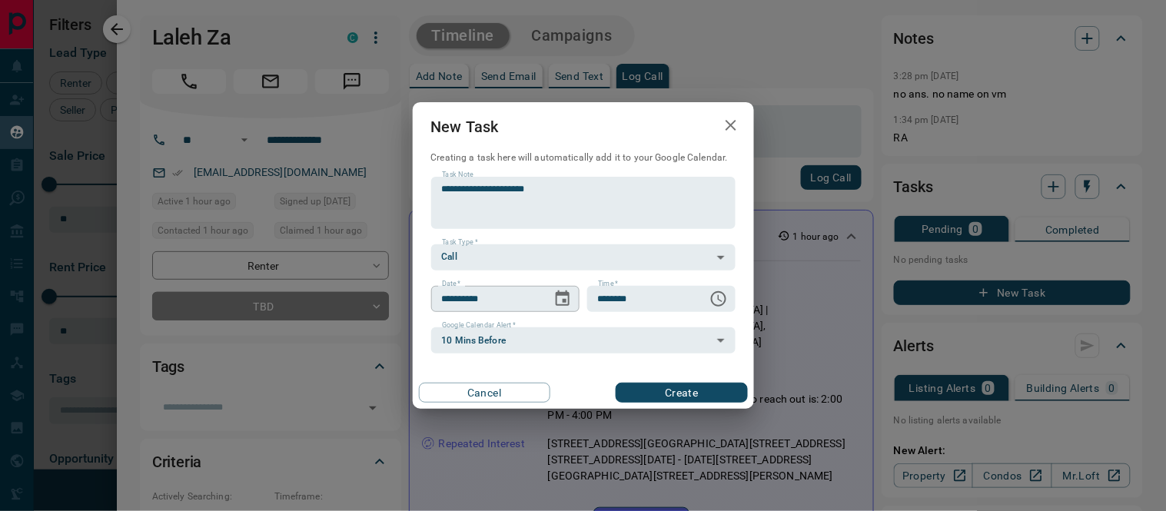
click at [566, 293] on icon "Choose date, selected date is Aug 19, 2025" at bounding box center [563, 297] width 14 height 15
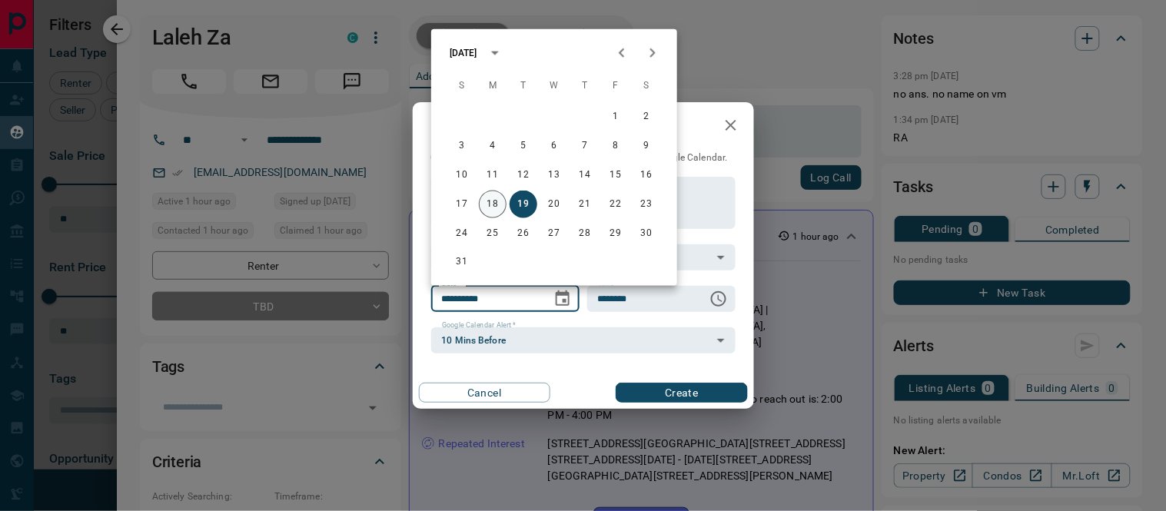
click at [493, 208] on button "18" at bounding box center [493, 205] width 28 height 28
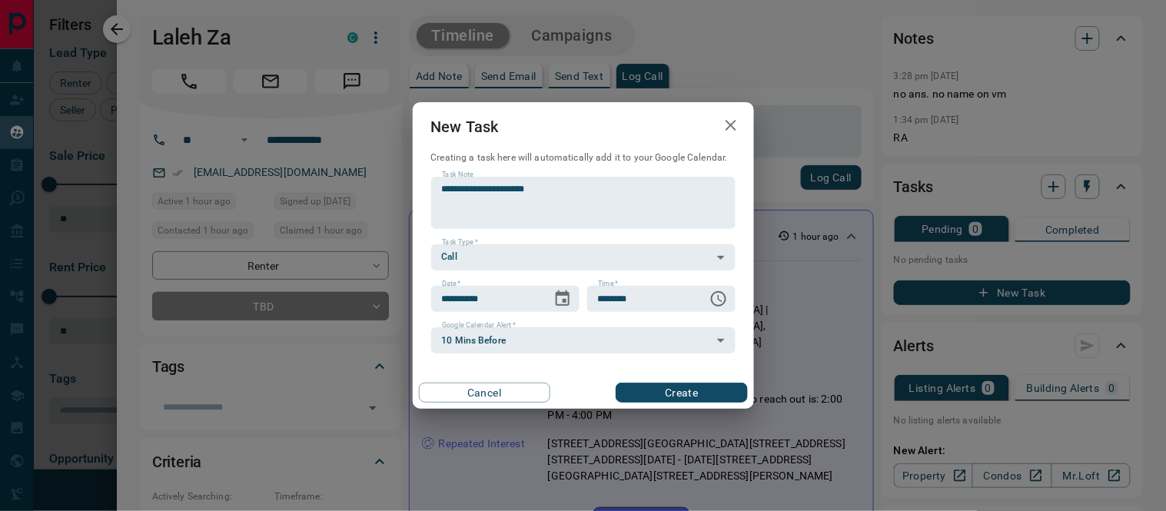
type input "**********"
click at [715, 300] on icon "Choose time, selected time is 6:00 AM" at bounding box center [718, 299] width 18 height 18
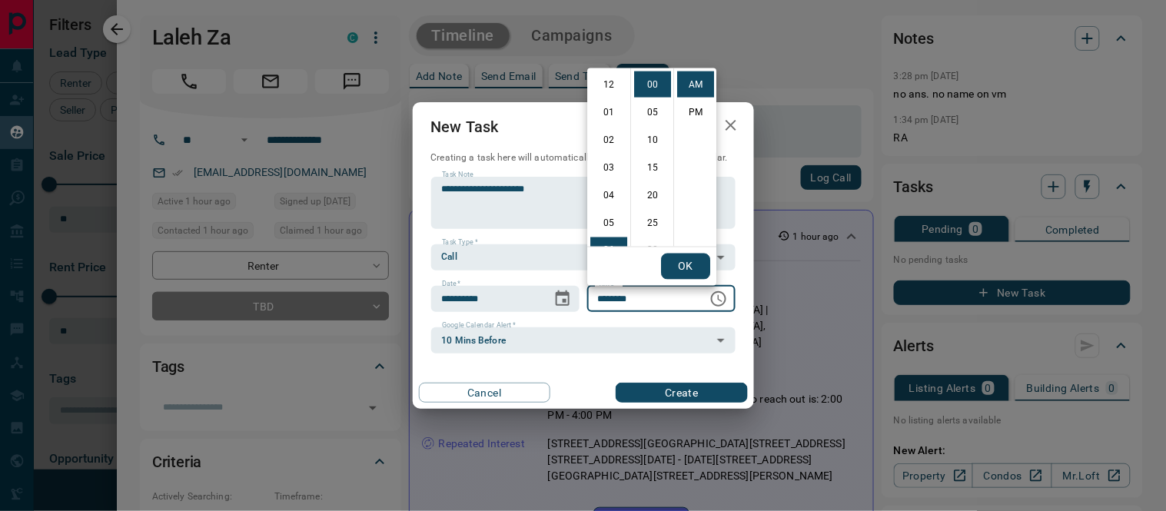
scroll to position [165, 0]
click at [605, 116] on li "07" at bounding box center [608, 113] width 37 height 26
click at [649, 171] on li "30" at bounding box center [652, 165] width 37 height 26
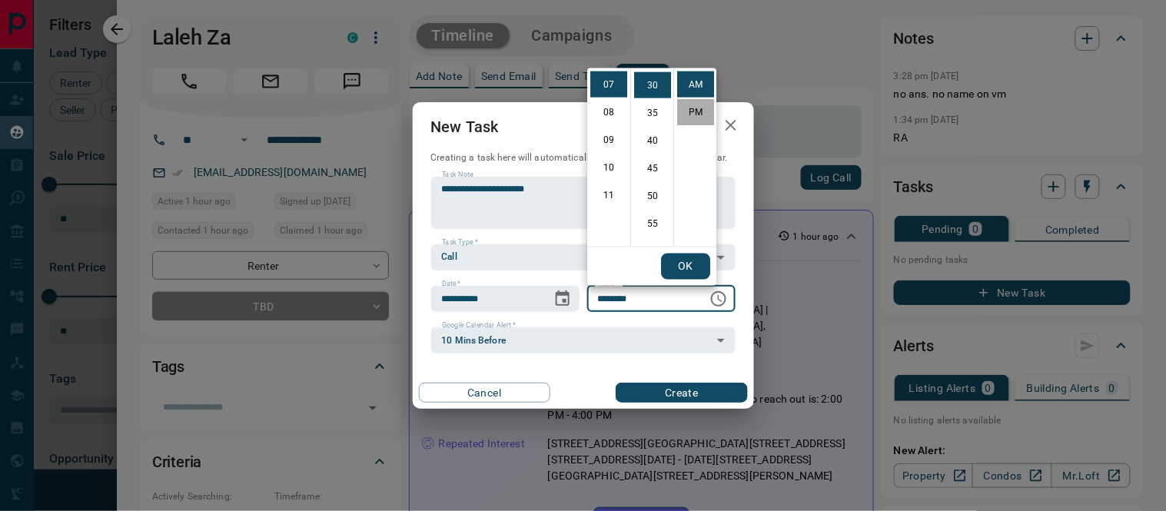
click at [692, 110] on li "PM" at bounding box center [695, 112] width 37 height 26
type input "********"
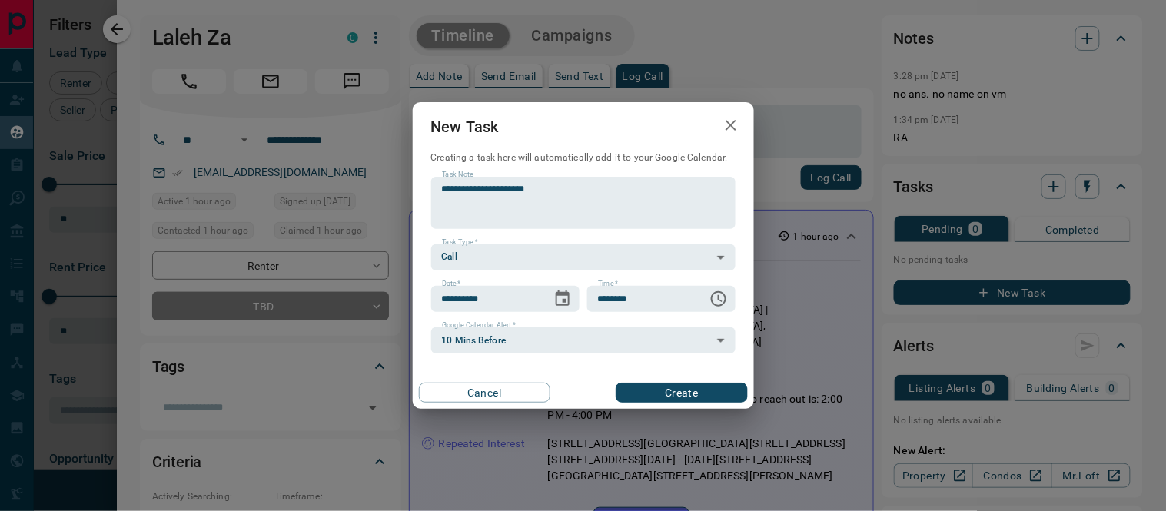
scroll to position [0, 0]
click at [664, 390] on button "Create" at bounding box center [681, 393] width 131 height 20
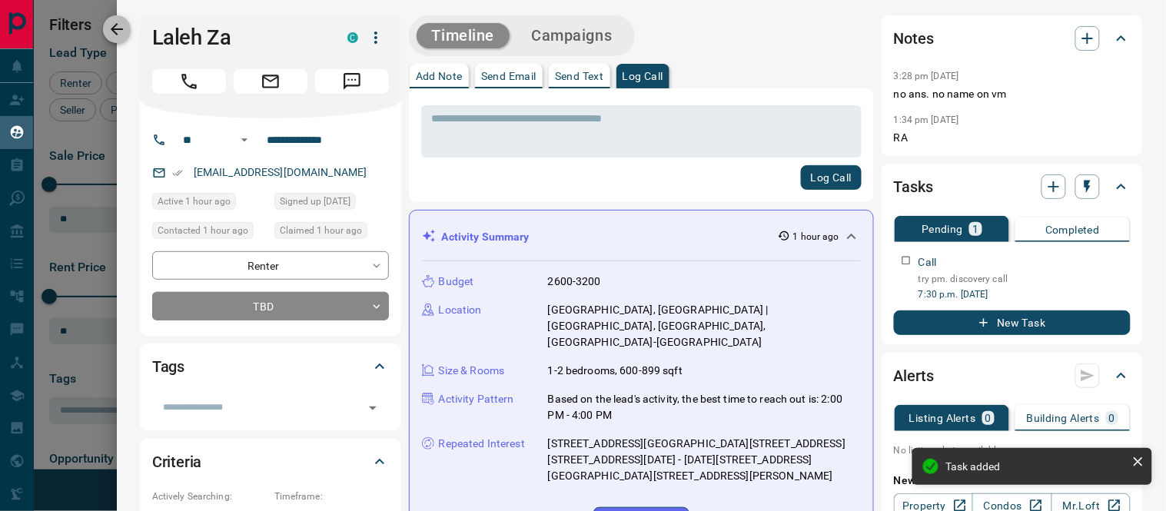
click at [117, 32] on icon "button" at bounding box center [117, 29] width 18 height 18
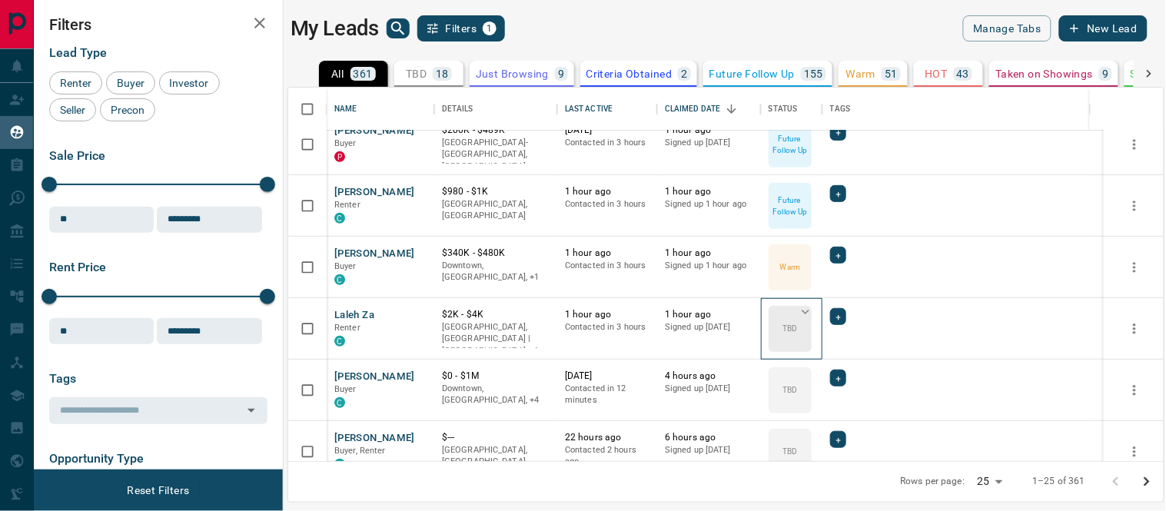
click at [802, 311] on icon at bounding box center [805, 311] width 15 height 15
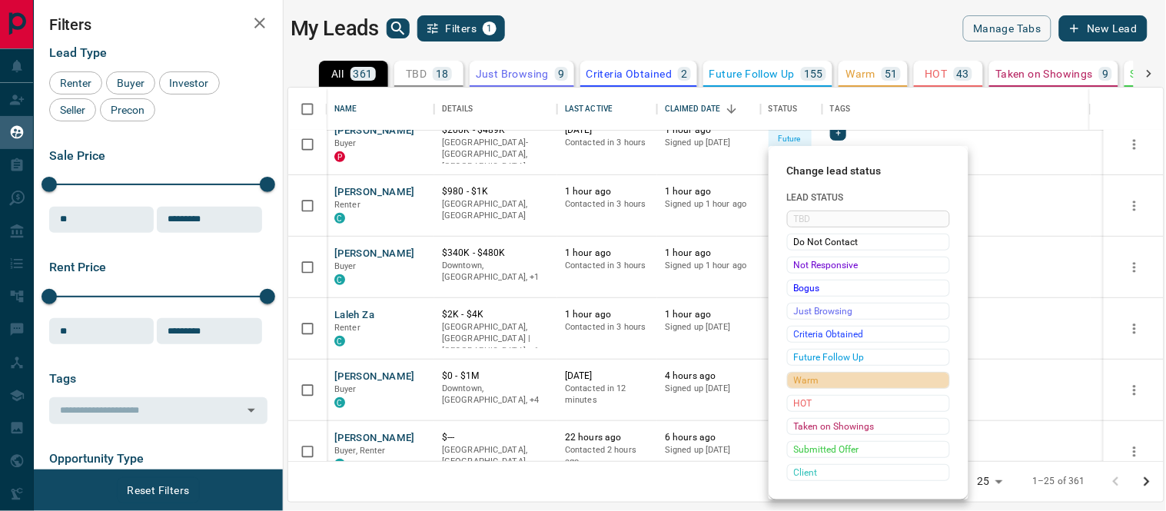
click at [813, 378] on span "Warm" at bounding box center [868, 380] width 149 height 15
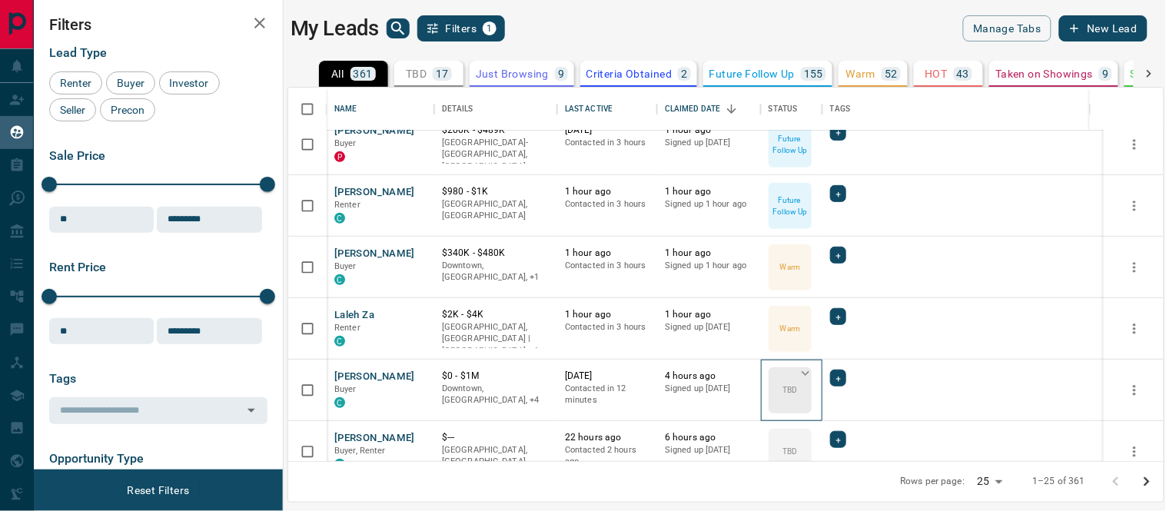
click at [805, 372] on icon at bounding box center [805, 373] width 15 height 15
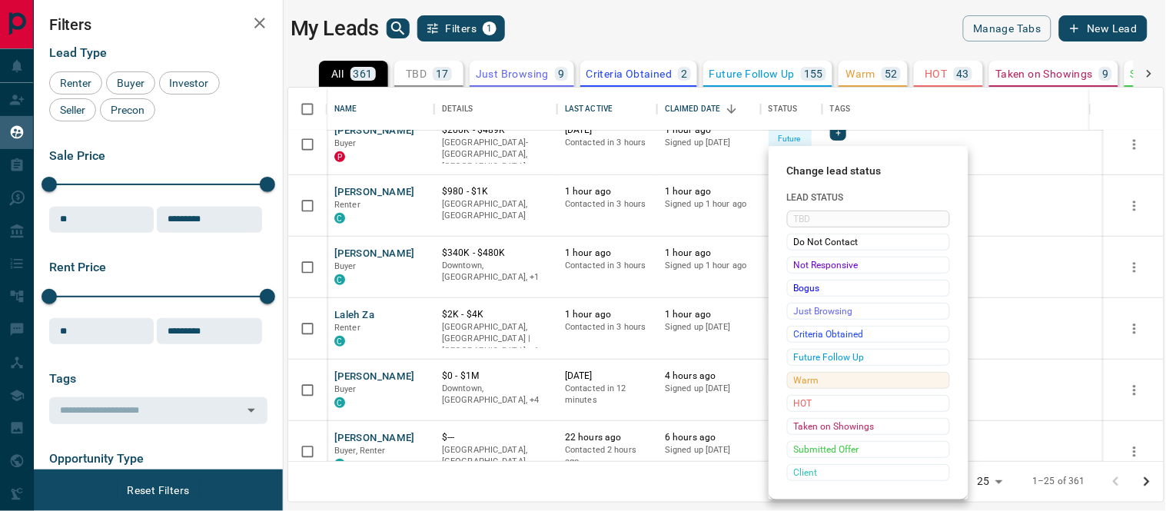
click at [803, 380] on span "Warm" at bounding box center [868, 380] width 149 height 15
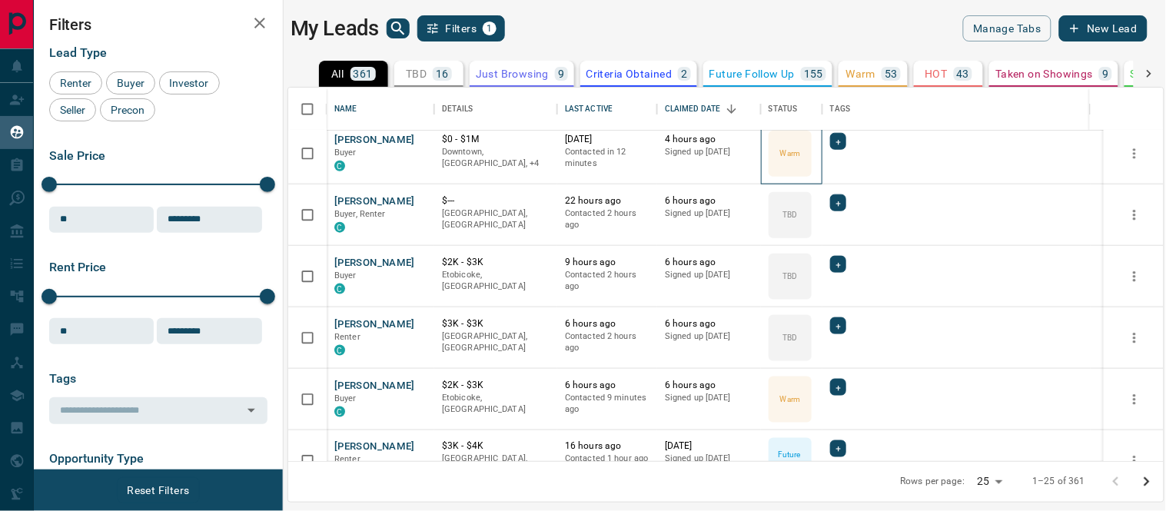
scroll to position [442, 0]
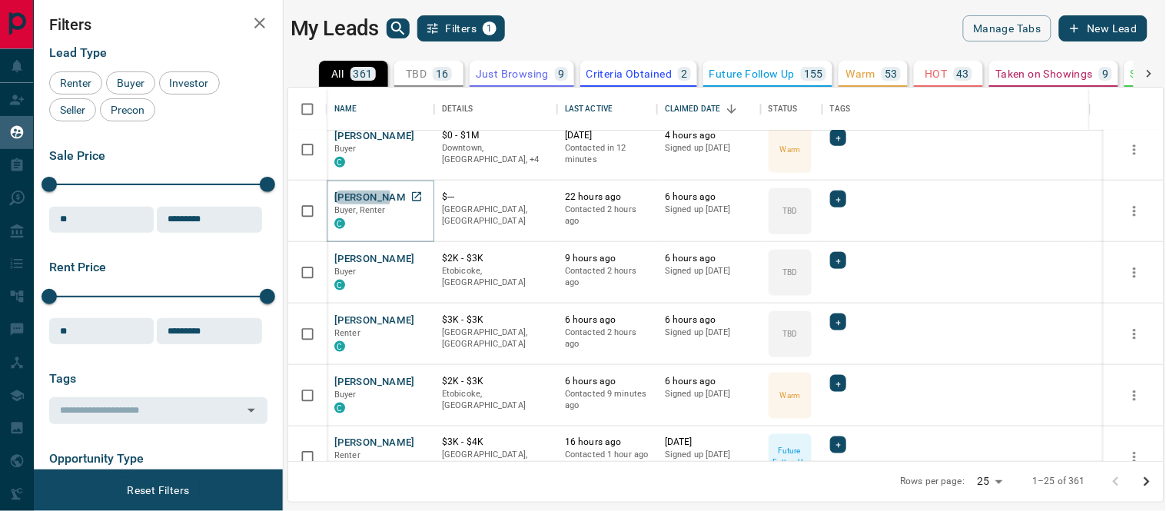
click at [361, 196] on button "[PERSON_NAME]" at bounding box center [374, 198] width 81 height 15
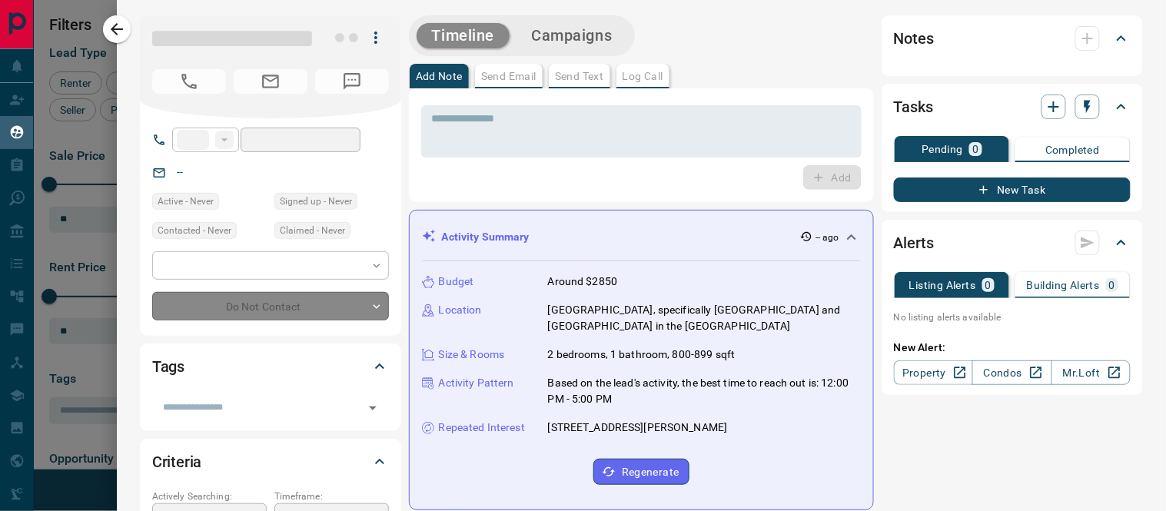
type input "**"
type input "**********"
type input "**"
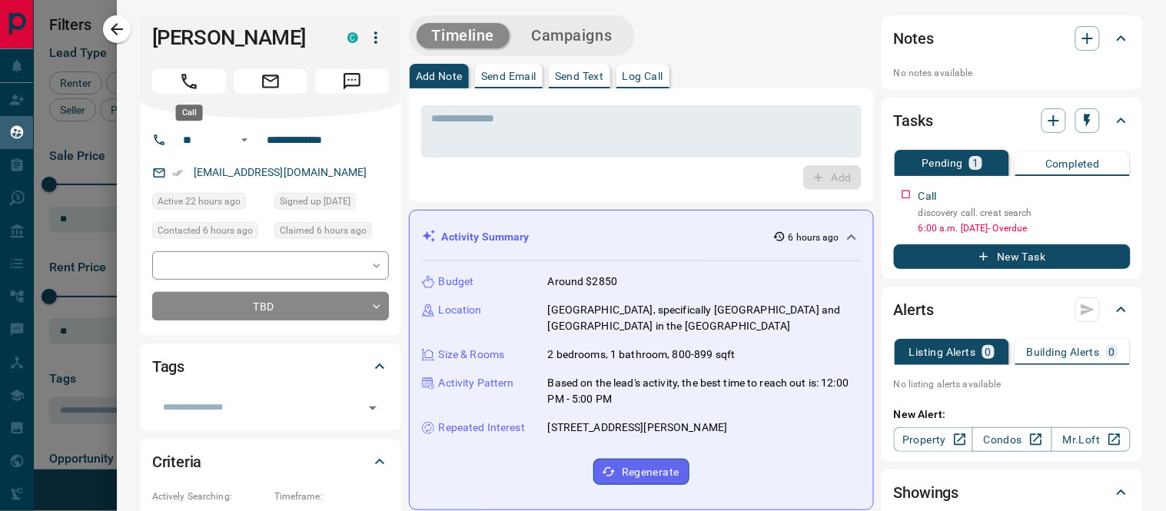
click at [192, 75] on icon "Call" at bounding box center [189, 81] width 20 height 20
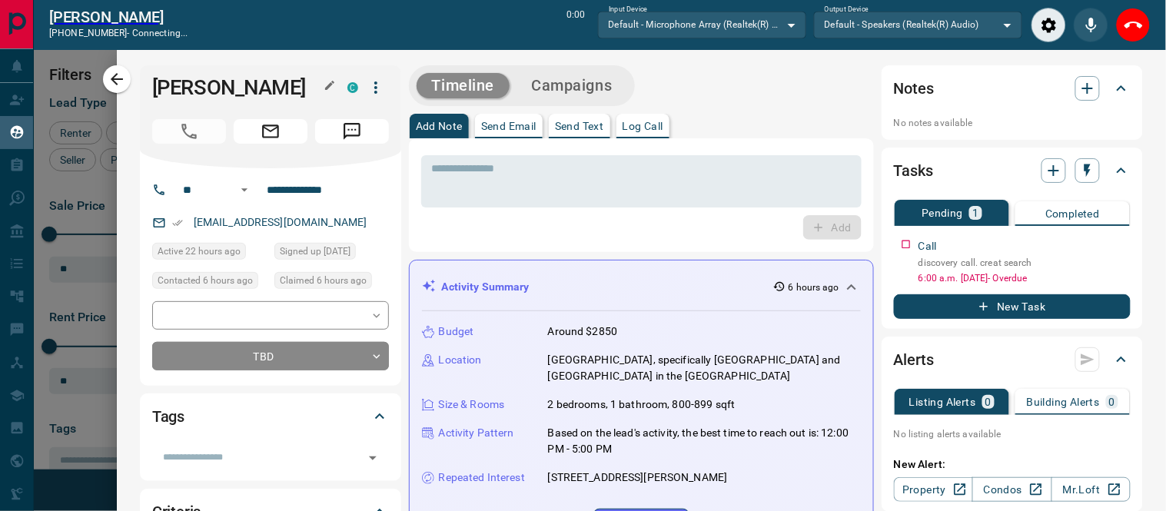
scroll to position [13, 13]
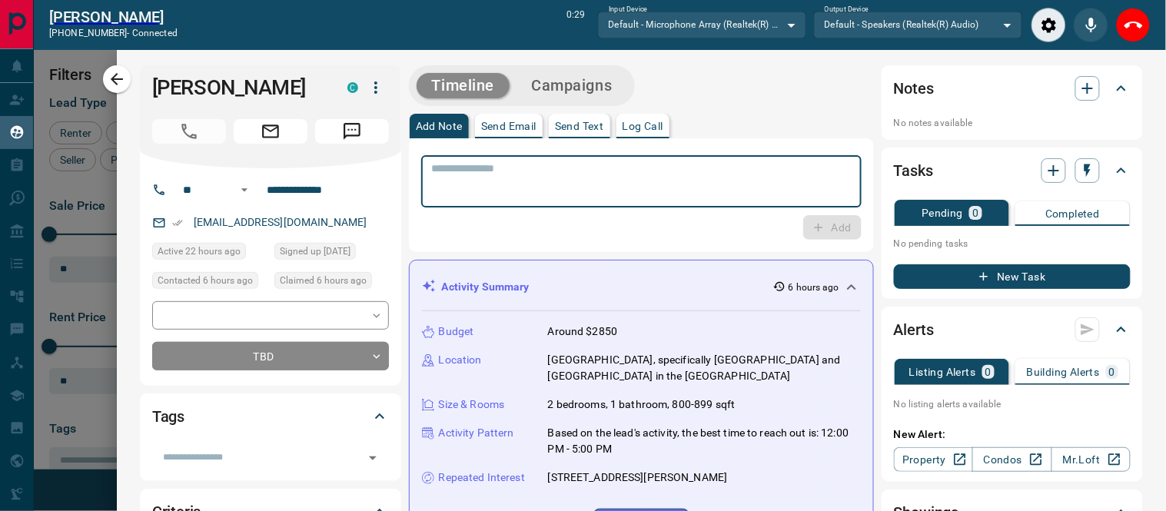
click at [473, 167] on textarea at bounding box center [641, 181] width 419 height 39
click at [583, 166] on textarea "**********" at bounding box center [635, 181] width 407 height 39
click at [584, 166] on textarea "**********" at bounding box center [635, 181] width 407 height 39
click at [654, 163] on textarea "**********" at bounding box center [635, 181] width 407 height 39
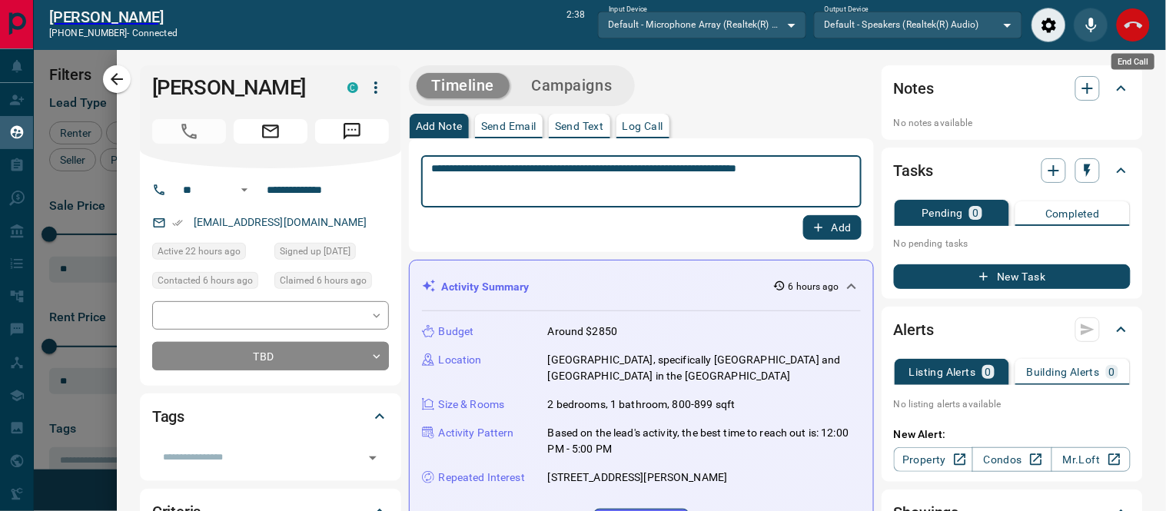
click at [1125, 28] on icon "End Call" at bounding box center [1133, 25] width 18 height 18
click at [836, 273] on div "Activity Summary 6 hours ago" at bounding box center [641, 287] width 439 height 28
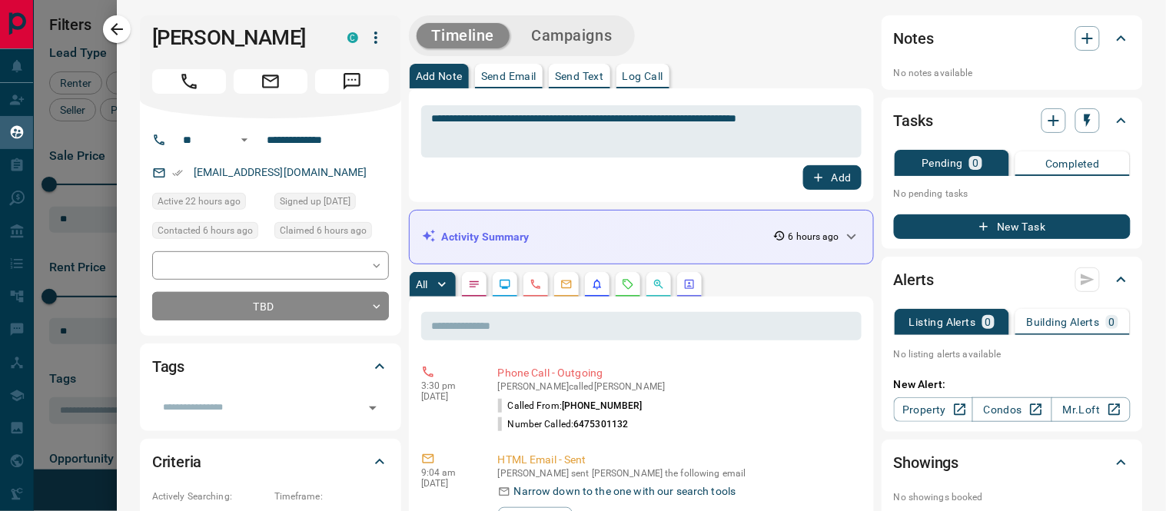
scroll to position [360, 862]
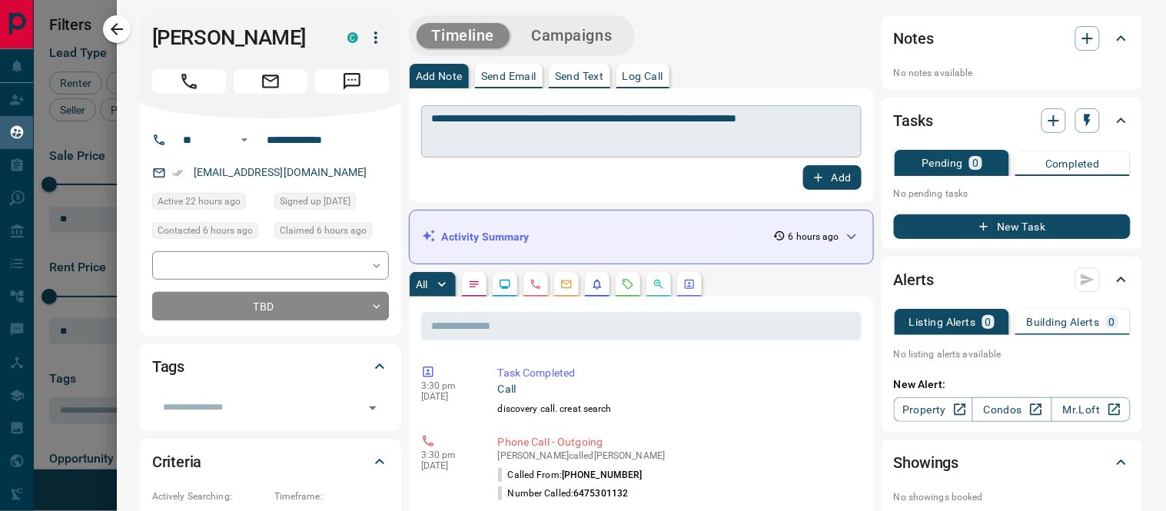
click at [810, 121] on textarea "**********" at bounding box center [635, 131] width 407 height 39
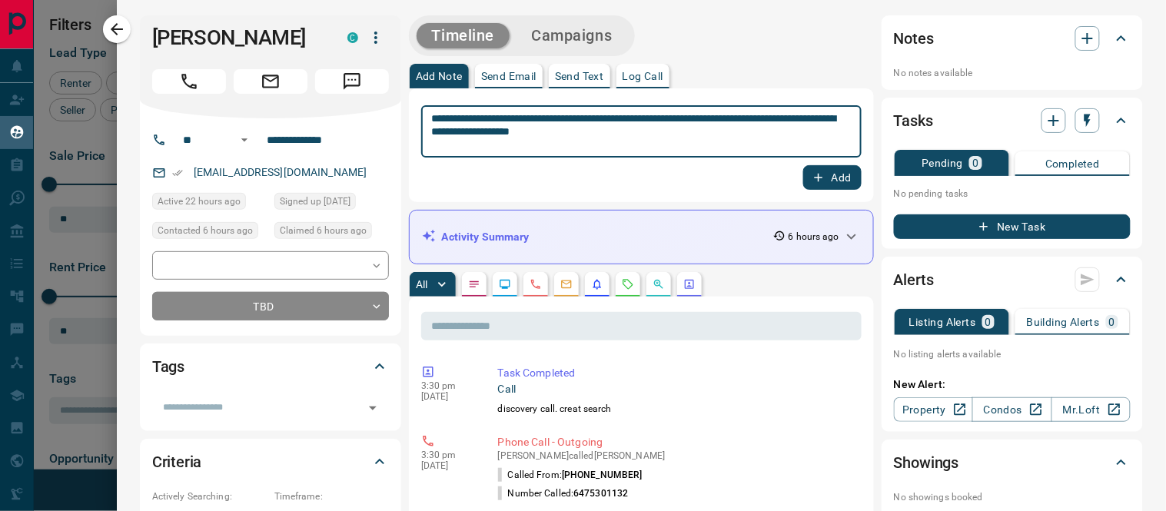
type textarea "**********"
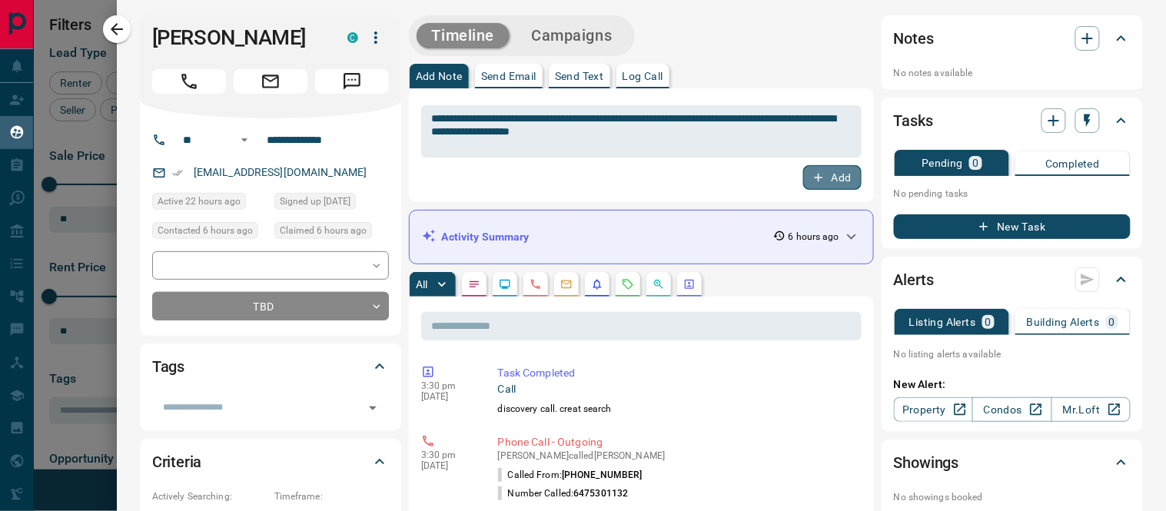
click at [819, 173] on button "Add" at bounding box center [832, 177] width 58 height 25
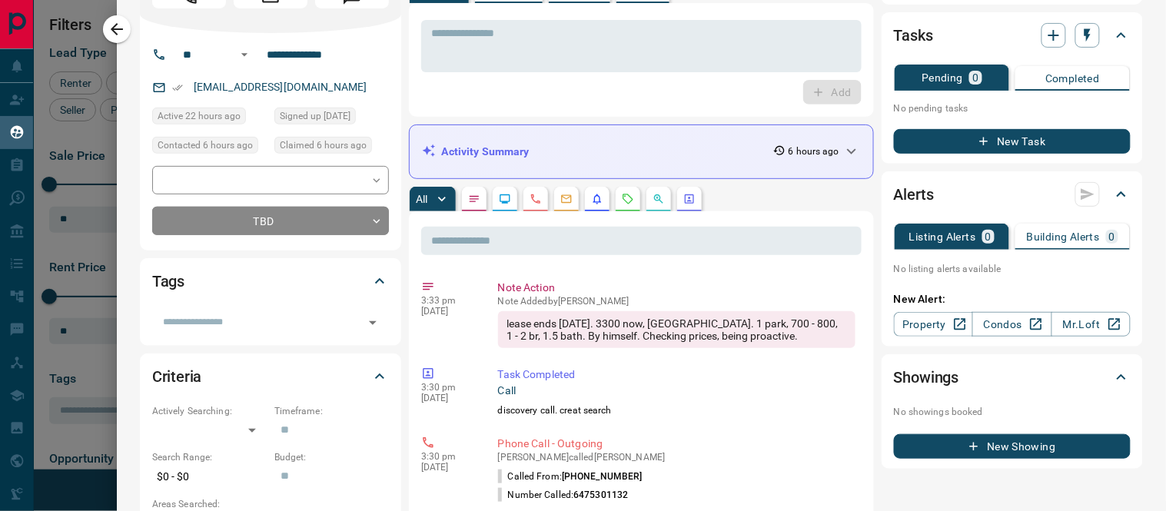
scroll to position [171, 0]
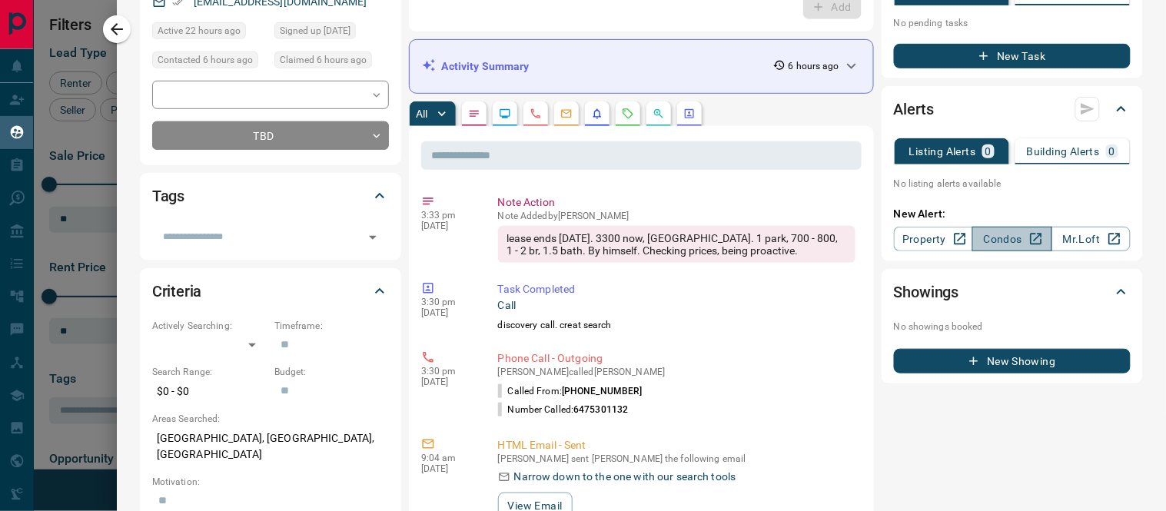
click at [991, 236] on link "Condos" at bounding box center [1011, 239] width 79 height 25
